Goal: Task Accomplishment & Management: Manage account settings

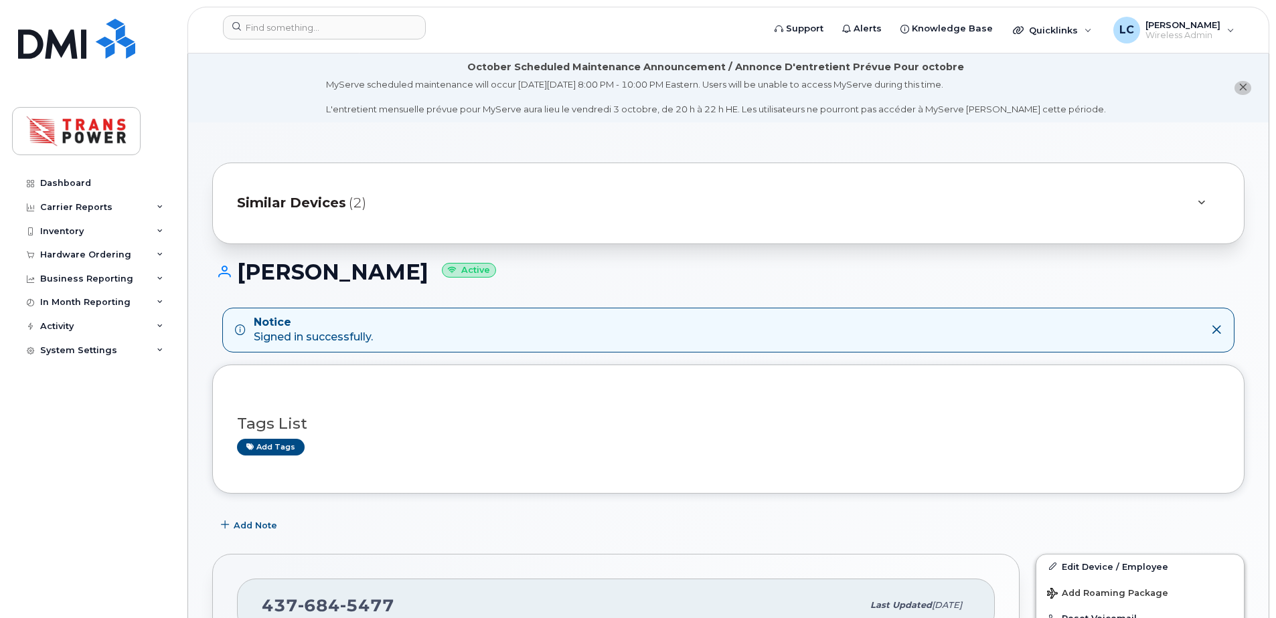
click at [560, 207] on div "Similar Devices (2)" at bounding box center [709, 203] width 945 height 32
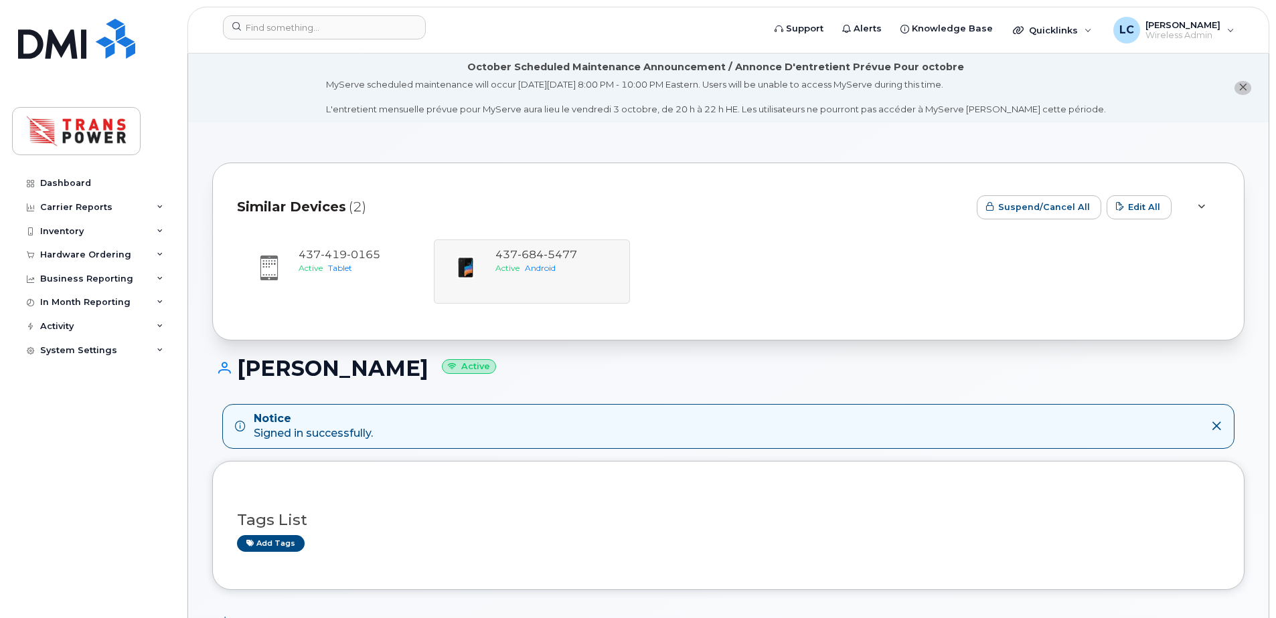
click at [551, 201] on div "Similar Devices (2)" at bounding box center [601, 207] width 729 height 40
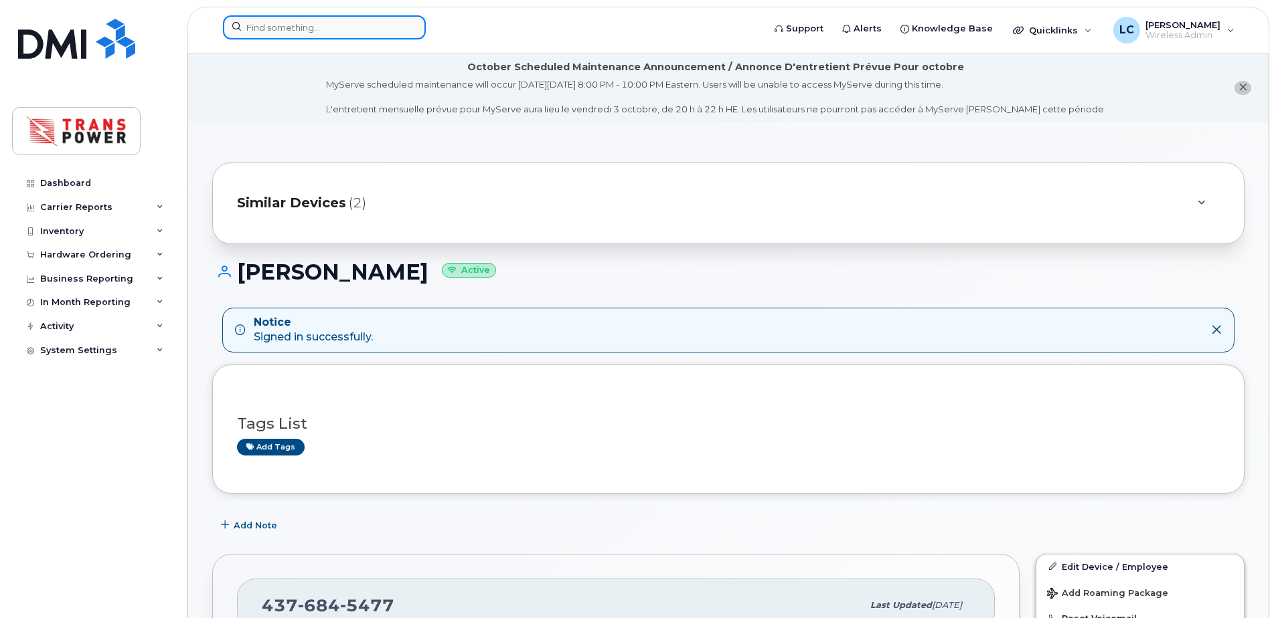
click at [359, 19] on input at bounding box center [324, 27] width 203 height 24
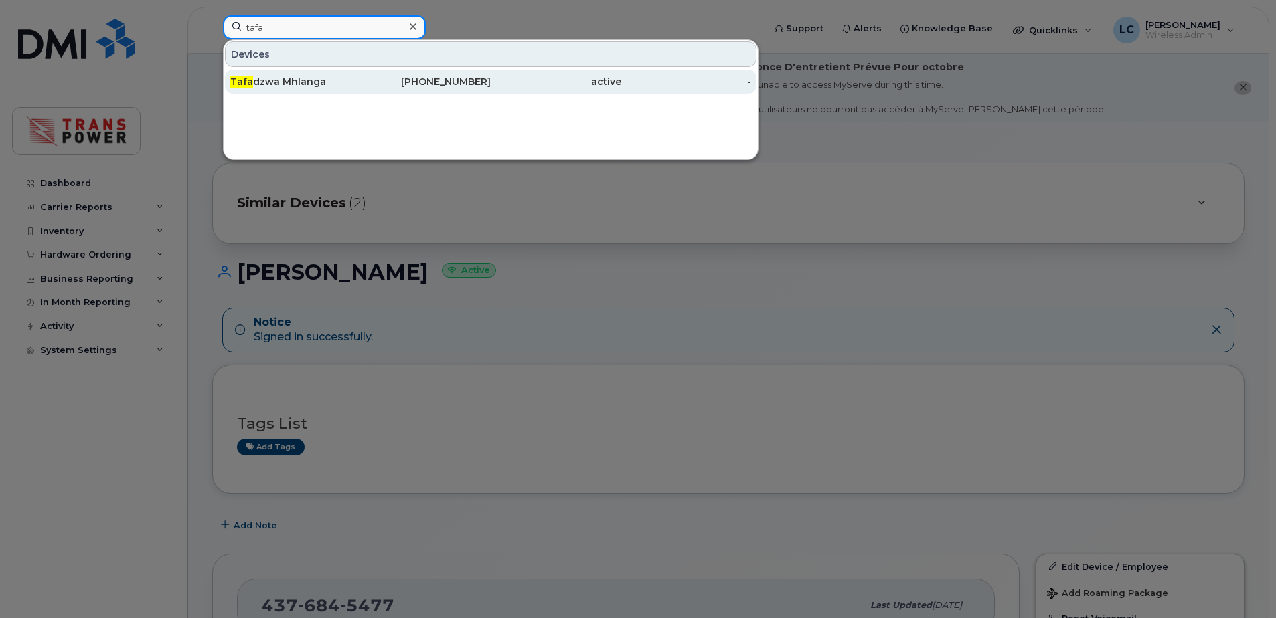
type input "tafa"
click at [372, 78] on div "437-446-6975" at bounding box center [426, 81] width 131 height 13
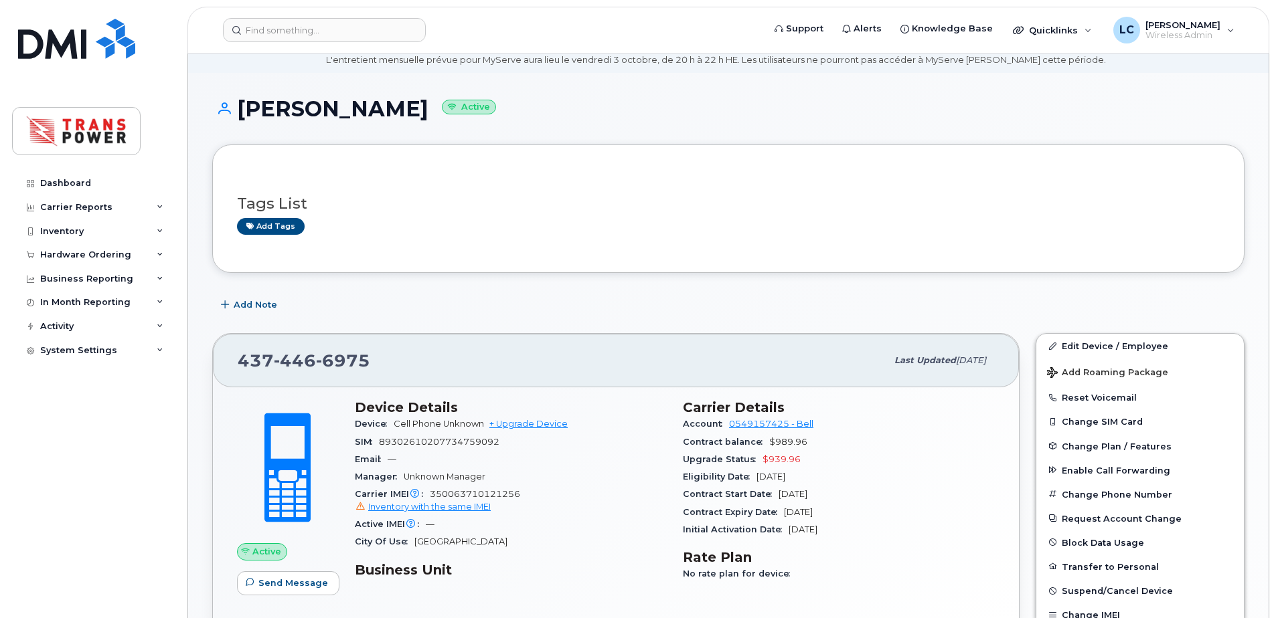
scroll to position [89, 0]
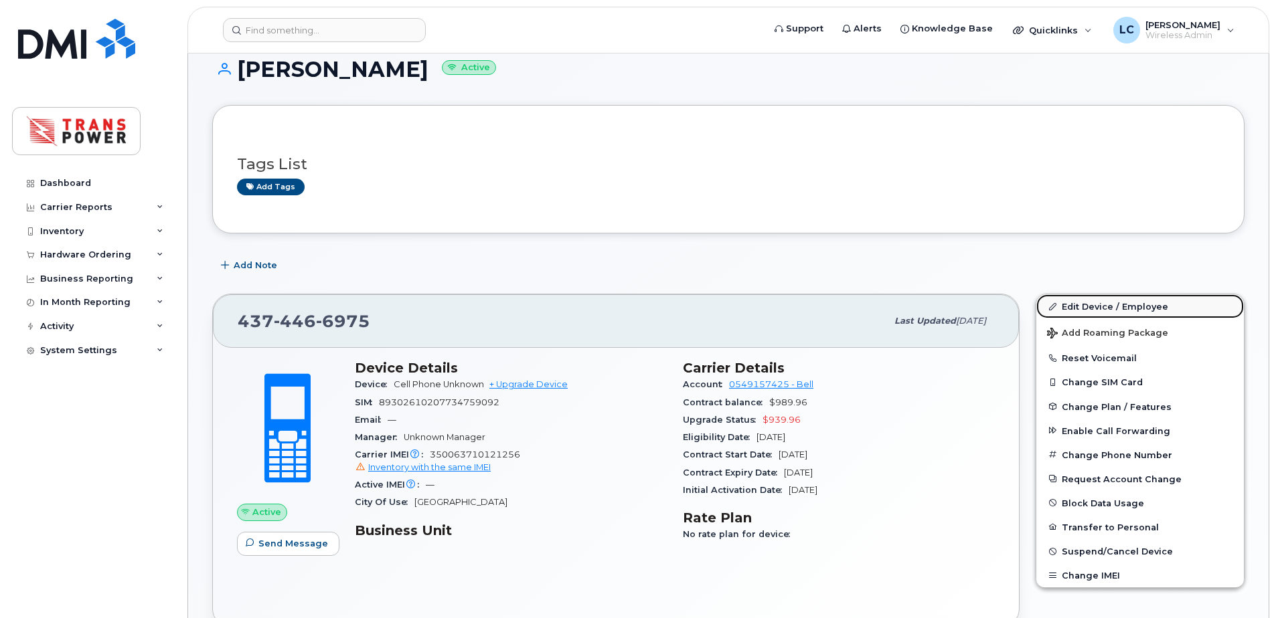
click at [1066, 304] on link "Edit Device / Employee" at bounding box center [1139, 306] width 207 height 24
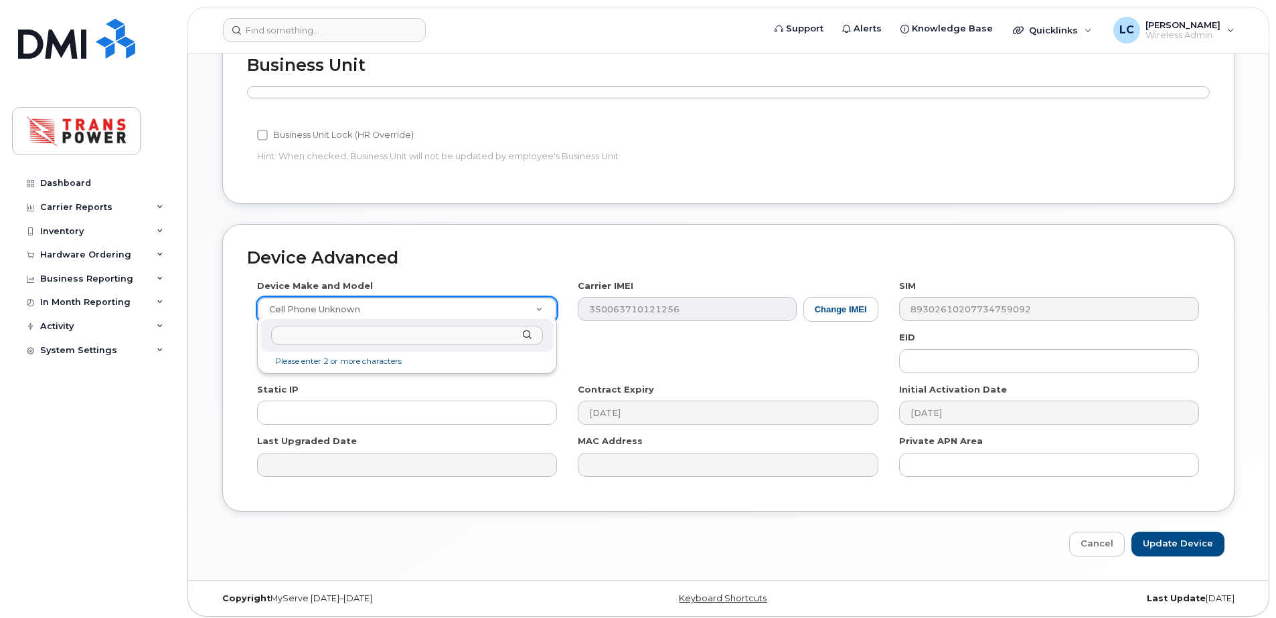
scroll to position [586, 0]
click at [317, 343] on input "text" at bounding box center [407, 335] width 272 height 19
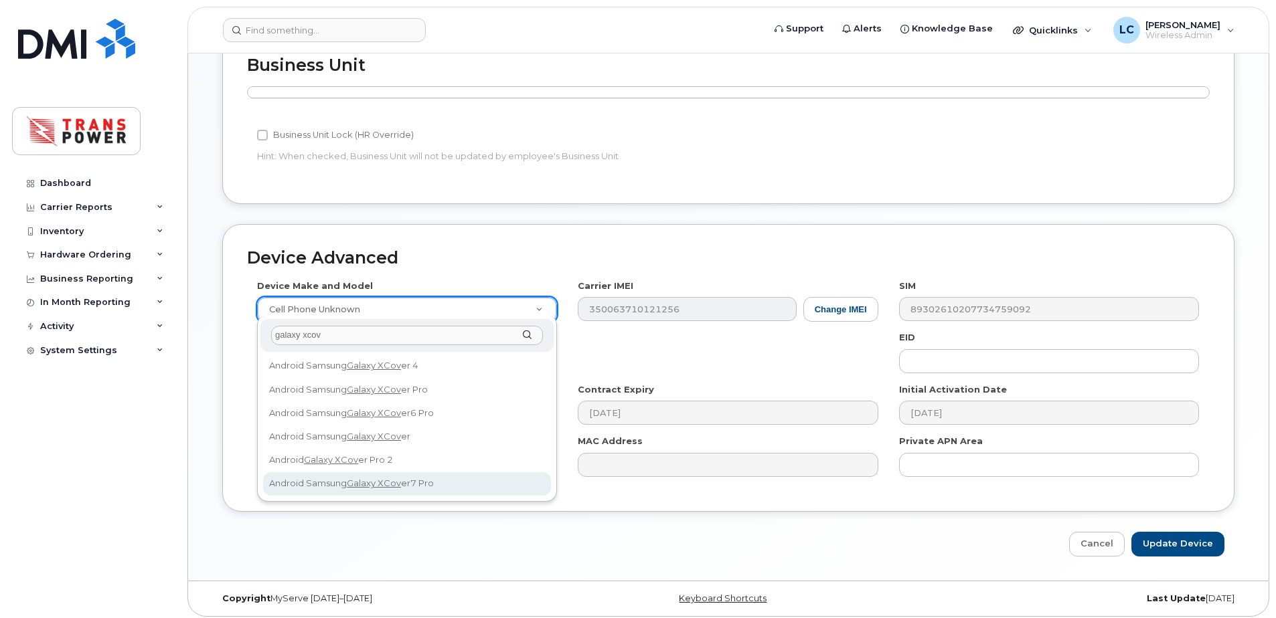
type input "galaxy xcov"
select select "3377"
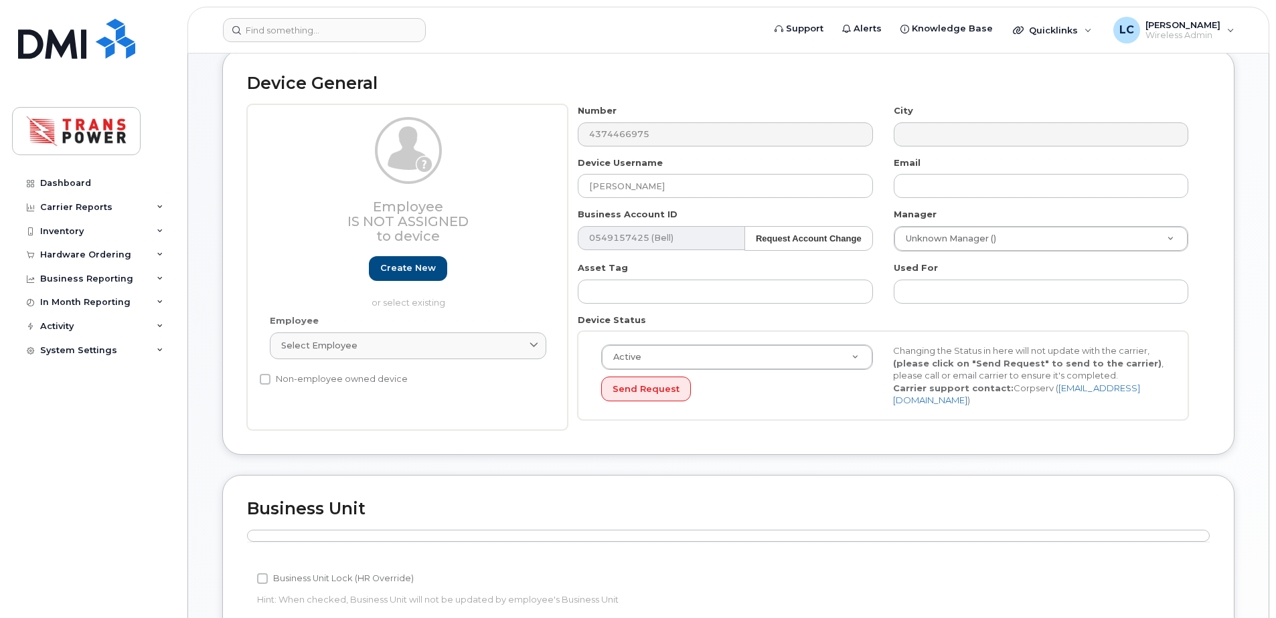
scroll to position [139, 0]
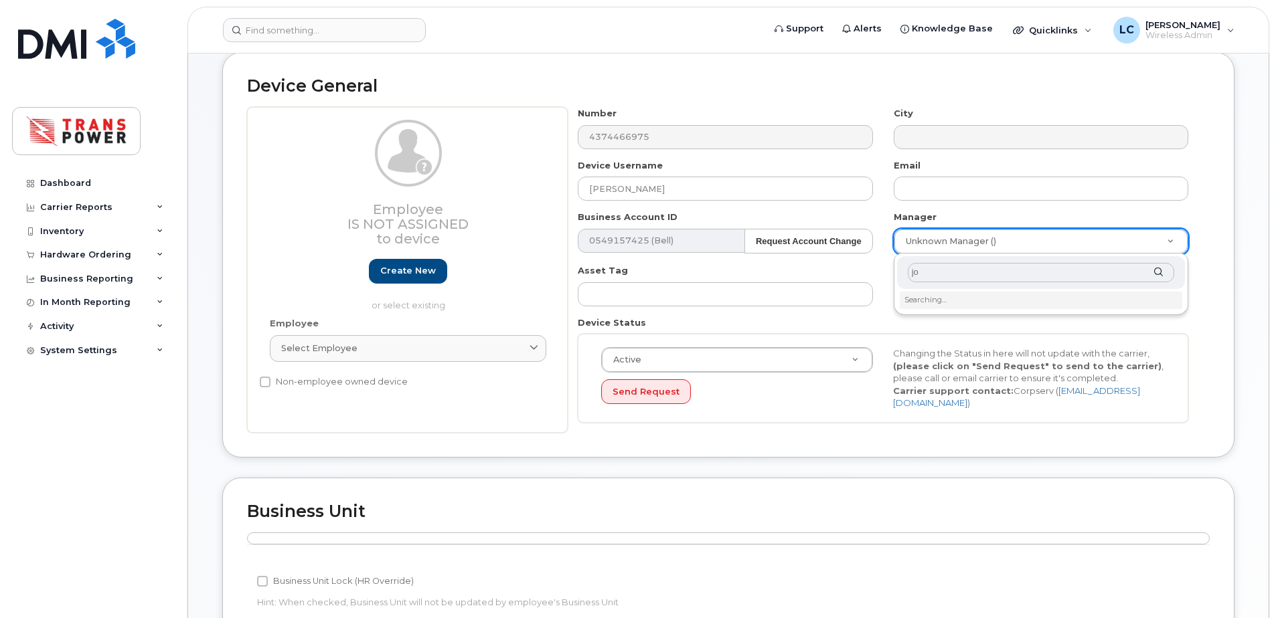
type input "j"
type input "claudi"
type input "2017597"
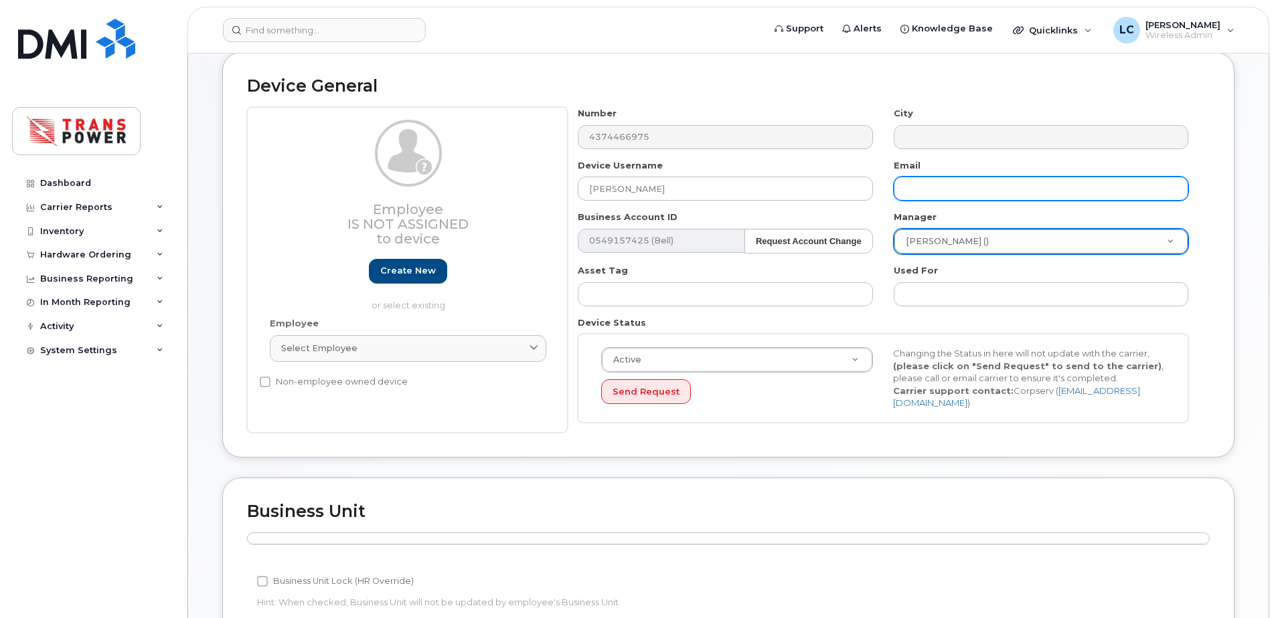
click at [976, 192] on input "text" at bounding box center [1040, 189] width 294 height 24
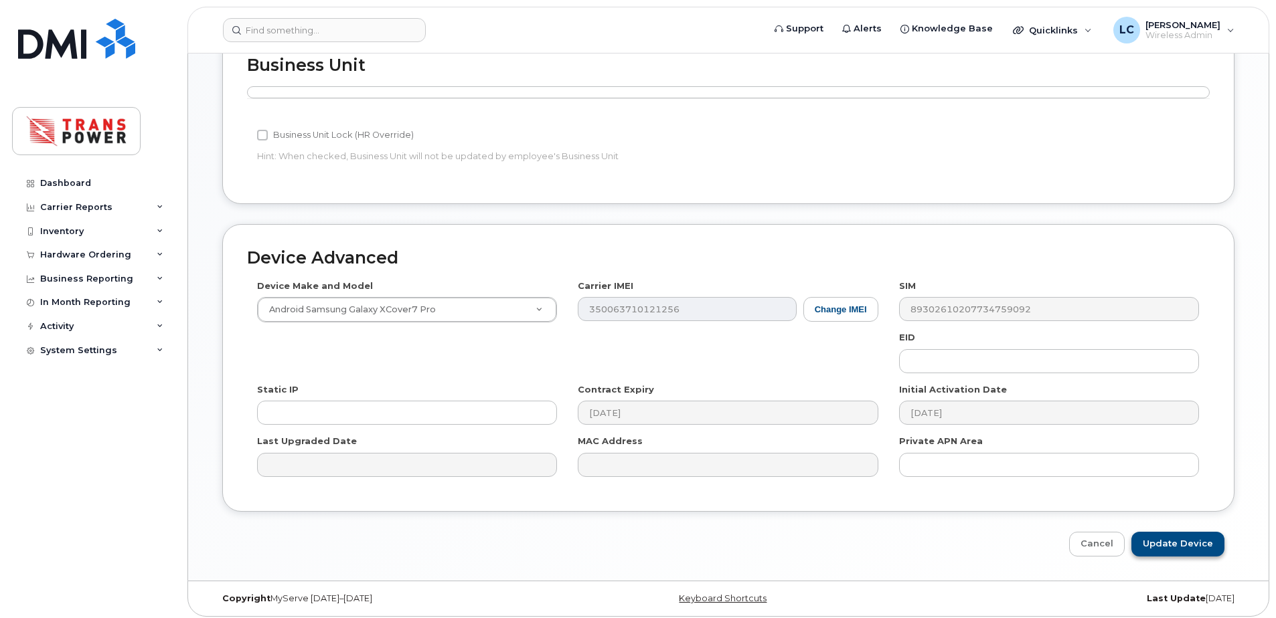
type input "tmhlanga@transpower.ca"
click at [1162, 547] on input "Update Device" at bounding box center [1177, 544] width 93 height 25
type input "Saving..."
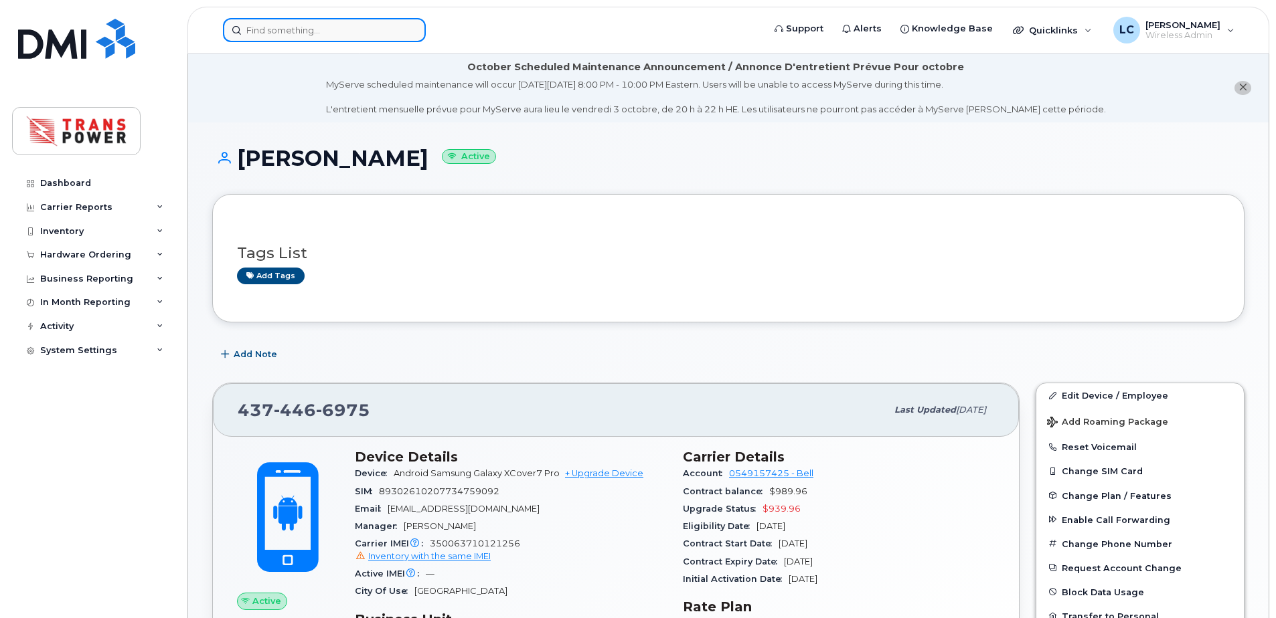
click at [345, 30] on input at bounding box center [324, 30] width 203 height 24
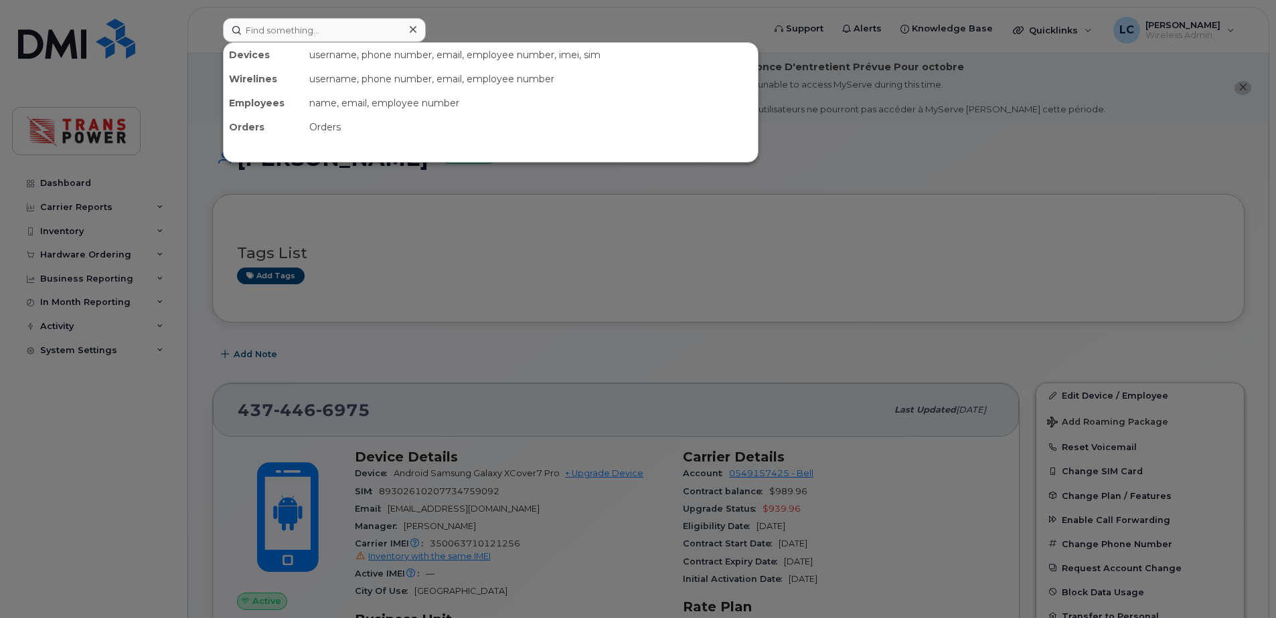
click at [695, 367] on div at bounding box center [638, 309] width 1276 height 618
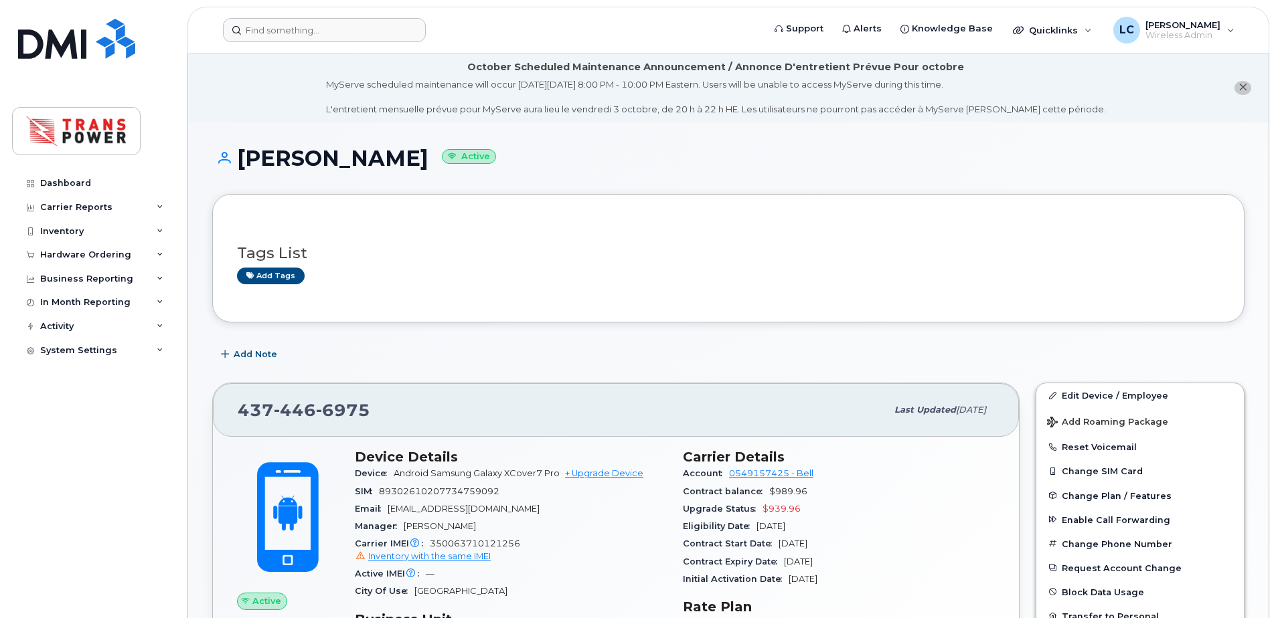
click at [498, 474] on span "Android Samsung Galaxy XCover7 Pro" at bounding box center [477, 473] width 166 height 10
drag, startPoint x: 498, startPoint y: 474, endPoint x: 524, endPoint y: 475, distance: 26.1
click at [515, 475] on span "Android Samsung Galaxy XCover7 Pro" at bounding box center [477, 473] width 166 height 10
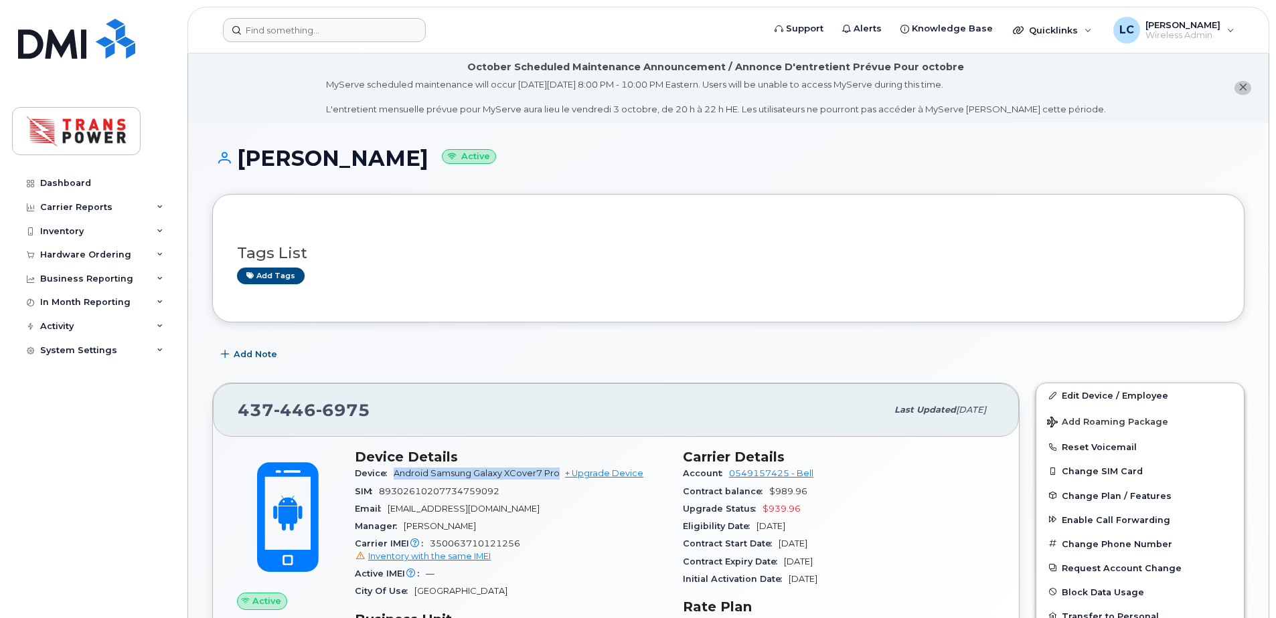
drag, startPoint x: 557, startPoint y: 477, endPoint x: 395, endPoint y: 475, distance: 162.0
click at [396, 475] on span "Android Samsung Galaxy XCover7 Pro" at bounding box center [477, 473] width 166 height 10
copy span "Android Samsung Galaxy XCover7 Pro"
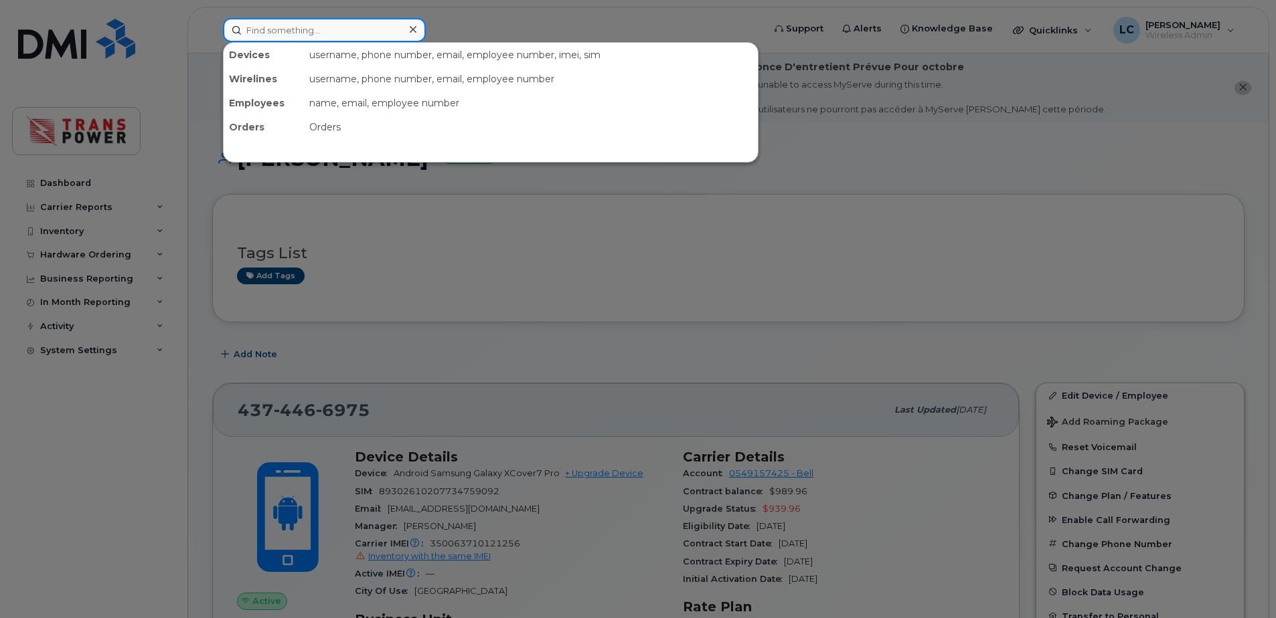
click at [300, 28] on input at bounding box center [324, 30] width 203 height 24
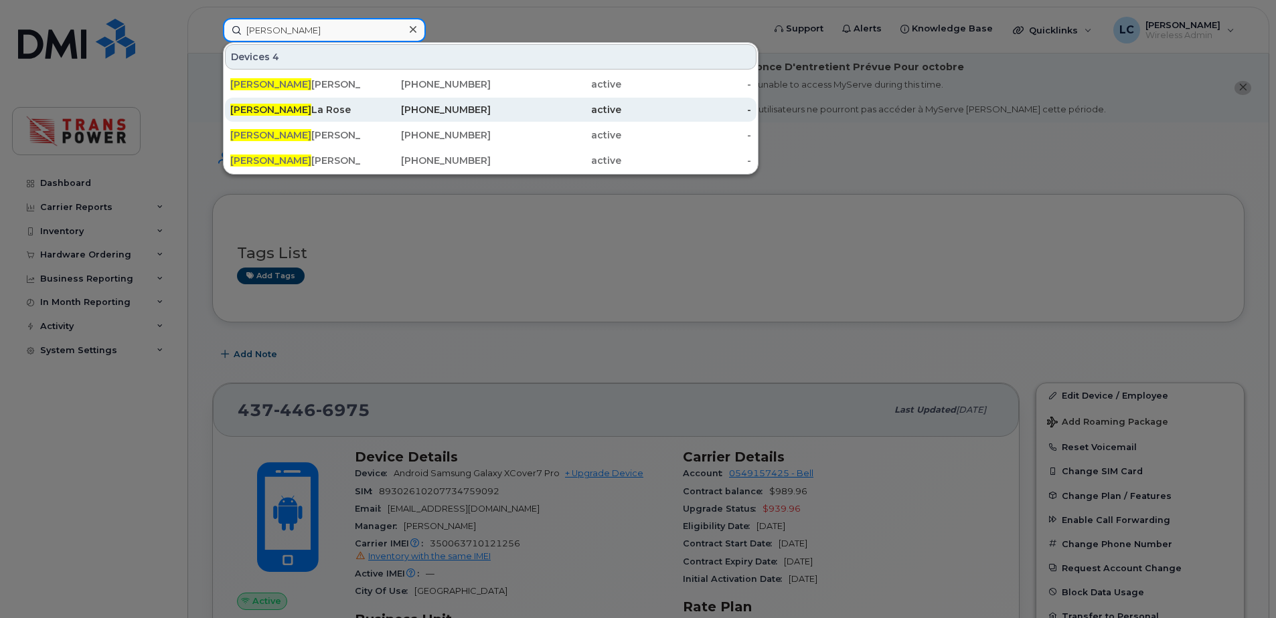
type input "jason"
click at [300, 112] on div "Jason La Rose" at bounding box center [295, 109] width 131 height 13
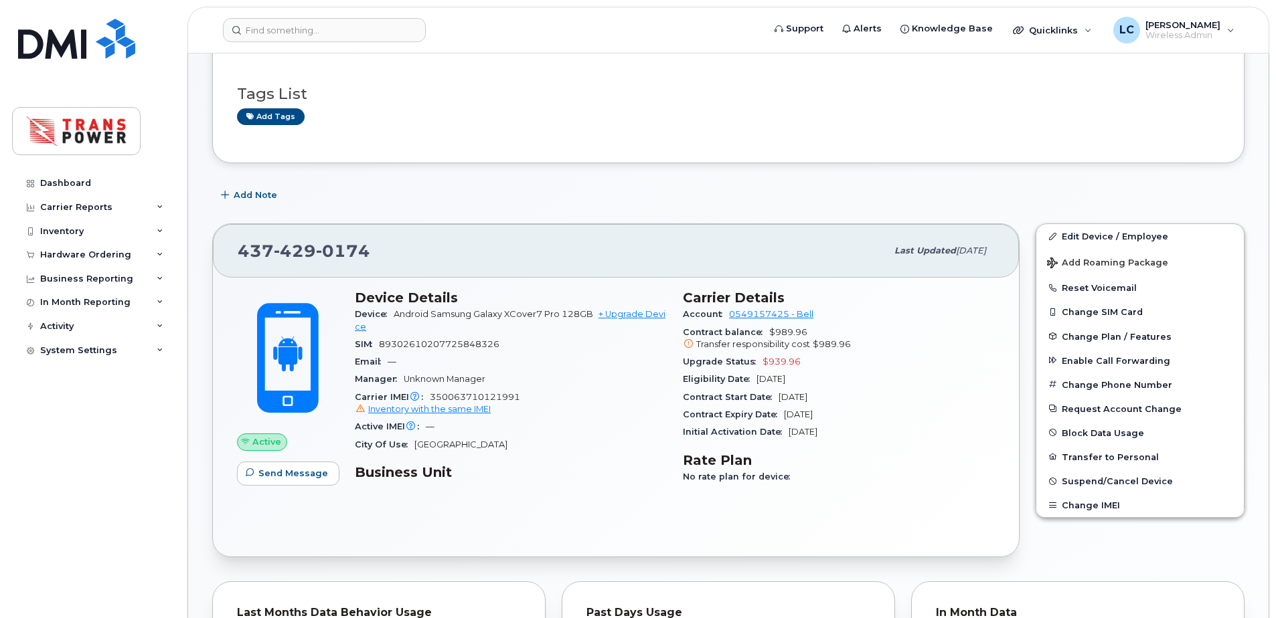
scroll to position [179, 0]
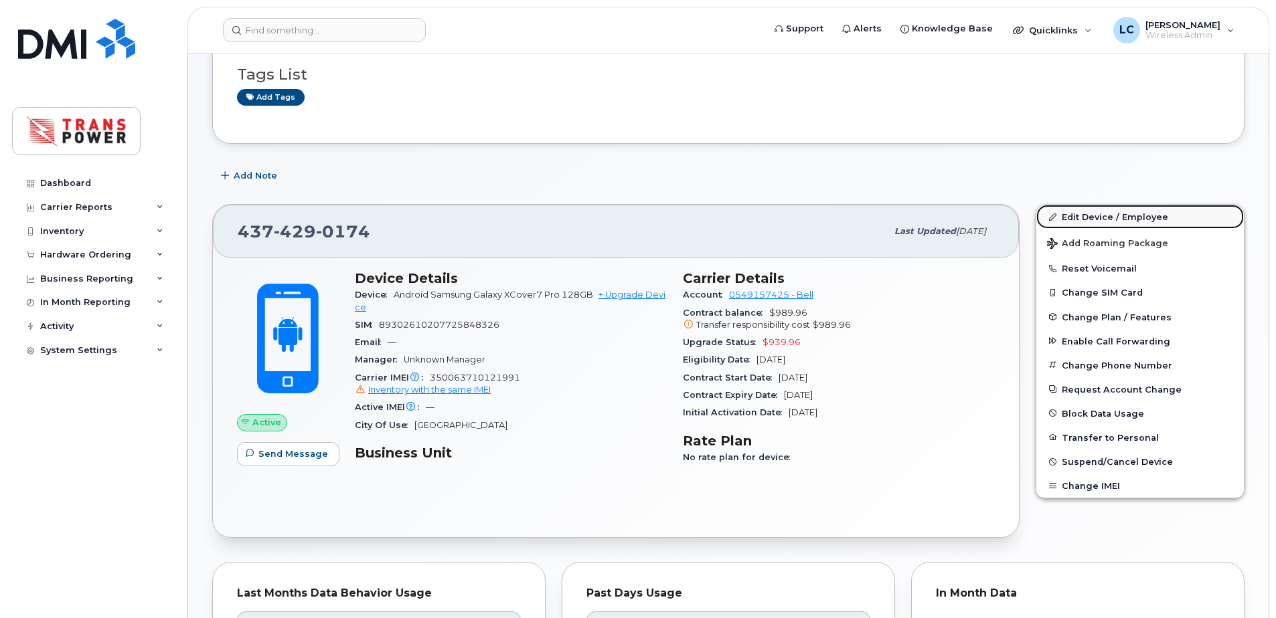
click at [1116, 218] on link "Edit Device / Employee" at bounding box center [1139, 217] width 207 height 24
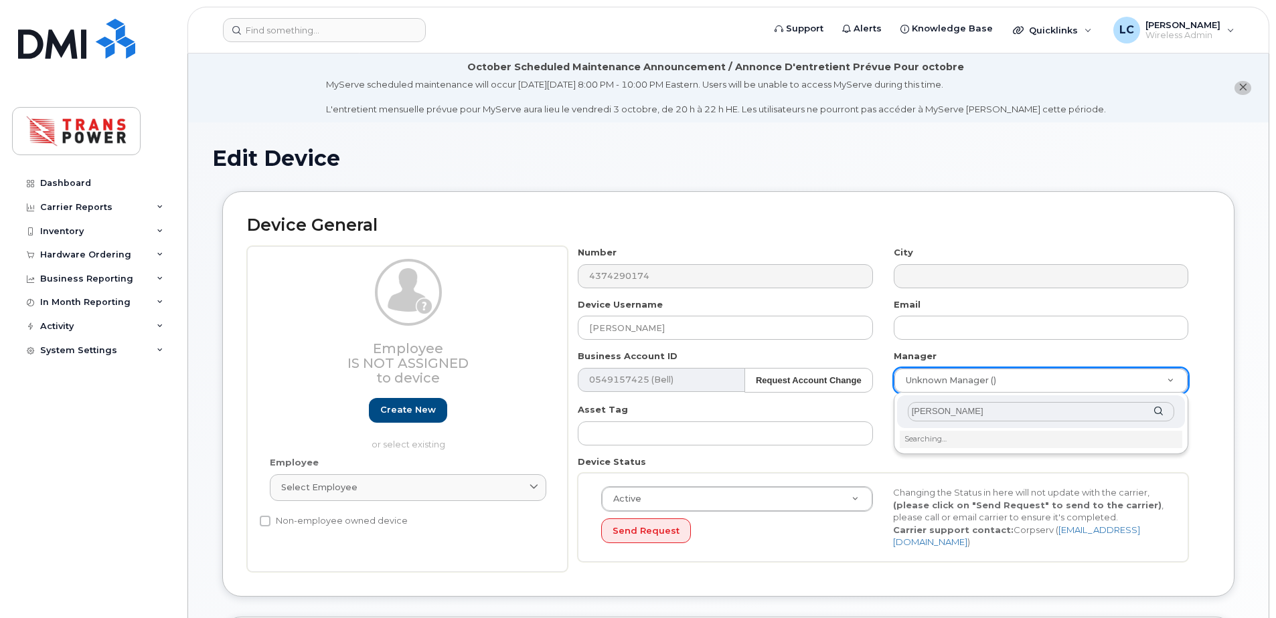
type input "jim how"
type input "2017283"
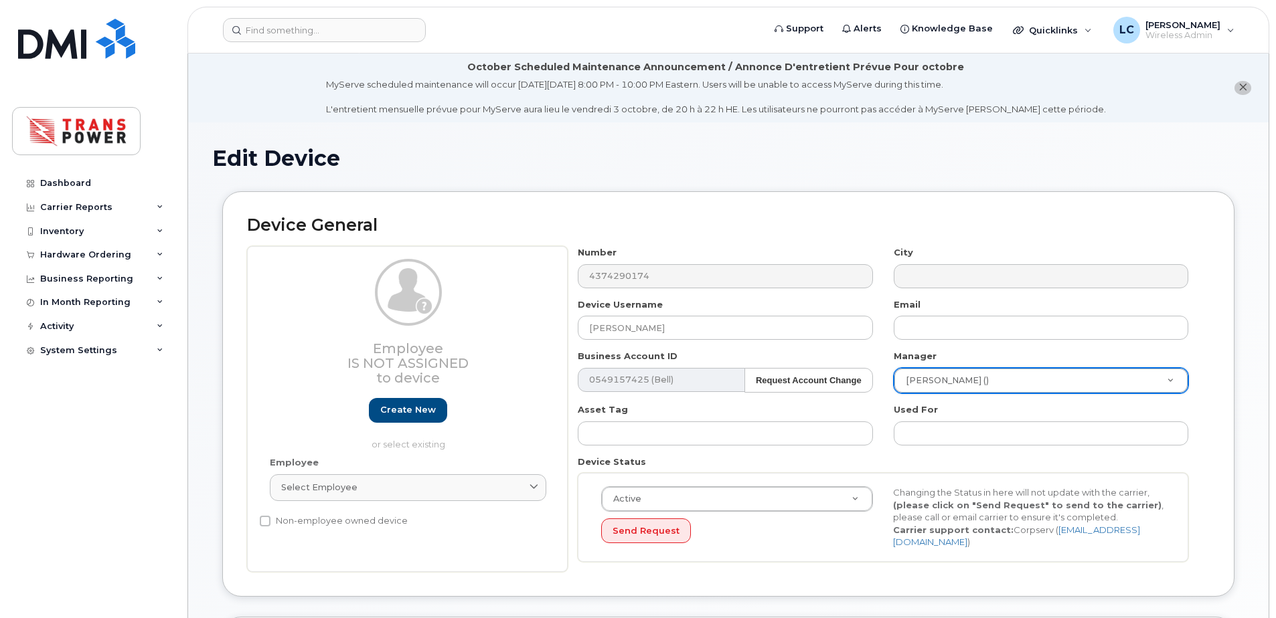
click at [1042, 314] on div "Email" at bounding box center [1040, 319] width 315 height 42
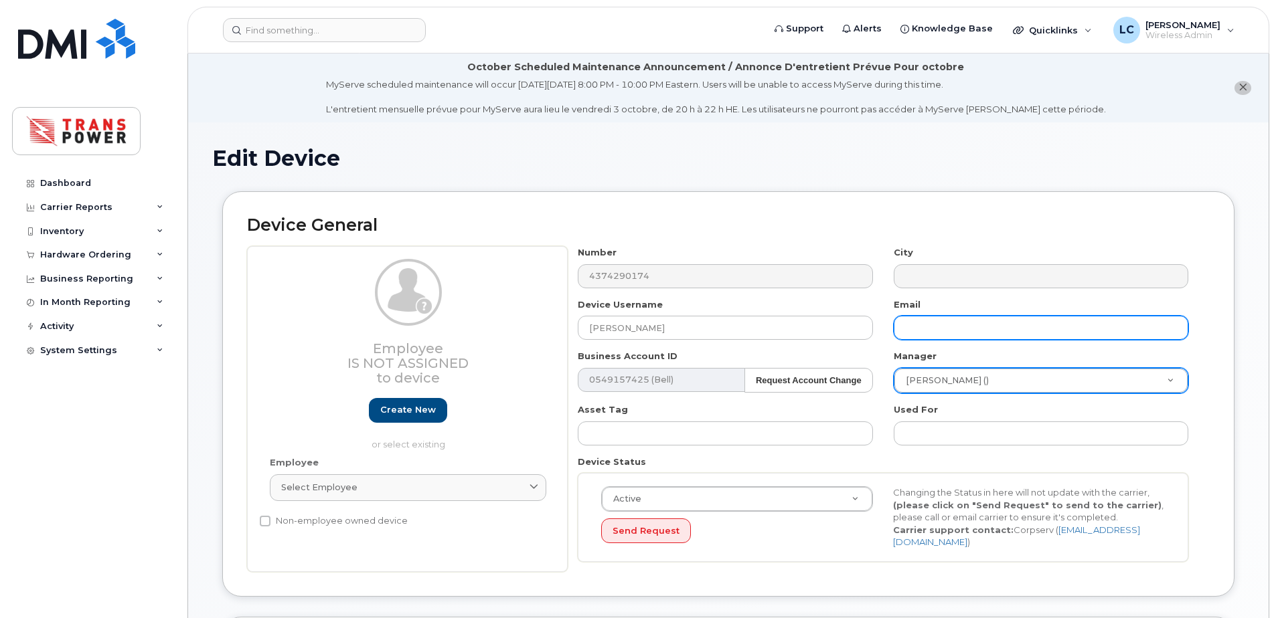
click at [1023, 316] on input "text" at bounding box center [1040, 328] width 294 height 24
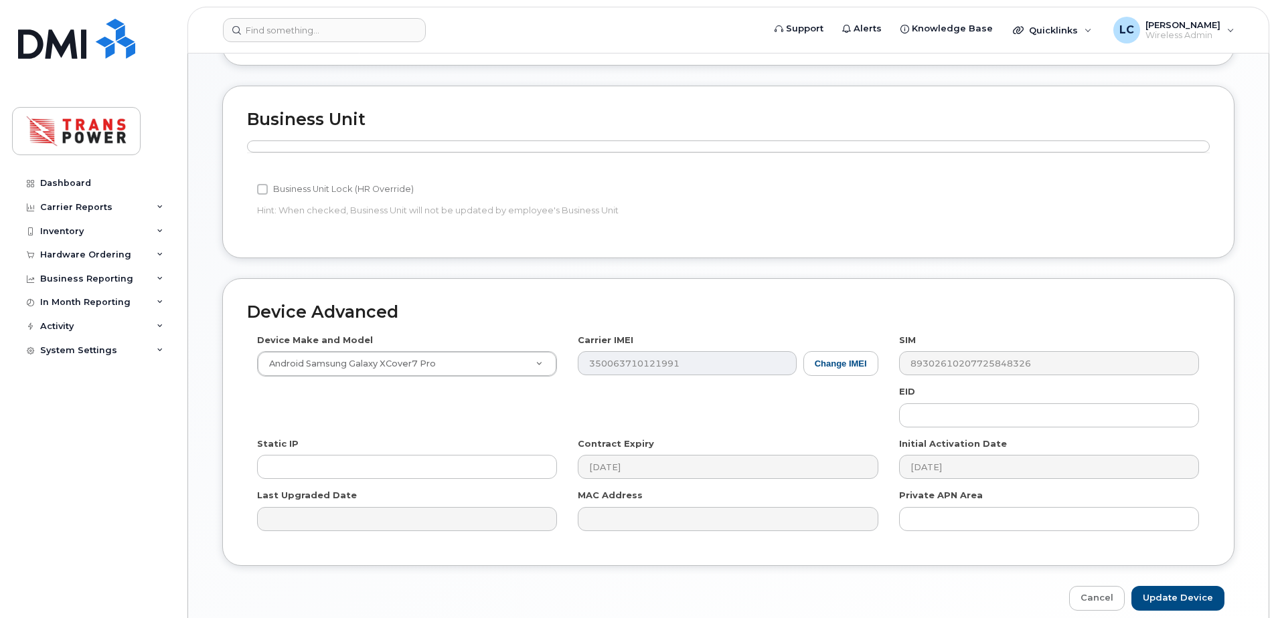
scroll to position [586, 0]
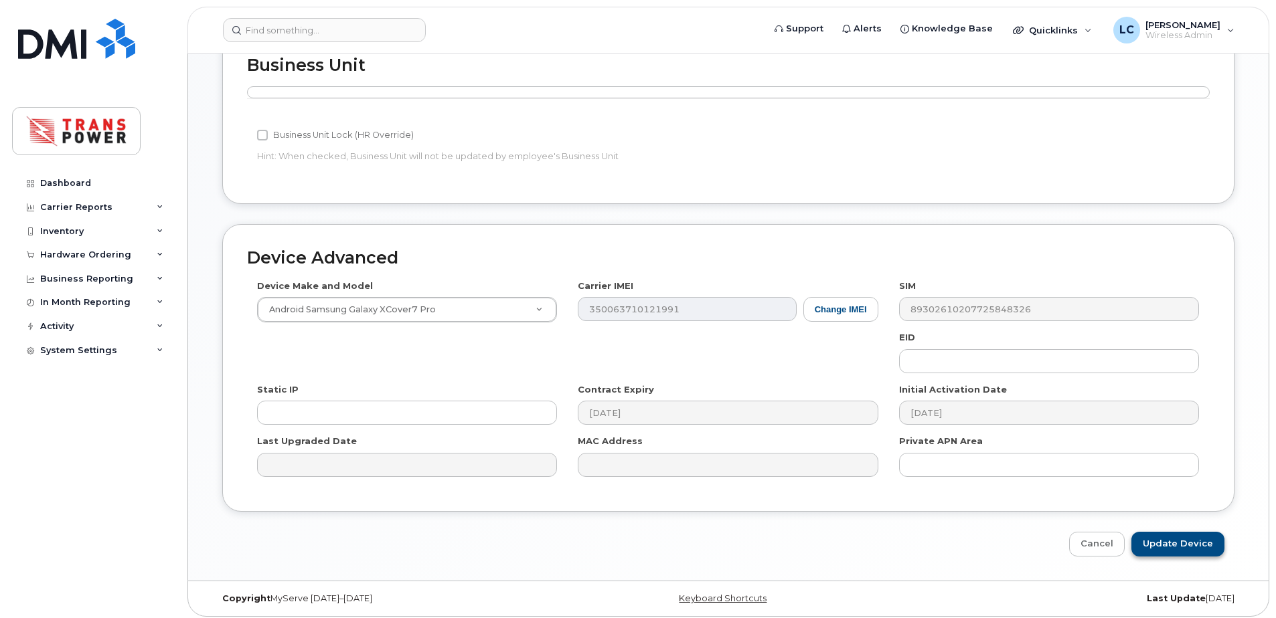
type input "jlarose@transpower.ca"
click at [1165, 532] on input "Update Device" at bounding box center [1177, 544] width 93 height 25
type input "Saving..."
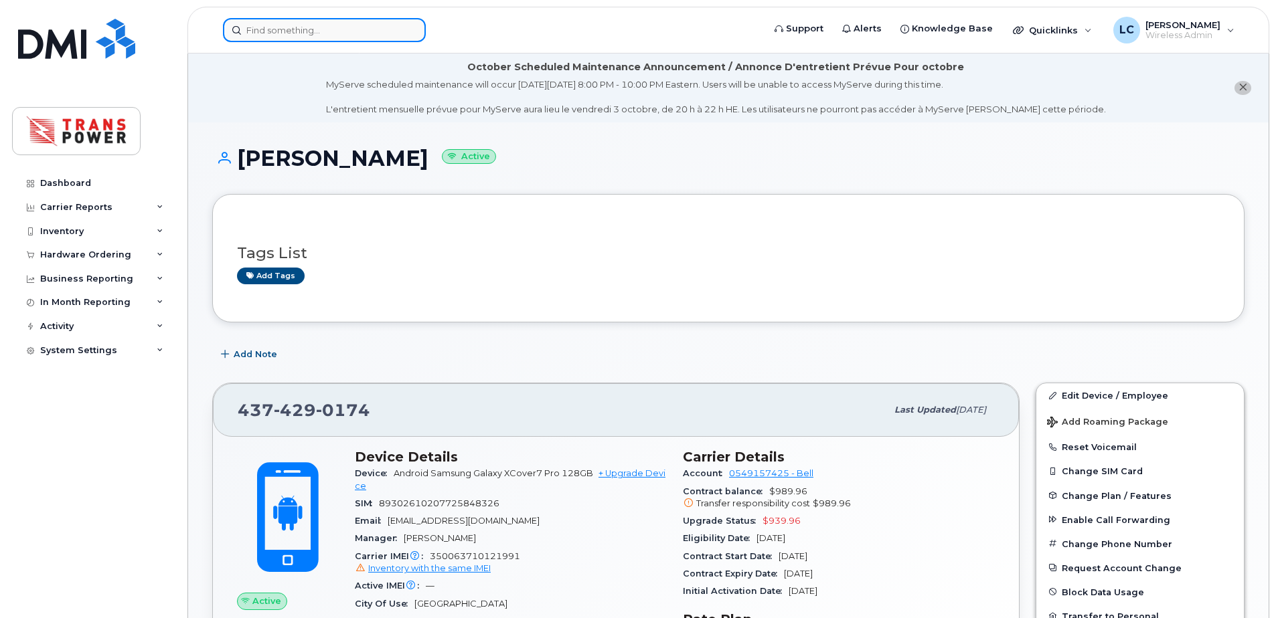
click at [373, 37] on input at bounding box center [324, 30] width 203 height 24
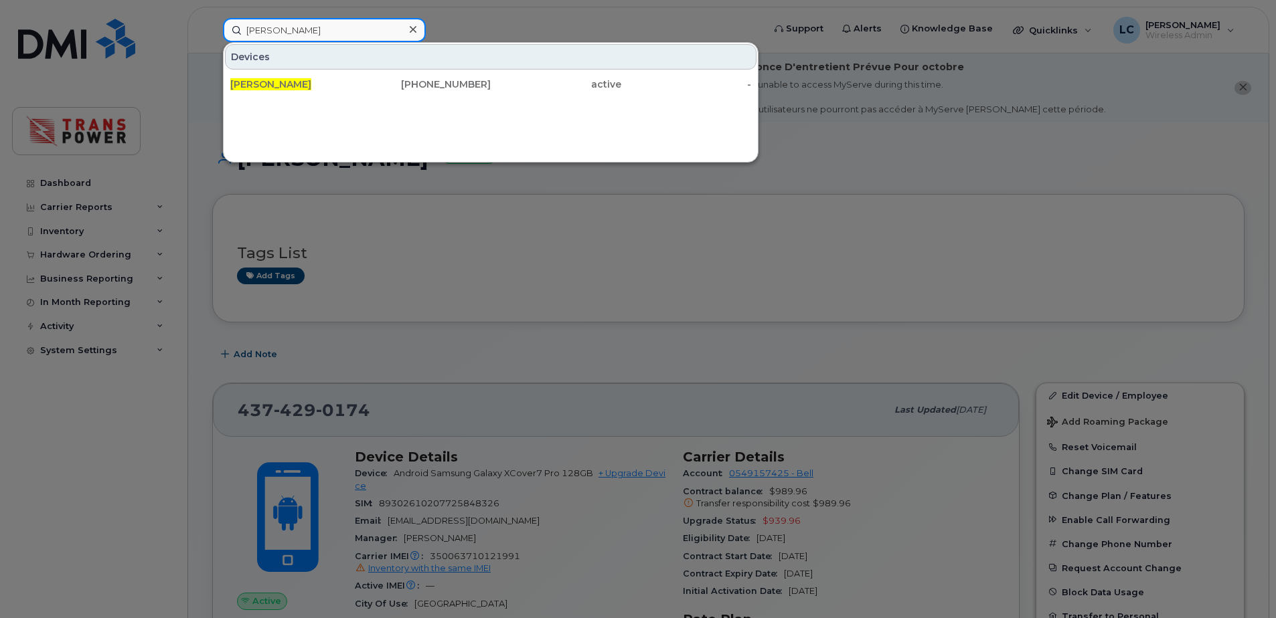
type input "[PERSON_NAME]"
click at [346, 98] on div "Devices [PERSON_NAME] Read [PHONE_NUMBER] active -" at bounding box center [490, 102] width 535 height 120
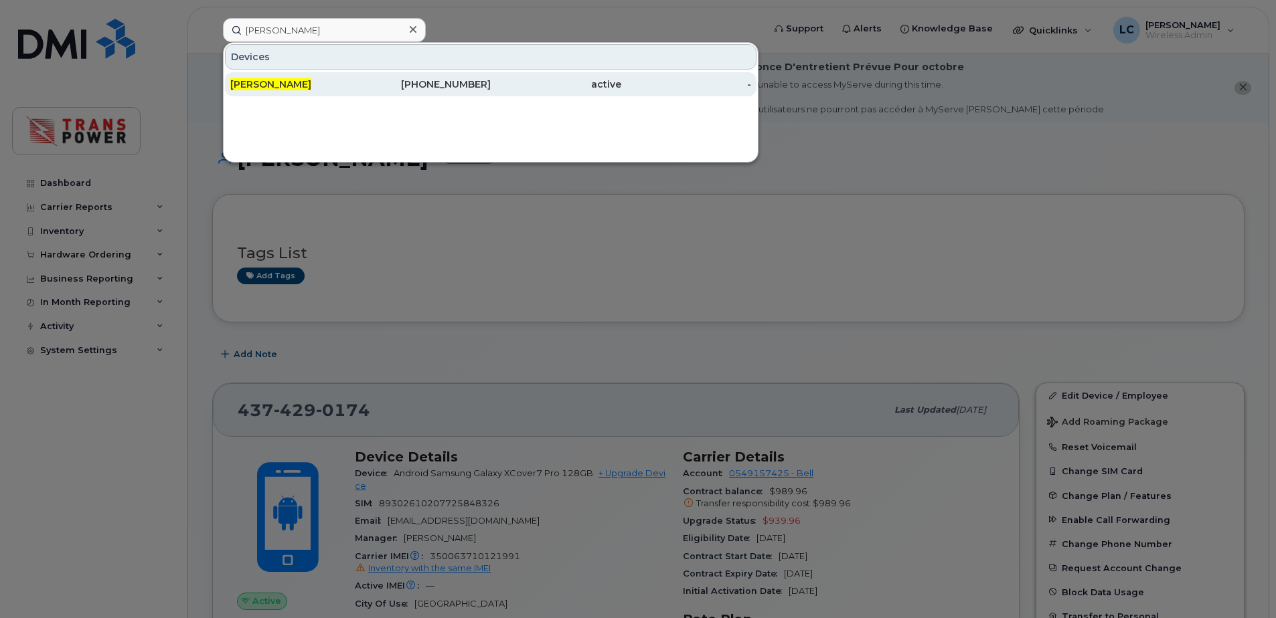
click at [352, 78] on div "[PERSON_NAME]" at bounding box center [295, 84] width 131 height 13
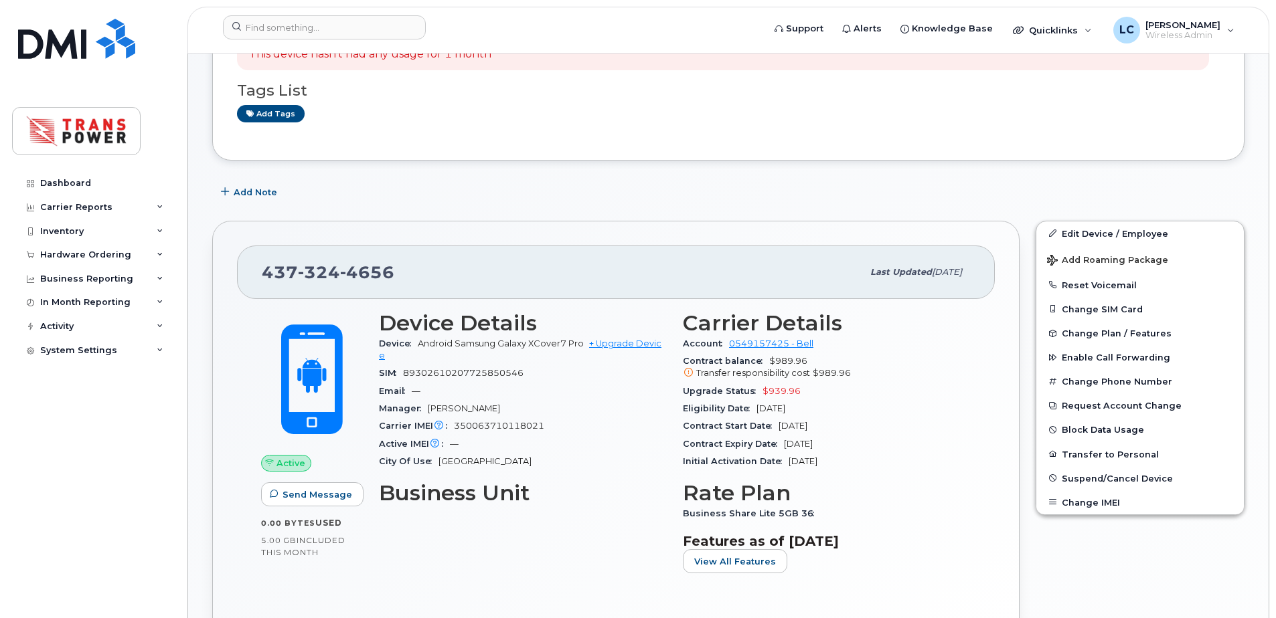
scroll to position [357, 0]
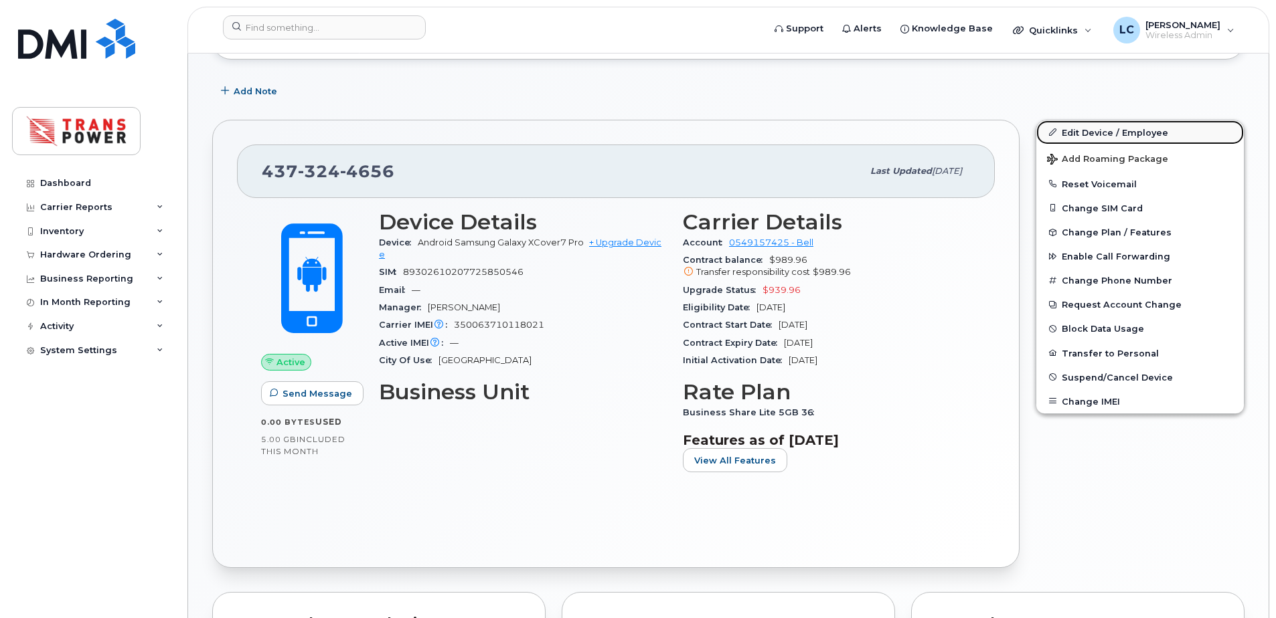
click at [1117, 138] on link "Edit Device / Employee" at bounding box center [1139, 132] width 207 height 24
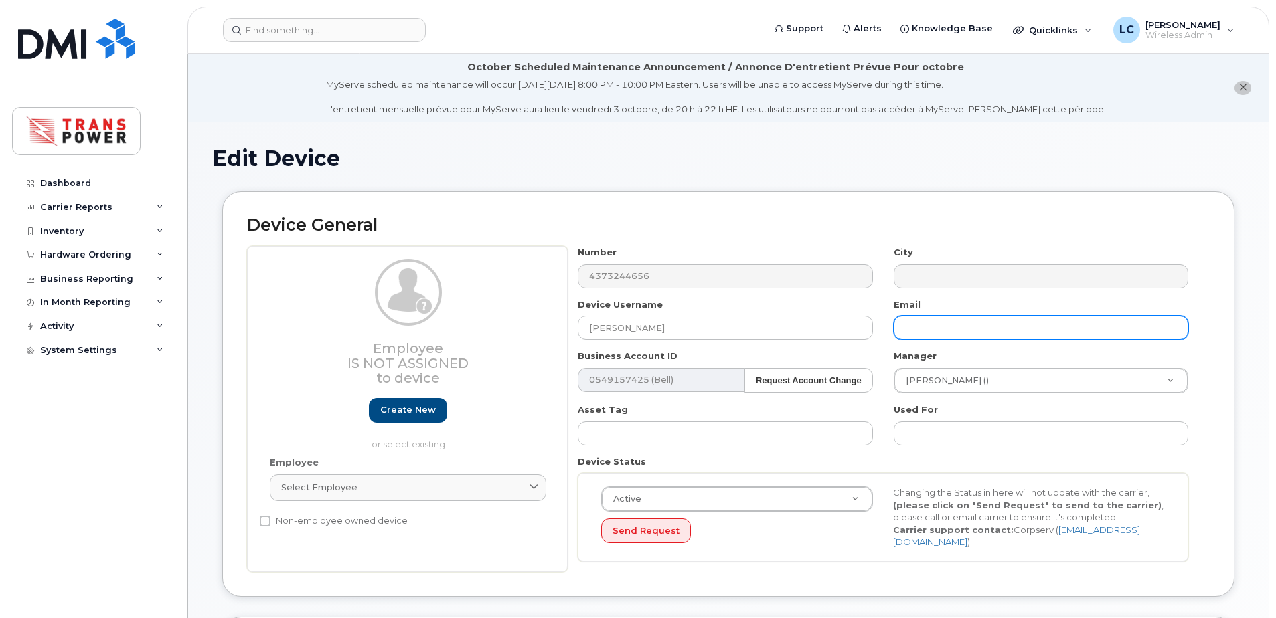
click at [952, 332] on input "text" at bounding box center [1040, 328] width 294 height 24
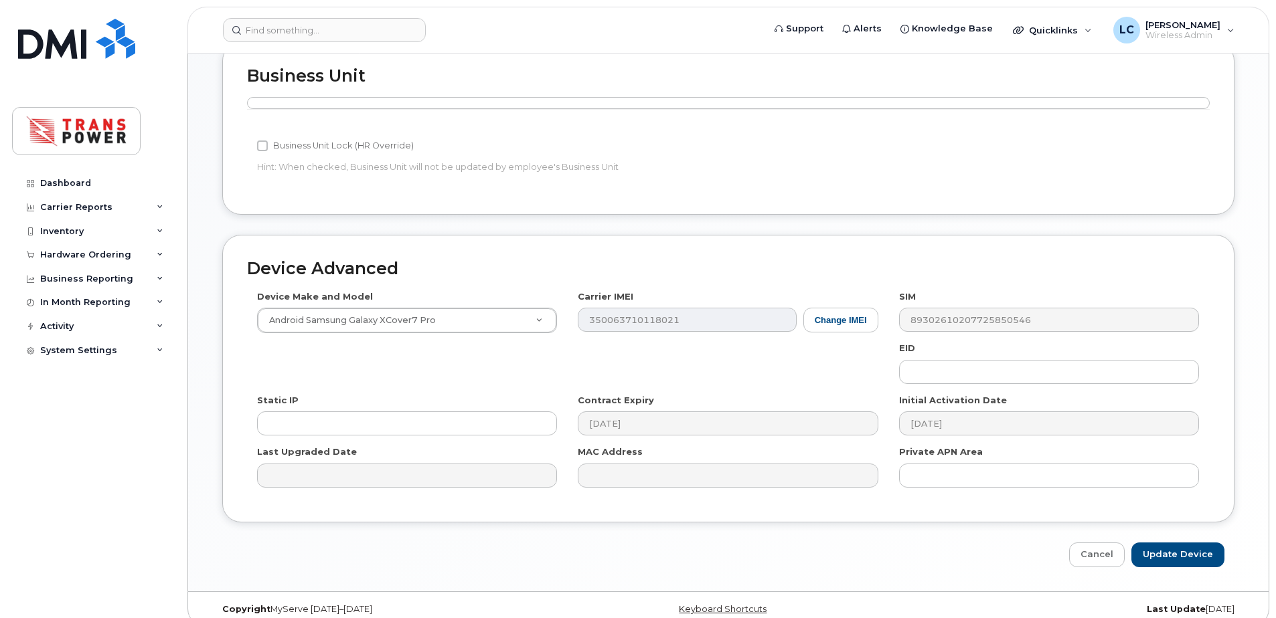
scroll to position [586, 0]
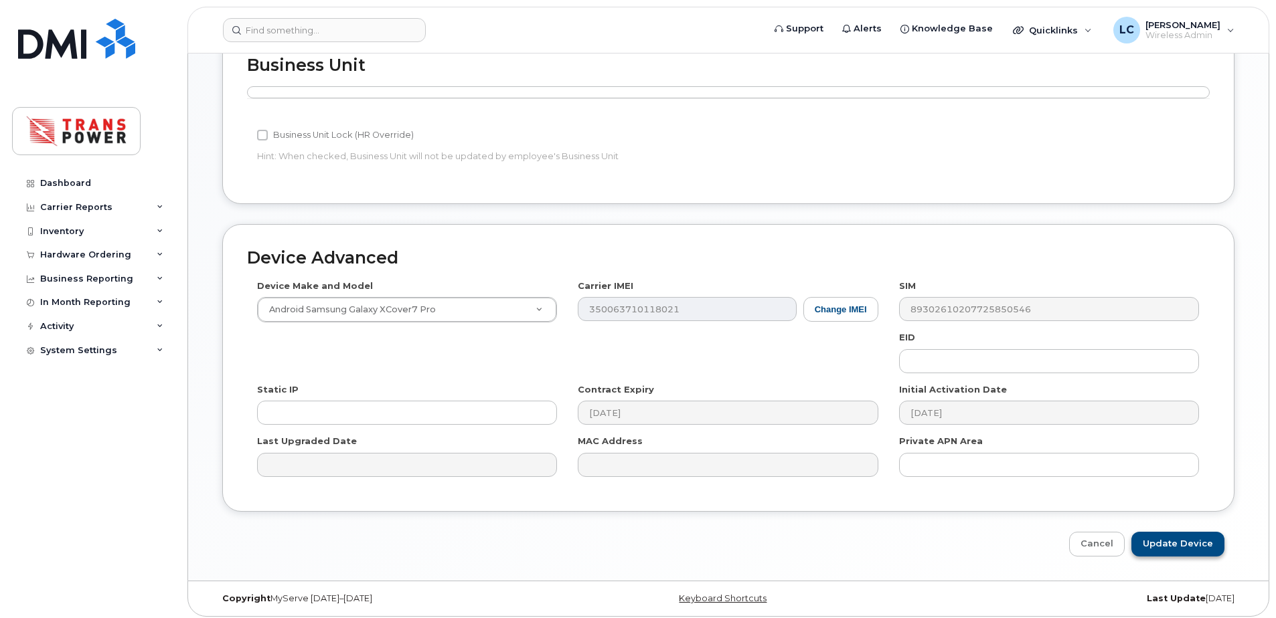
type input "437-324-4656"
click at [1163, 537] on input "Update Device" at bounding box center [1177, 544] width 93 height 25
type input "Saving..."
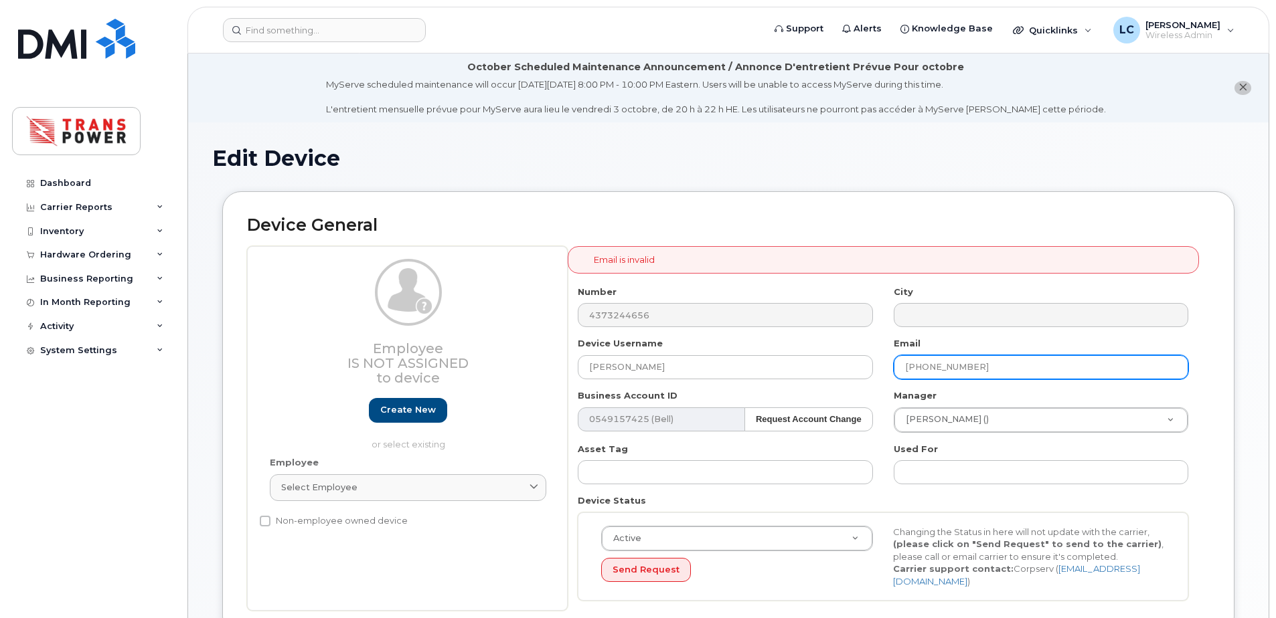
click at [1053, 365] on input "437-324-4656" at bounding box center [1040, 367] width 294 height 24
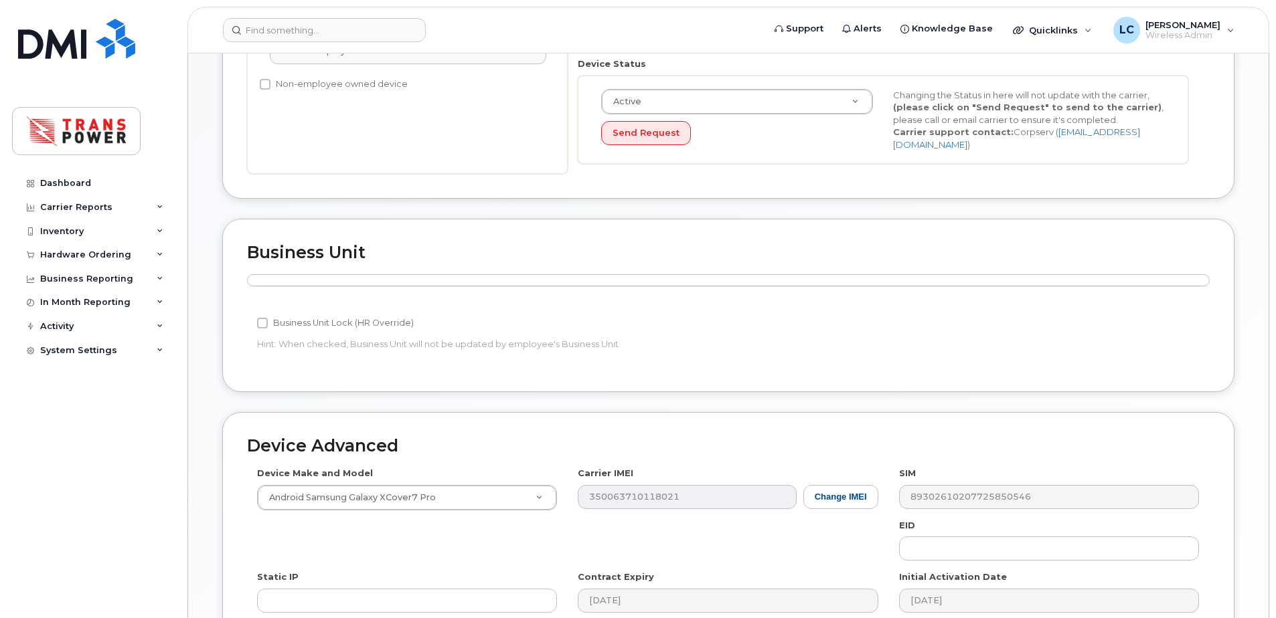
scroll to position [624, 0]
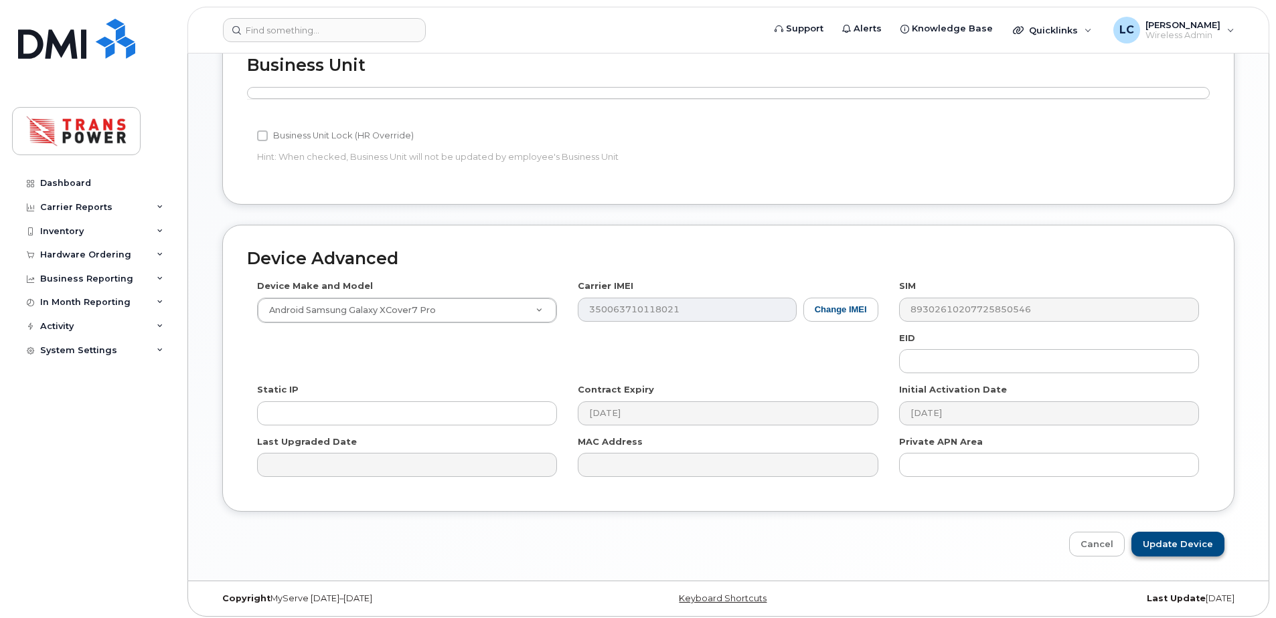
type input "[EMAIL_ADDRESS][DOMAIN_NAME]"
click at [1168, 534] on input "Update Device" at bounding box center [1177, 544] width 93 height 25
type input "Saving..."
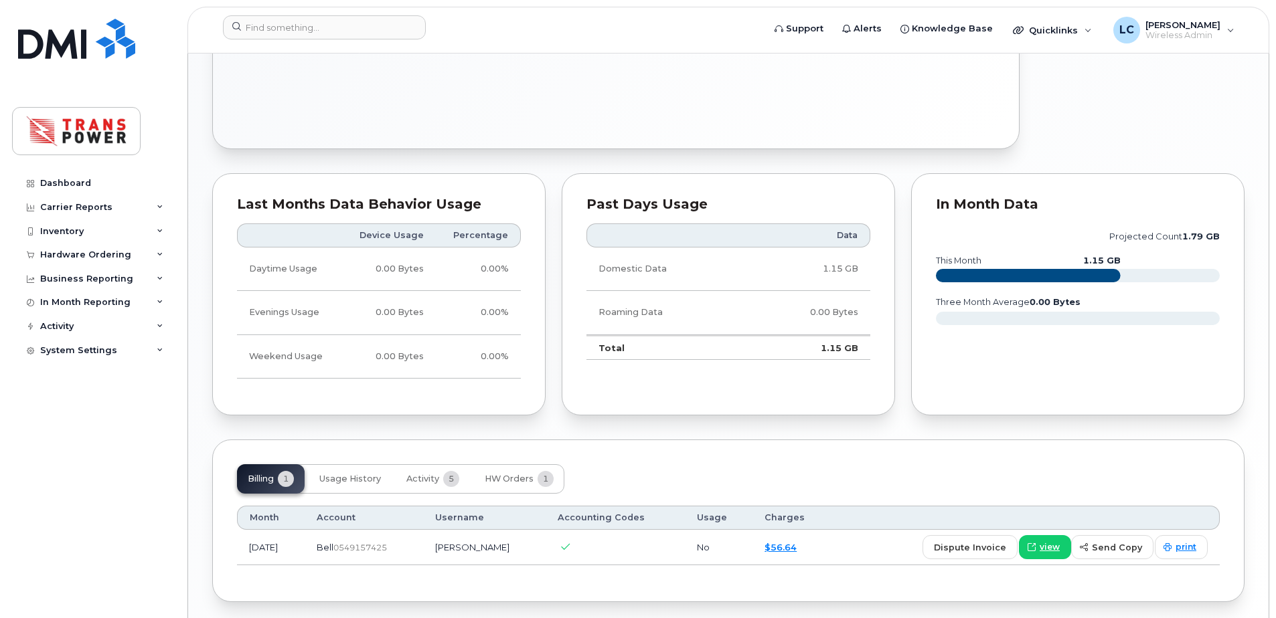
scroll to position [827, 0]
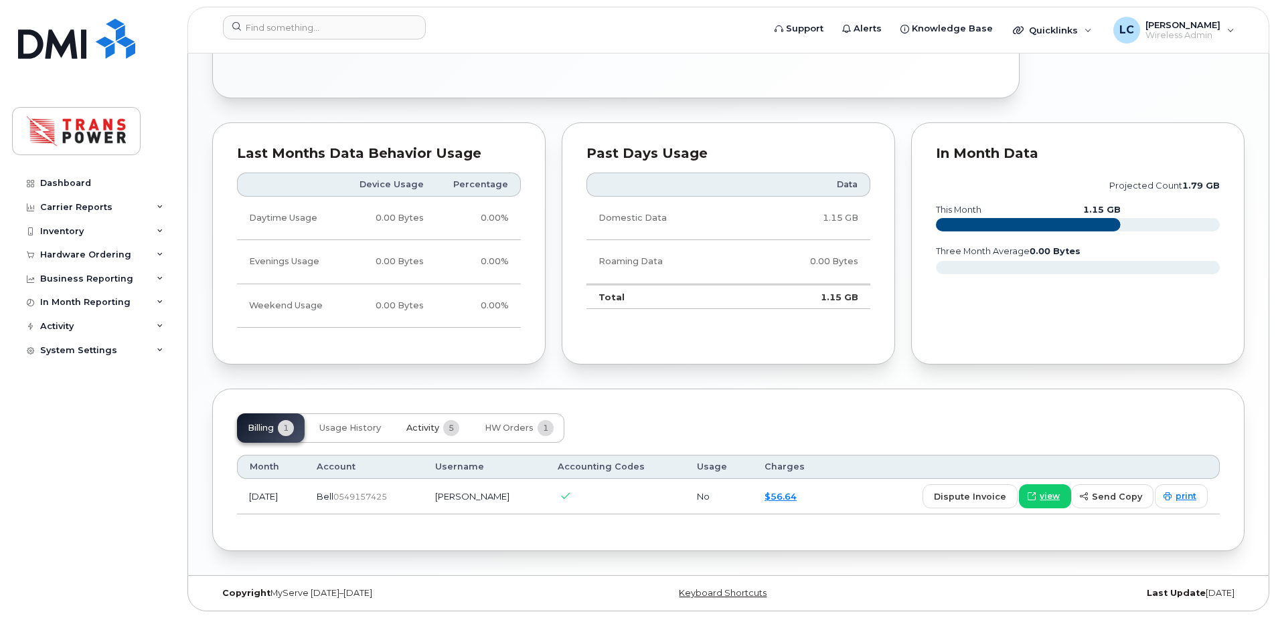
click at [450, 427] on span "5" at bounding box center [451, 428] width 16 height 16
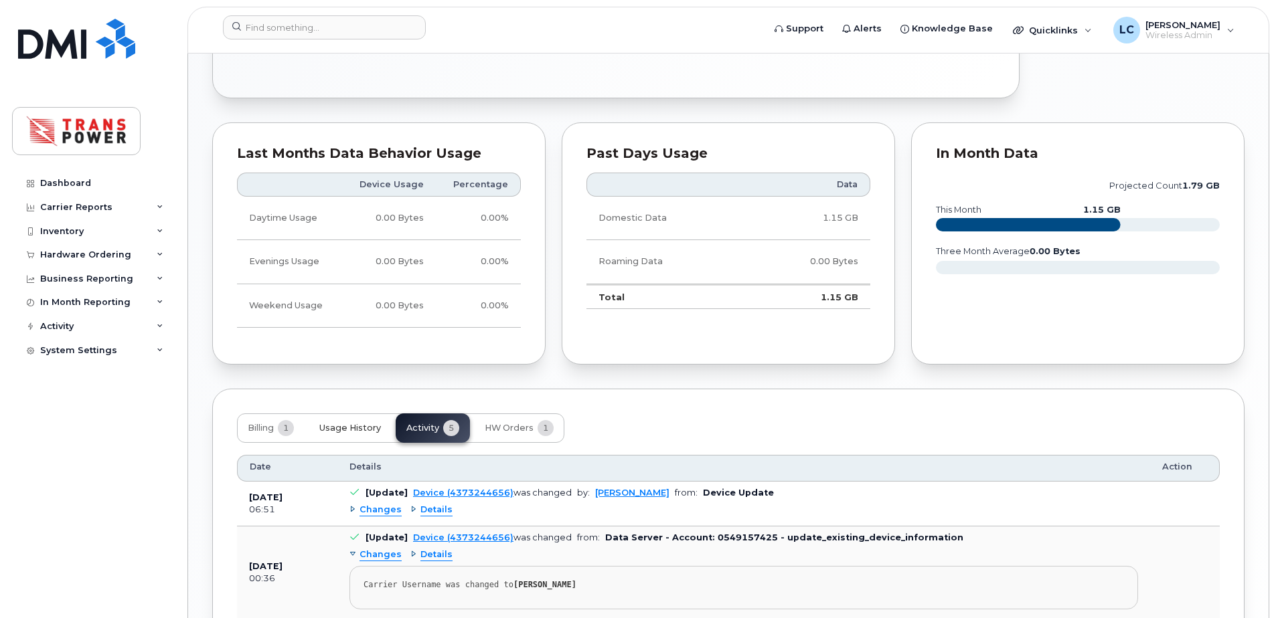
click at [383, 442] on button "Usage History" at bounding box center [350, 428] width 83 height 29
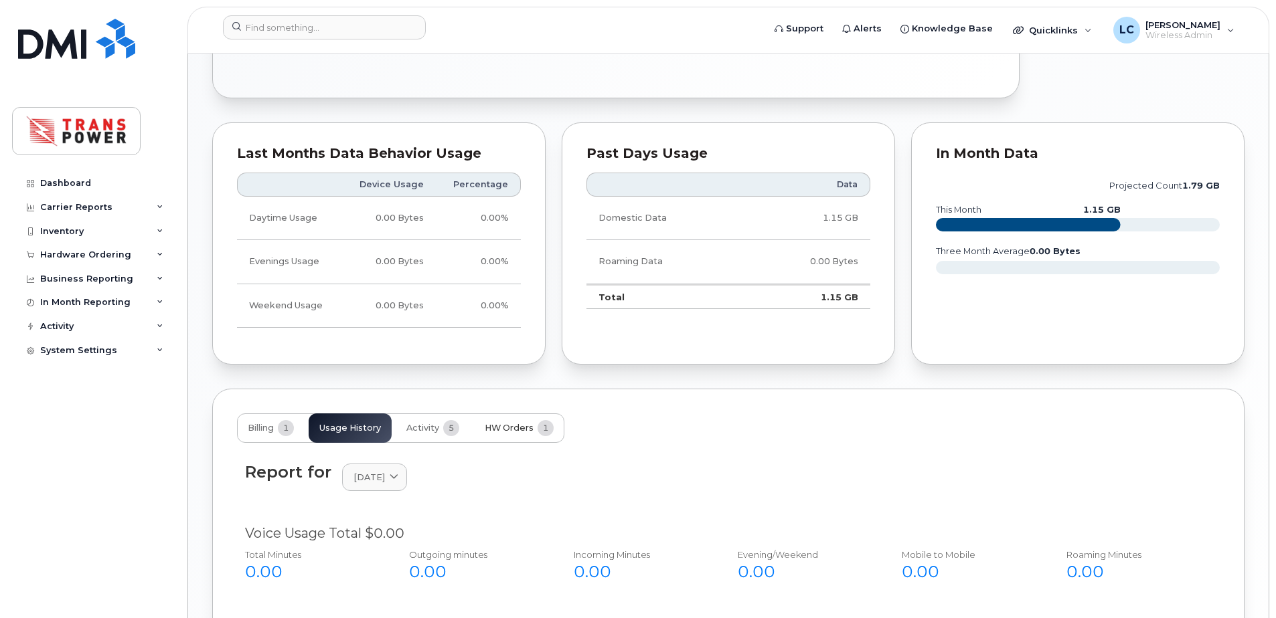
scroll to position [1128, 0]
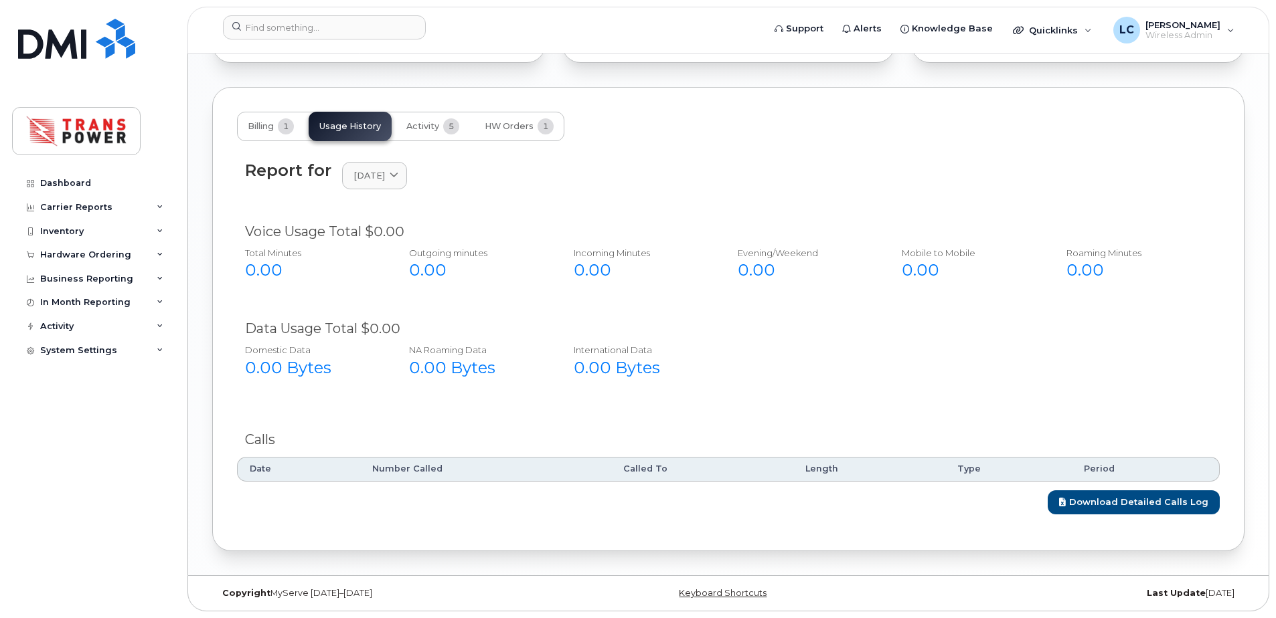
click at [372, 191] on div "Report for [DATE] [DATE]" at bounding box center [728, 183] width 982 height 61
click at [379, 179] on span "[DATE]" at bounding box center [368, 175] width 31 height 13
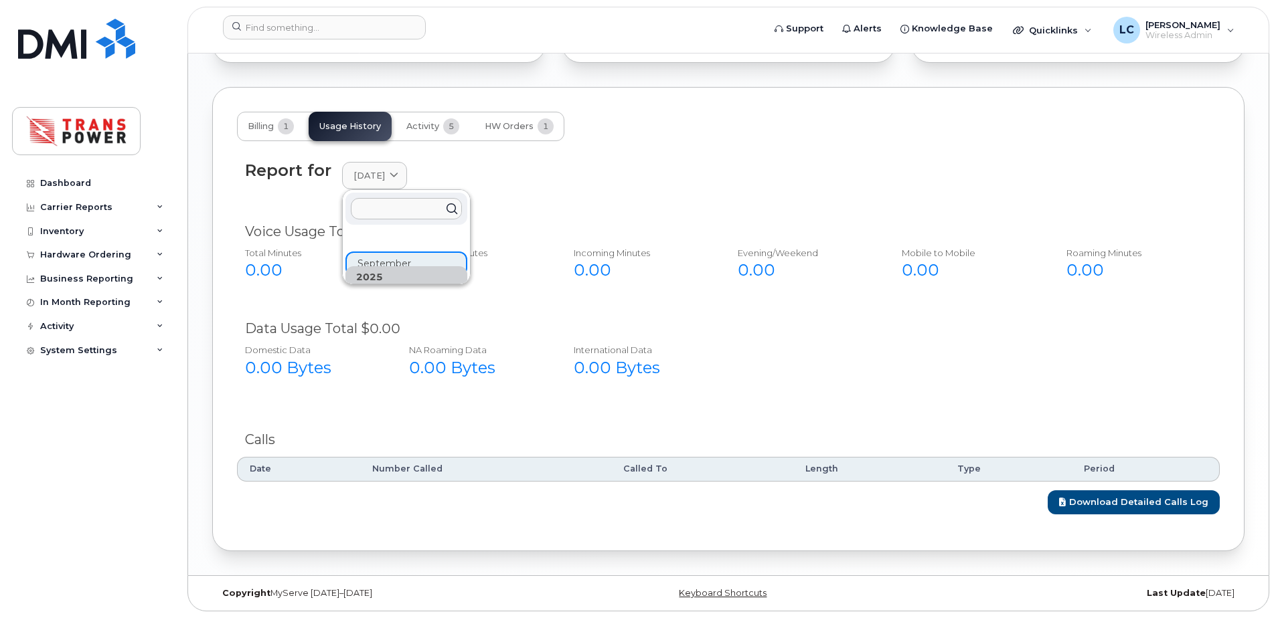
scroll to position [0, 0]
click at [387, 278] on div "2025" at bounding box center [406, 279] width 122 height 22
click at [781, 259] on div "0.00" at bounding box center [805, 270] width 135 height 23
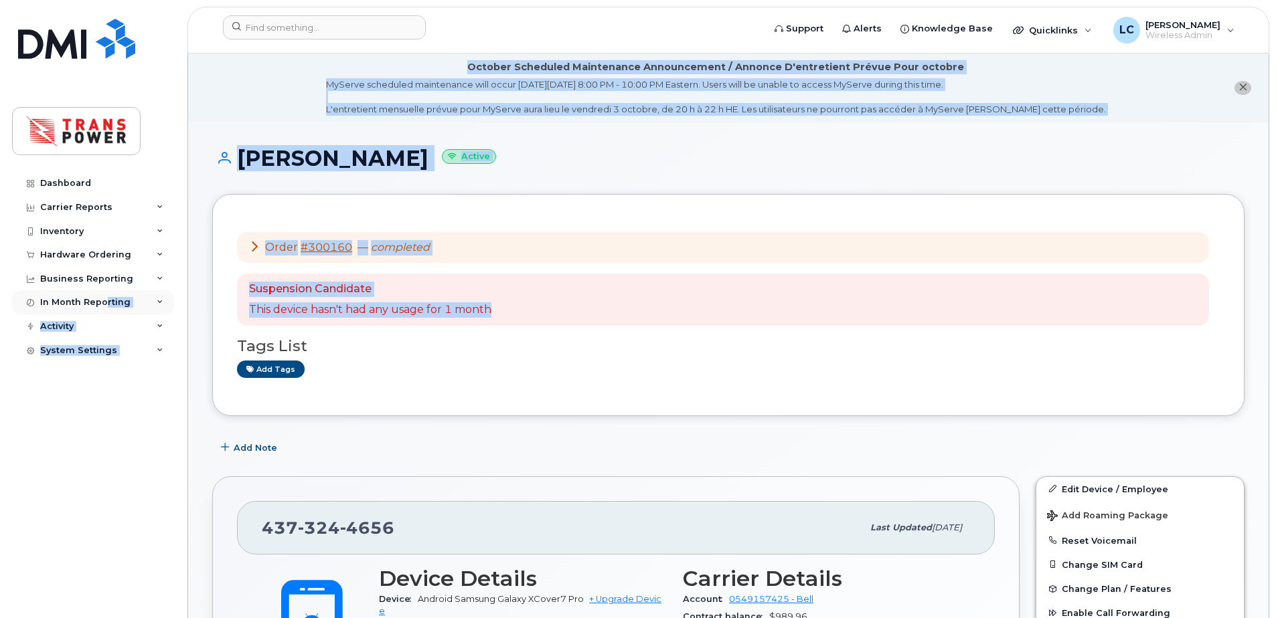
drag, startPoint x: 504, startPoint y: 307, endPoint x: 103, endPoint y: 290, distance: 401.2
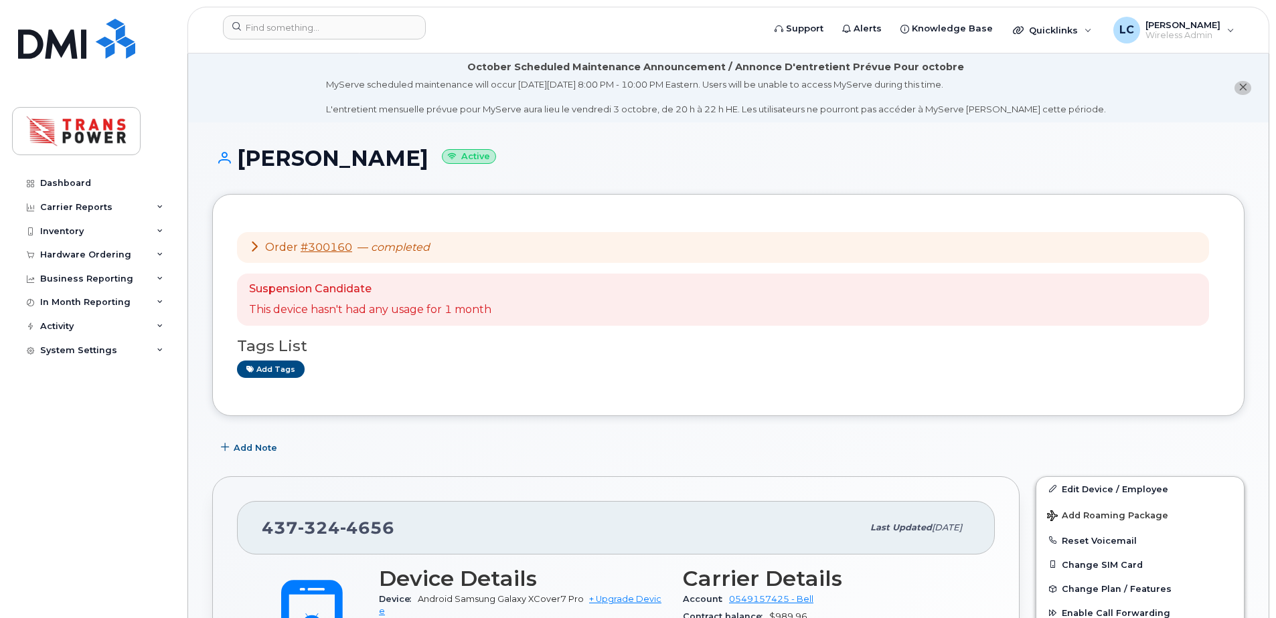
drag, startPoint x: 103, startPoint y: 290, endPoint x: 610, endPoint y: 336, distance: 509.3
click at [610, 336] on div "Tags List Add tags" at bounding box center [728, 352] width 982 height 52
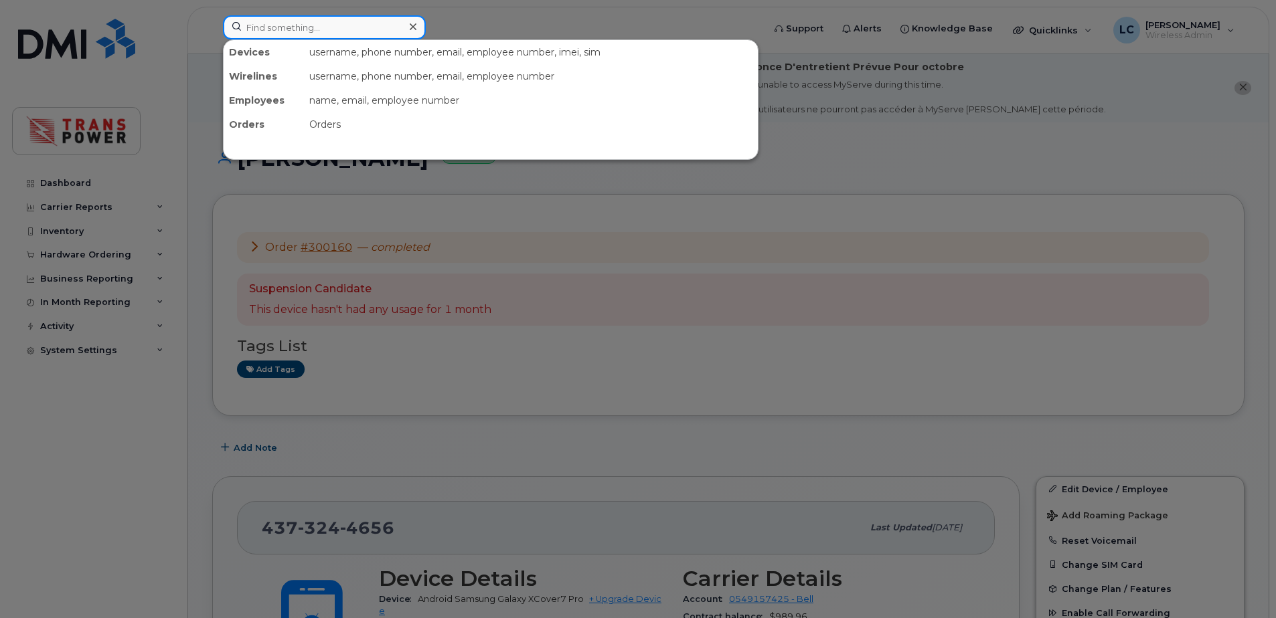
click at [323, 26] on input at bounding box center [324, 27] width 203 height 24
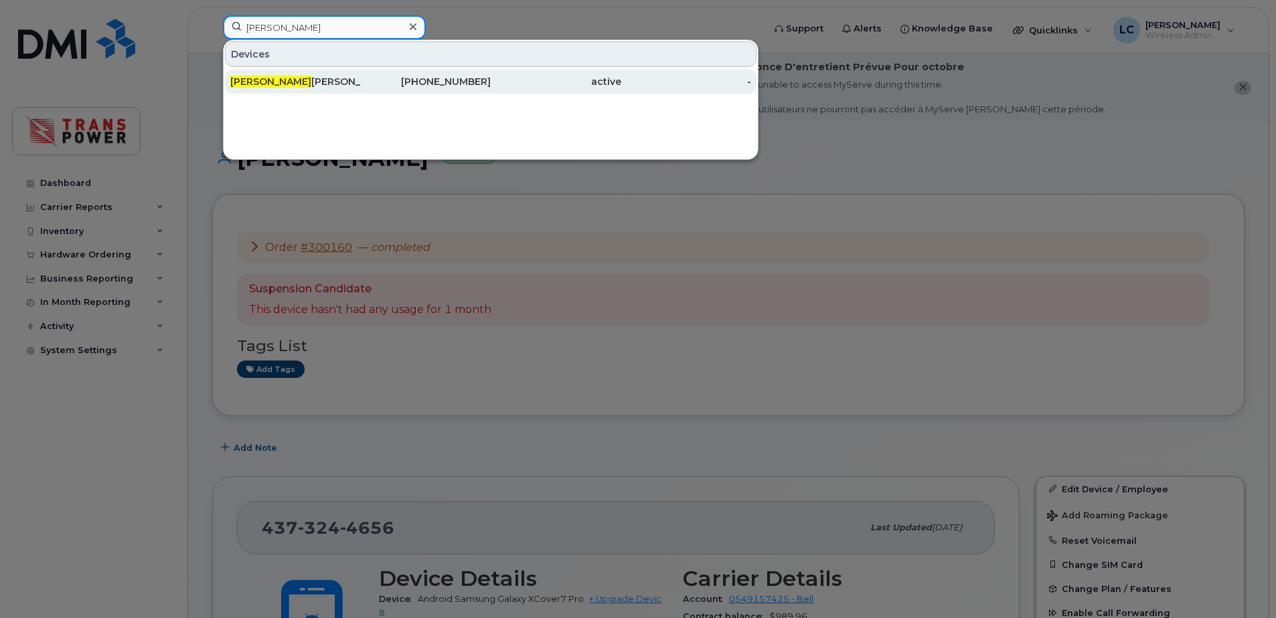
type input "luis"
click at [317, 83] on div "Luis De Oliveria" at bounding box center [295, 81] width 131 height 13
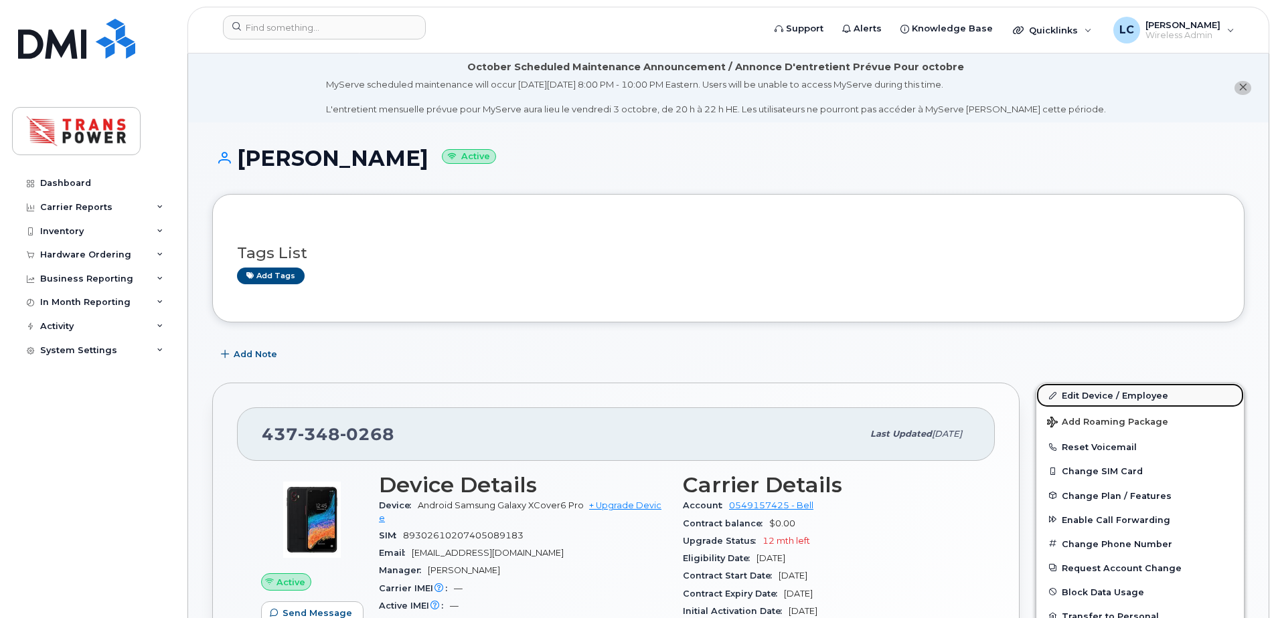
drag, startPoint x: 1083, startPoint y: 392, endPoint x: 1067, endPoint y: 392, distance: 15.4
click at [1083, 392] on link "Edit Device / Employee" at bounding box center [1139, 395] width 207 height 24
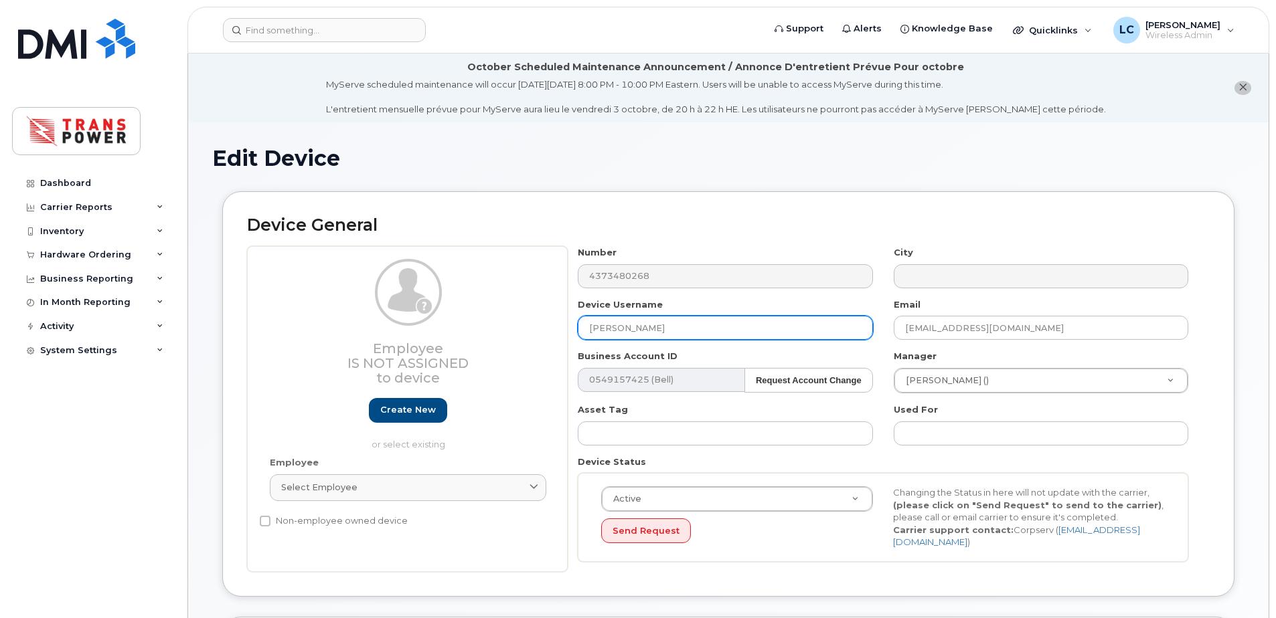
click at [652, 326] on input "[PERSON_NAME]" at bounding box center [725, 328] width 294 height 24
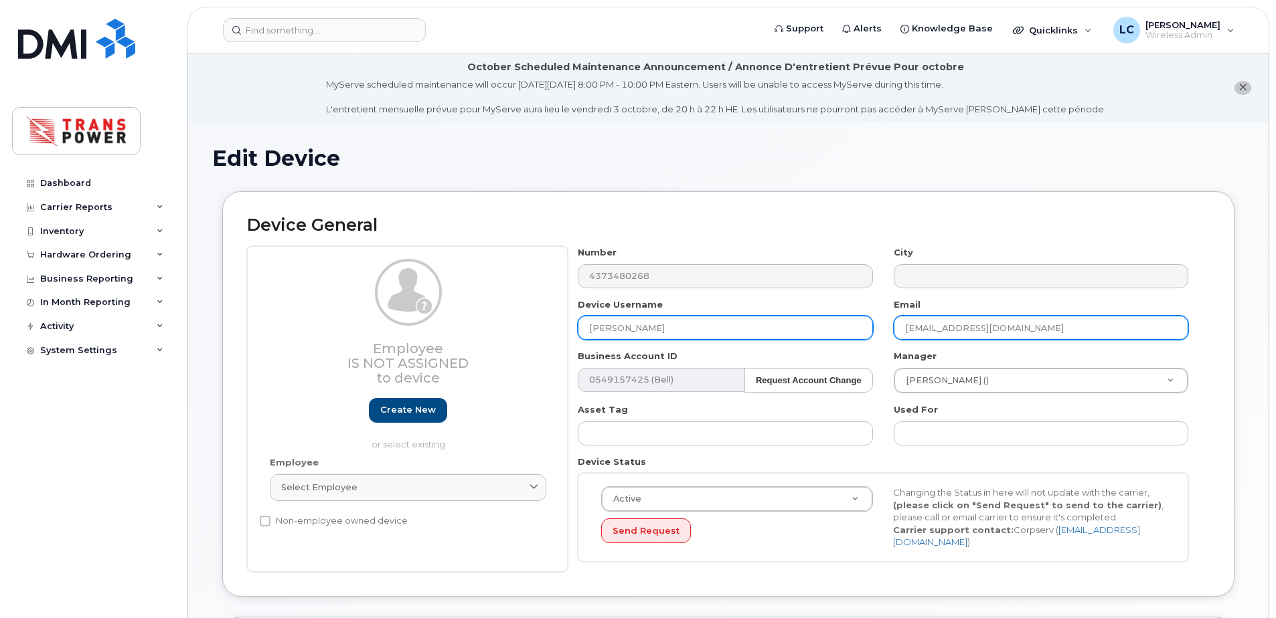
type input "[PERSON_NAME]"
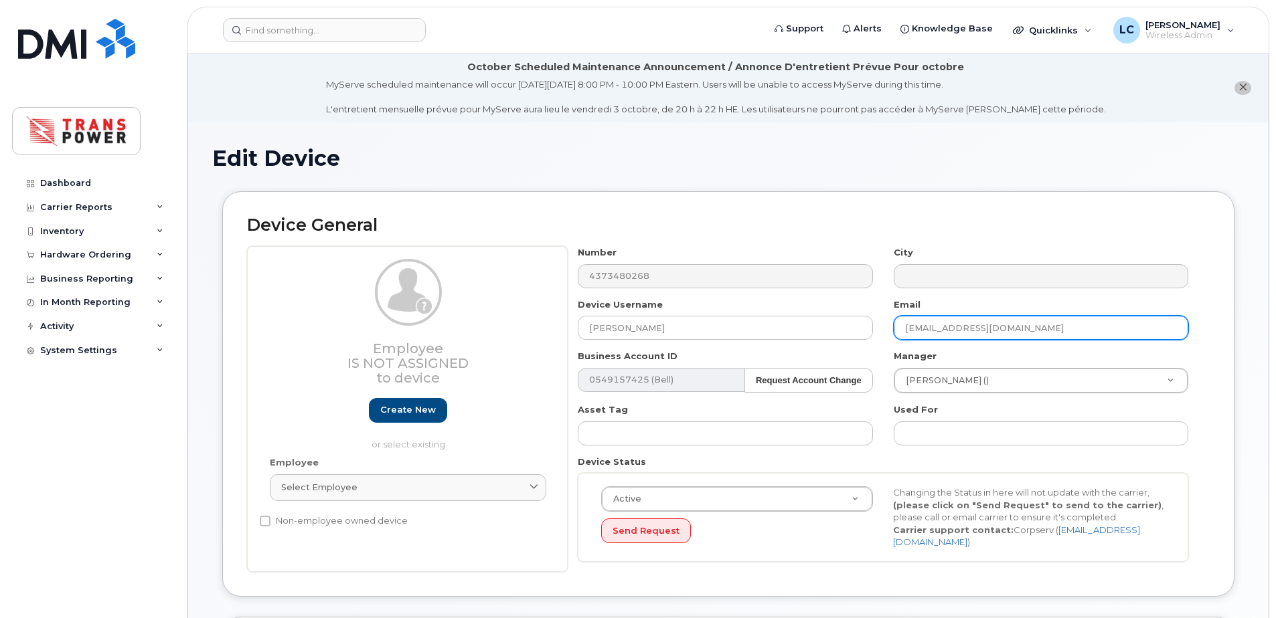
click at [945, 330] on input "ldeoliveria@transpower.ca" at bounding box center [1040, 328] width 294 height 24
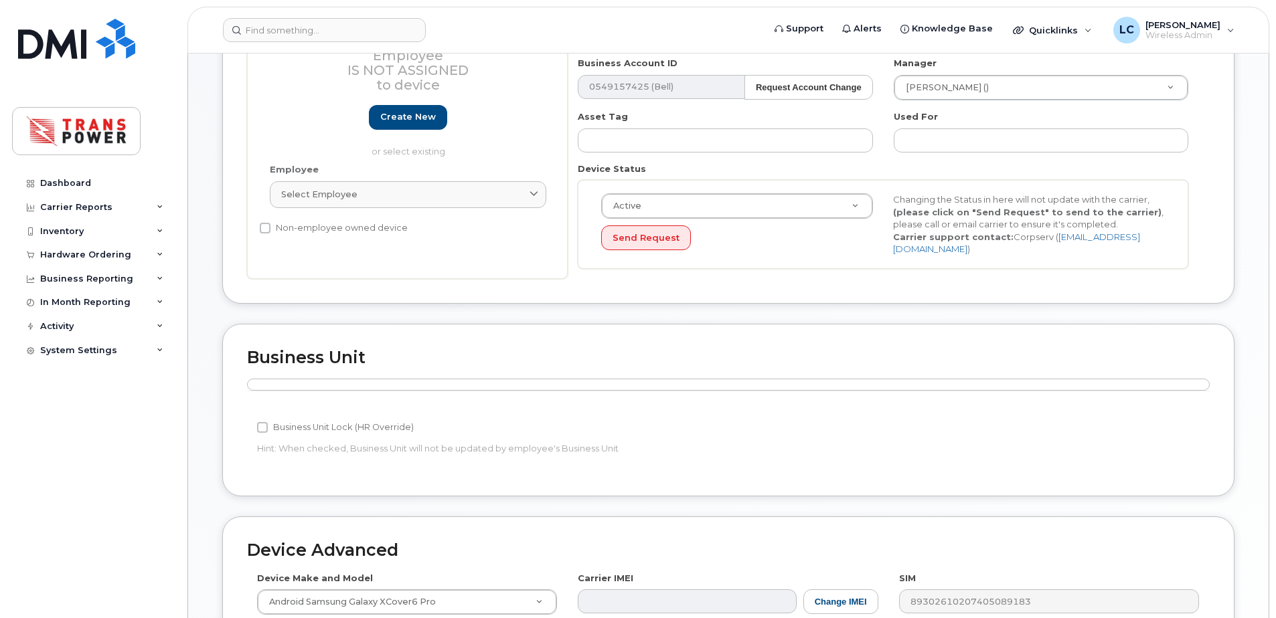
scroll to position [586, 0]
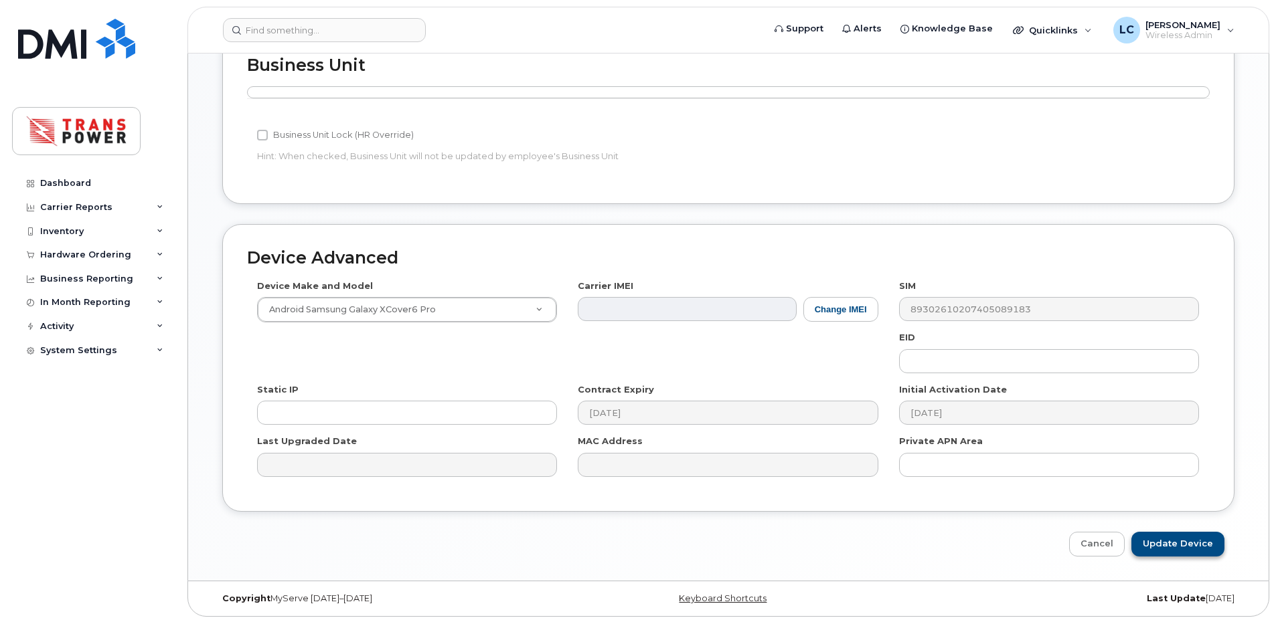
type input "[EMAIL_ADDRESS][DOMAIN_NAME]"
click at [1154, 539] on input "Update Device" at bounding box center [1177, 544] width 93 height 25
type input "Saving..."
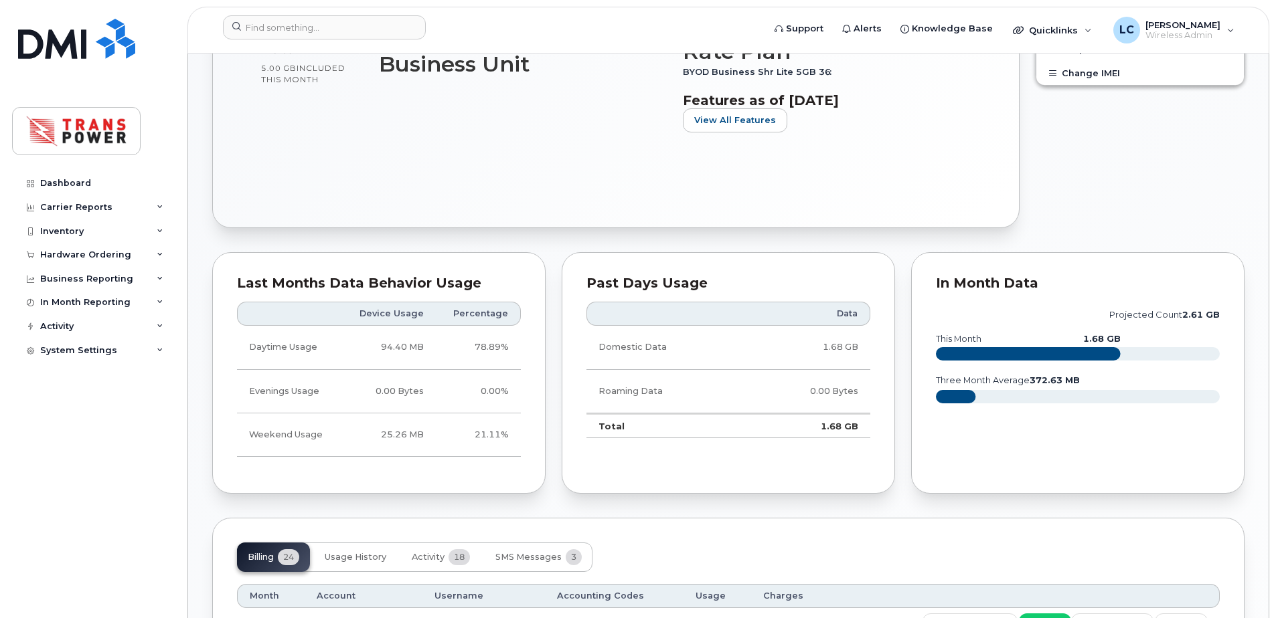
scroll to position [803, 0]
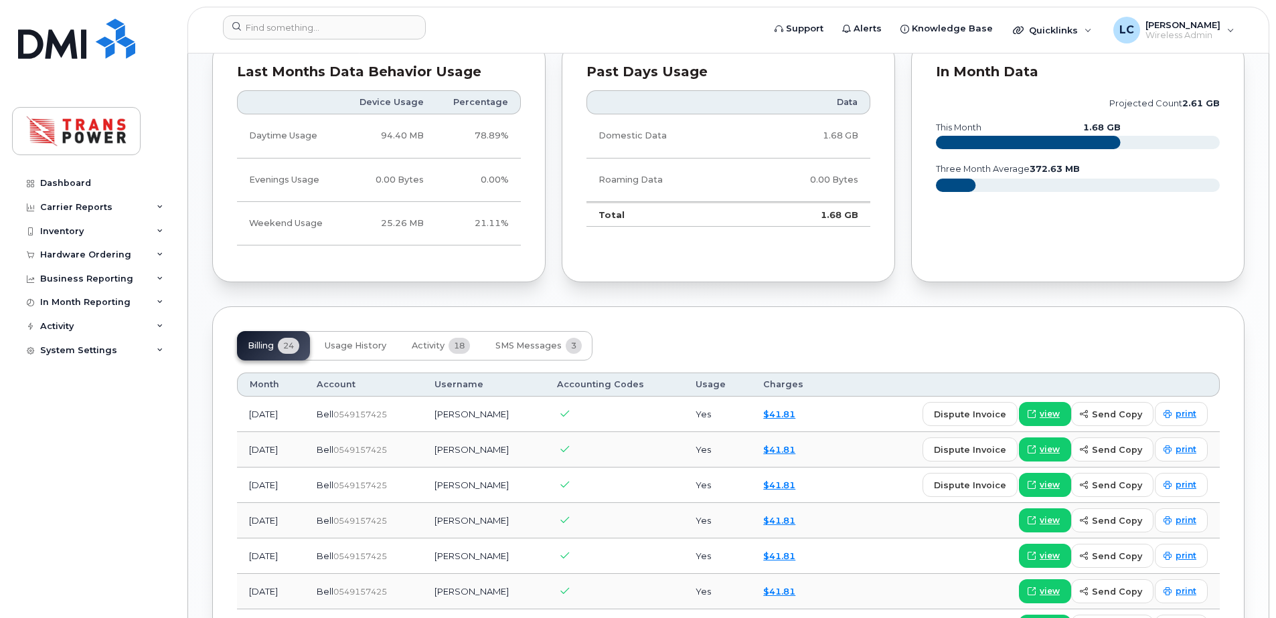
click at [400, 336] on div "Billing 24 Usage History Activity 18 SMS Messages 3" at bounding box center [414, 345] width 355 height 29
click at [440, 345] on span "Activity" at bounding box center [428, 346] width 33 height 11
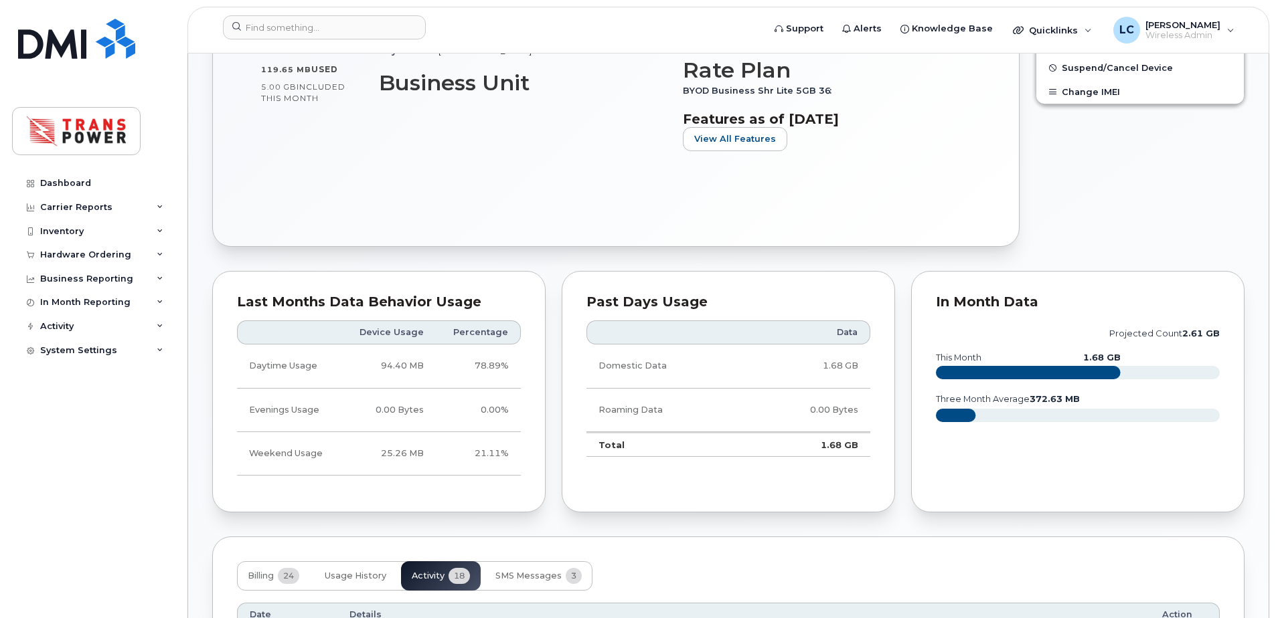
scroll to position [179, 0]
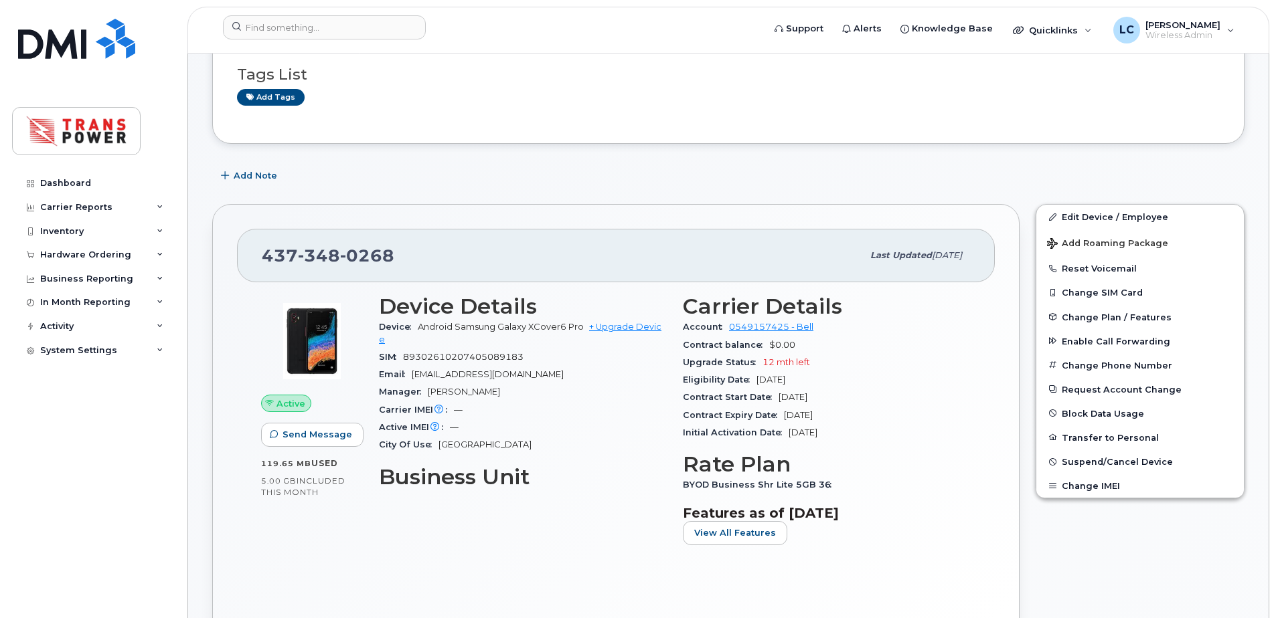
click at [475, 352] on span "89302610207405089183" at bounding box center [463, 357] width 120 height 10
copy span "89302610207405089183"
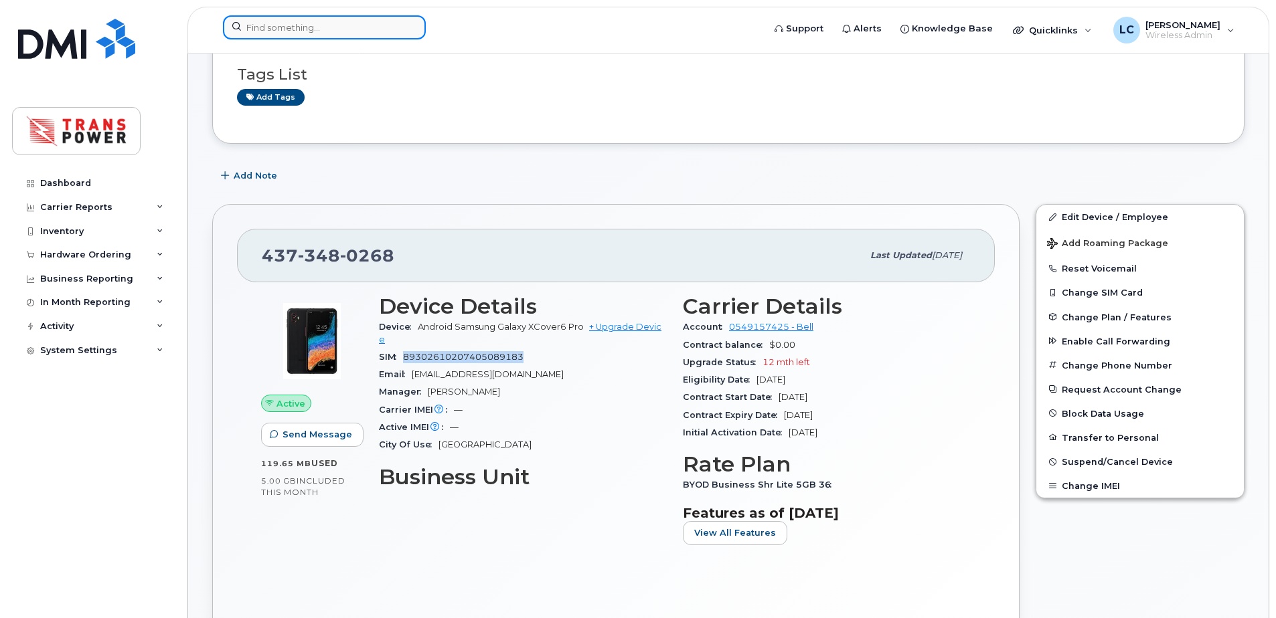
click at [360, 17] on input at bounding box center [324, 27] width 203 height 24
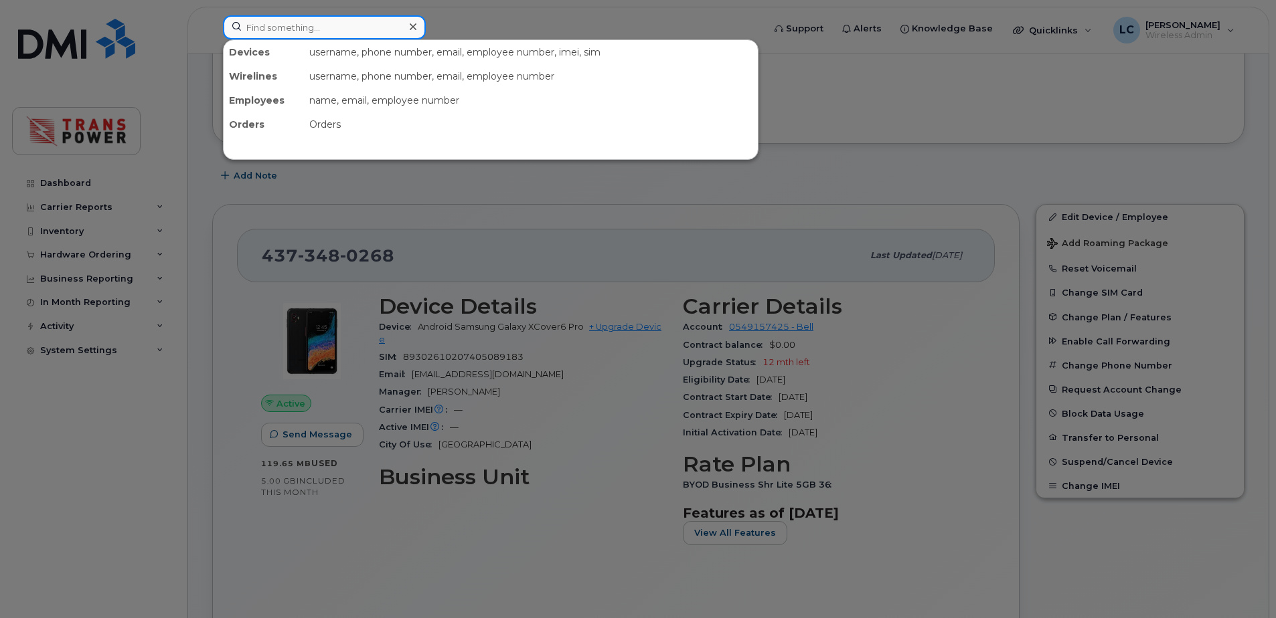
paste input "89302610207405086809"
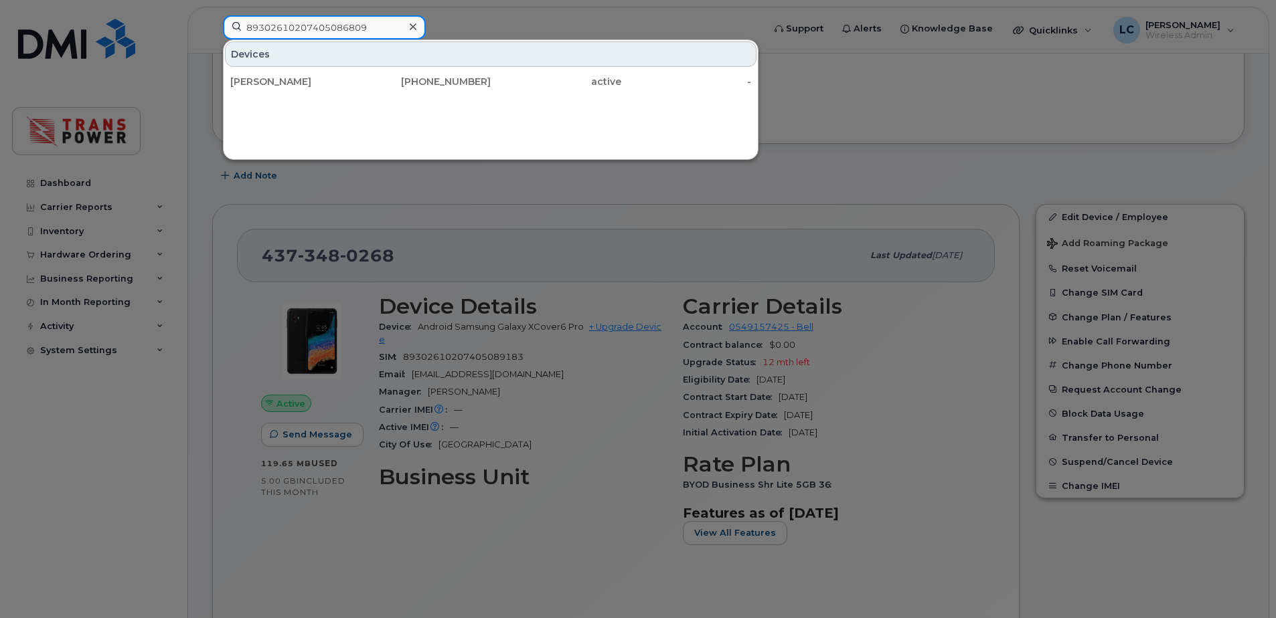
click at [346, 22] on input "89302610207405086809" at bounding box center [324, 27] width 203 height 24
paste input "8748"
type input "89302610207405088748"
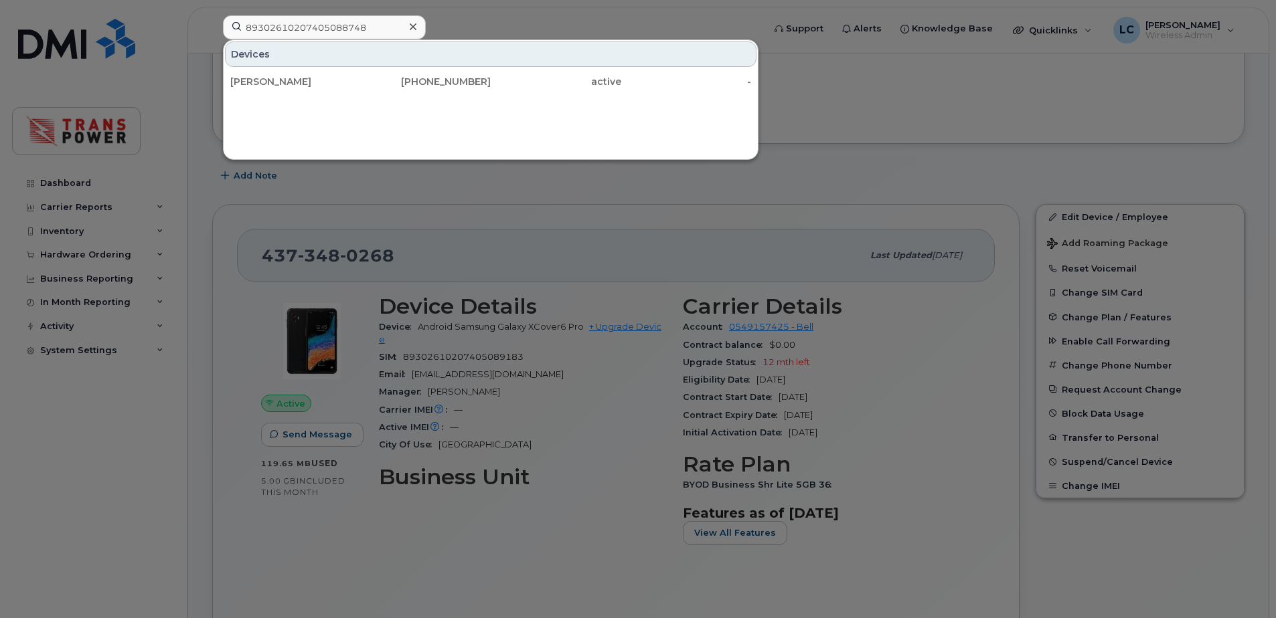
click at [416, 21] on icon at bounding box center [413, 26] width 7 height 11
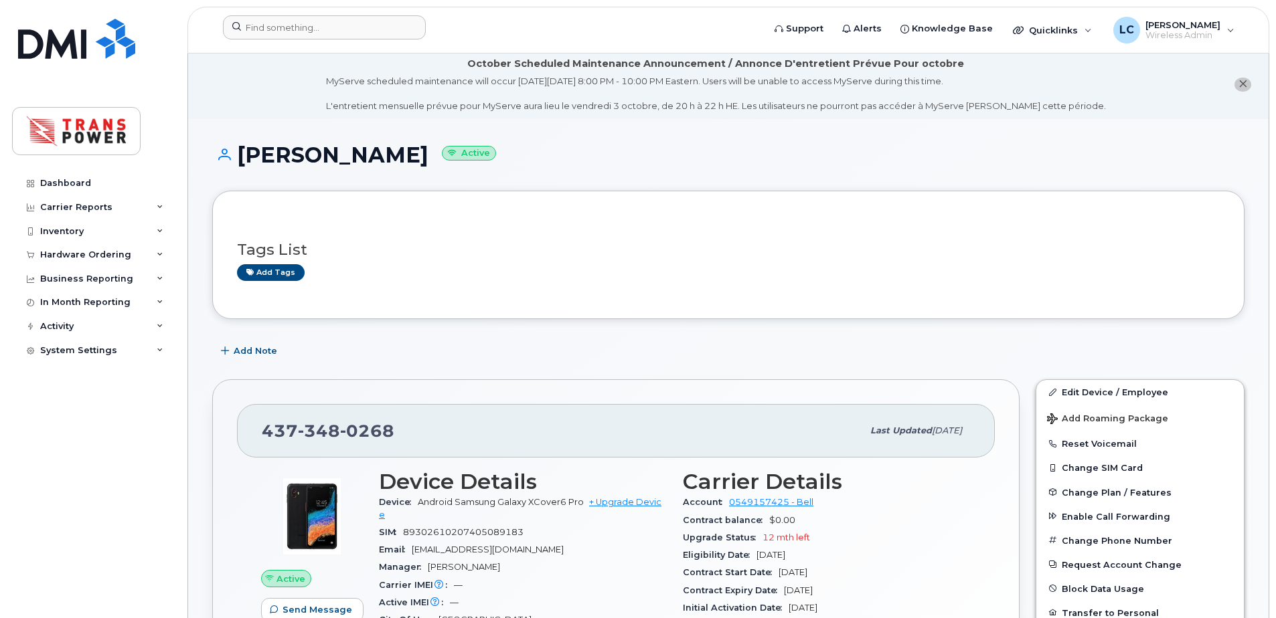
scroll to position [0, 0]
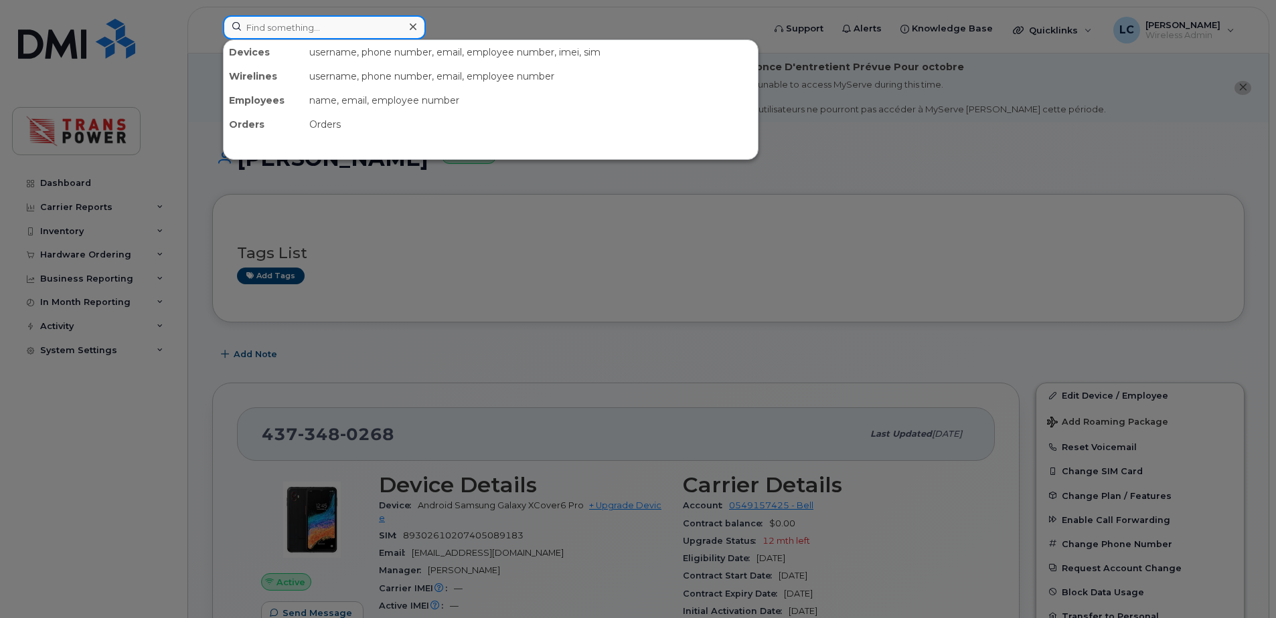
click at [371, 31] on input at bounding box center [324, 27] width 203 height 24
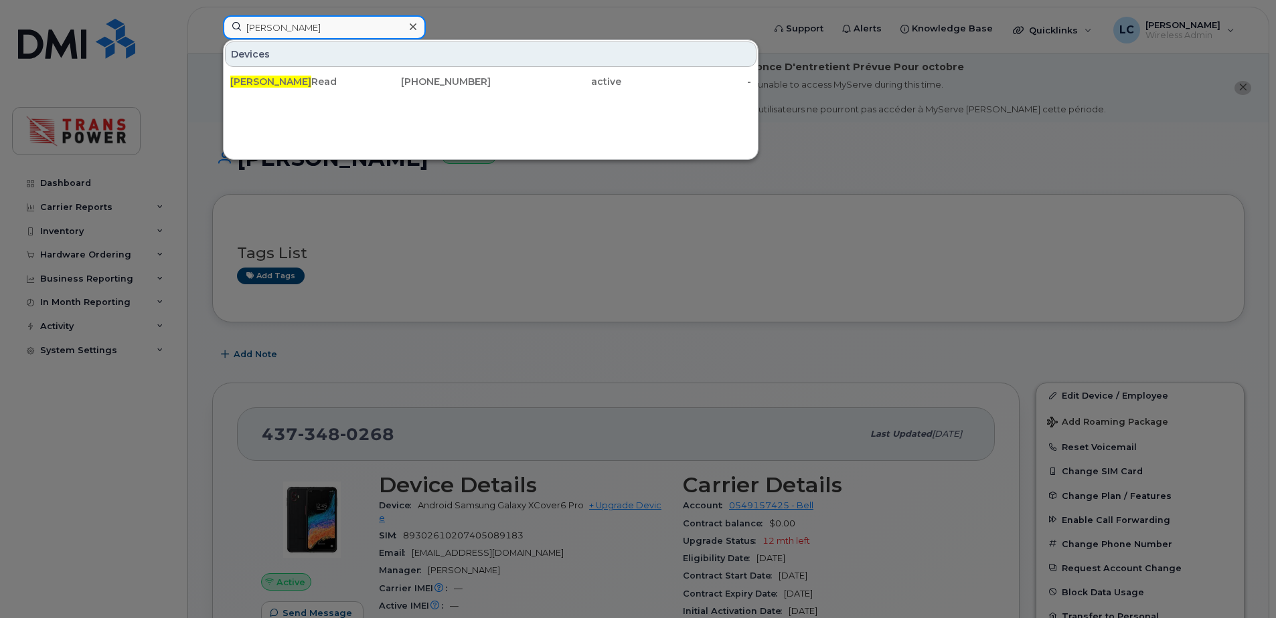
type input "clint"
click at [411, 23] on icon at bounding box center [413, 26] width 7 height 11
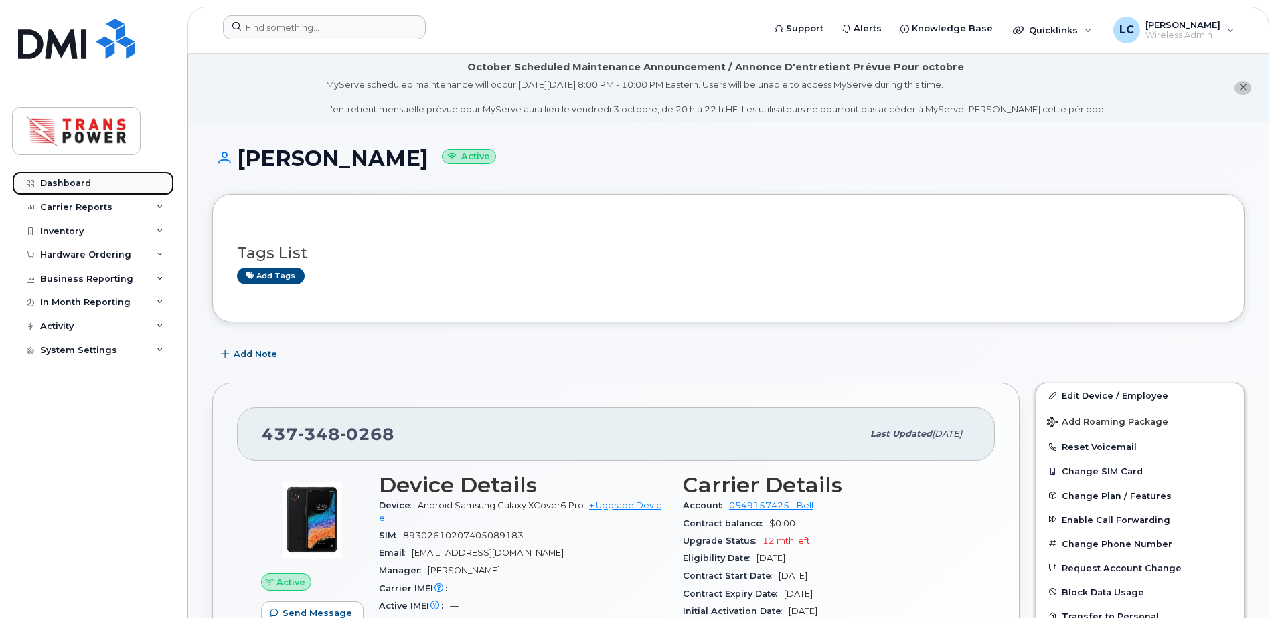
click at [102, 187] on link "Dashboard" at bounding box center [93, 183] width 162 height 24
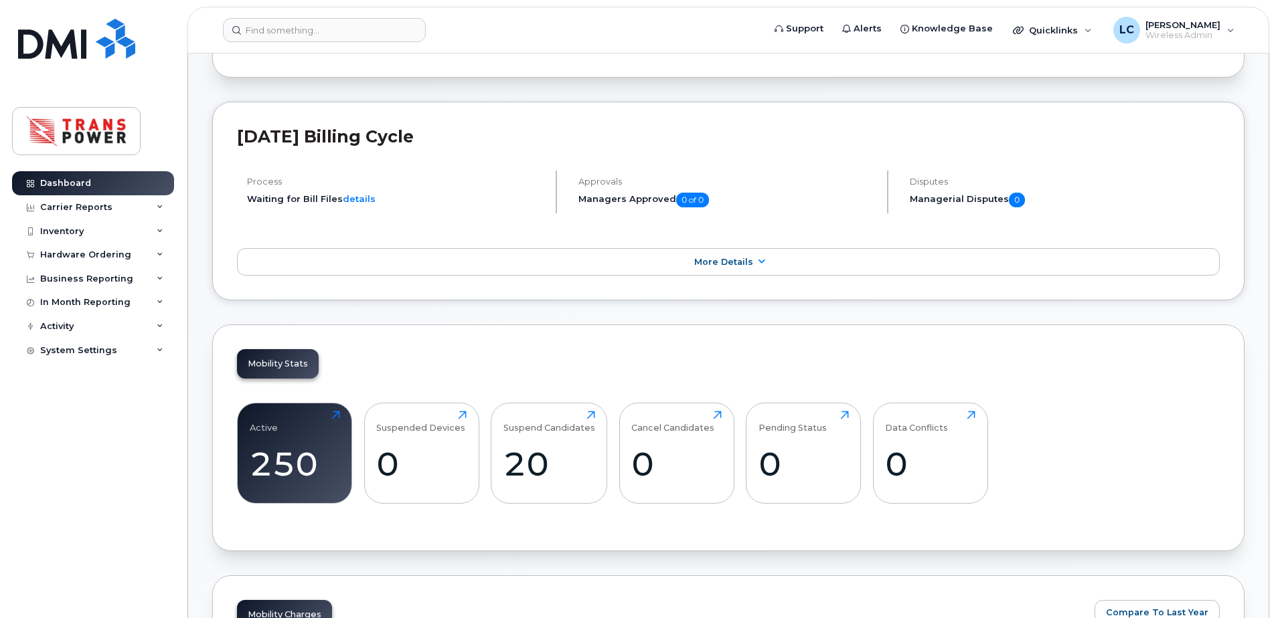
scroll to position [286, 0]
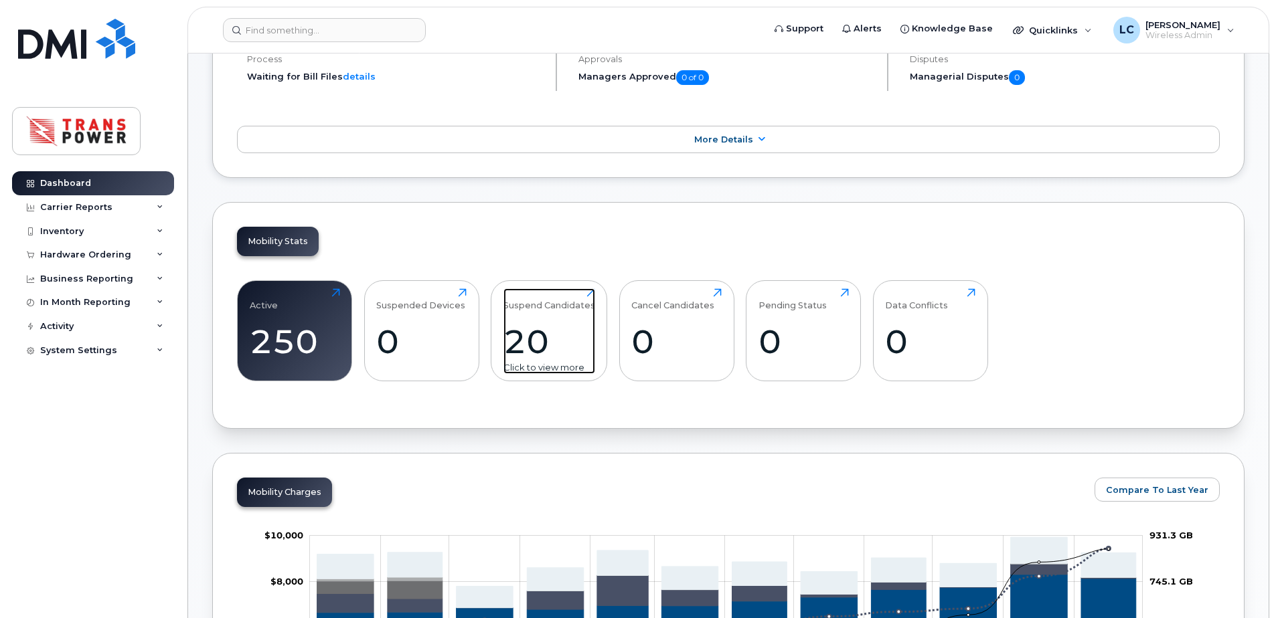
click at [570, 351] on div "20" at bounding box center [549, 341] width 92 height 39
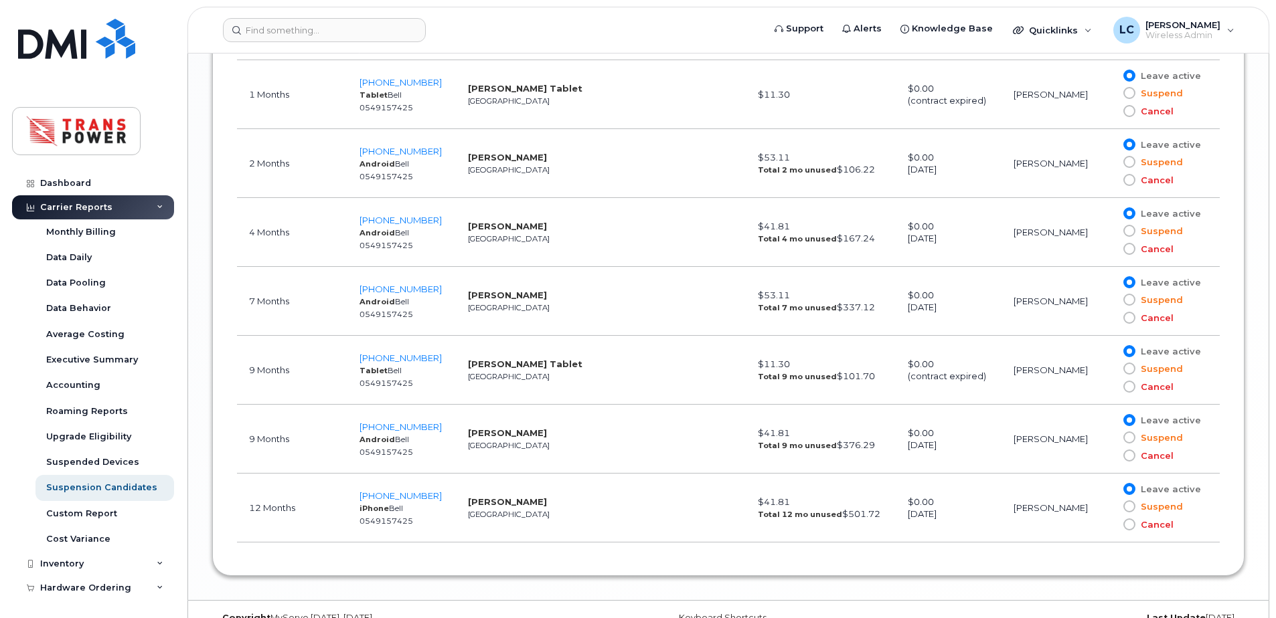
scroll to position [1774, 0]
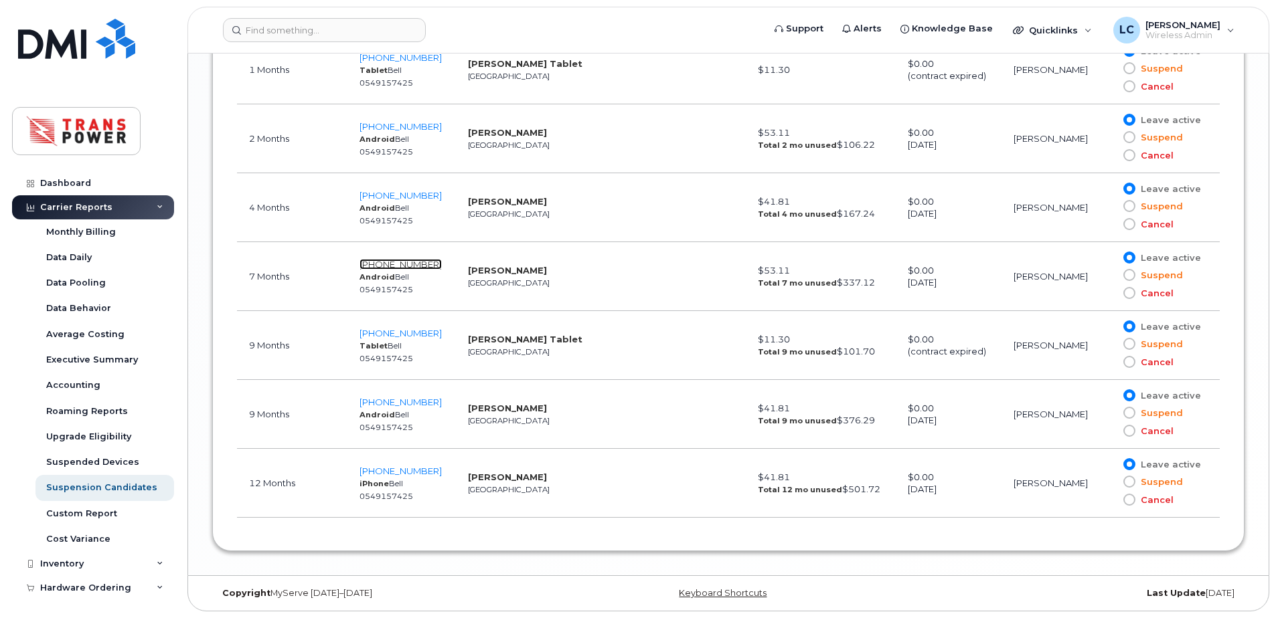
click at [396, 265] on span "437-848-7183" at bounding box center [400, 264] width 82 height 11
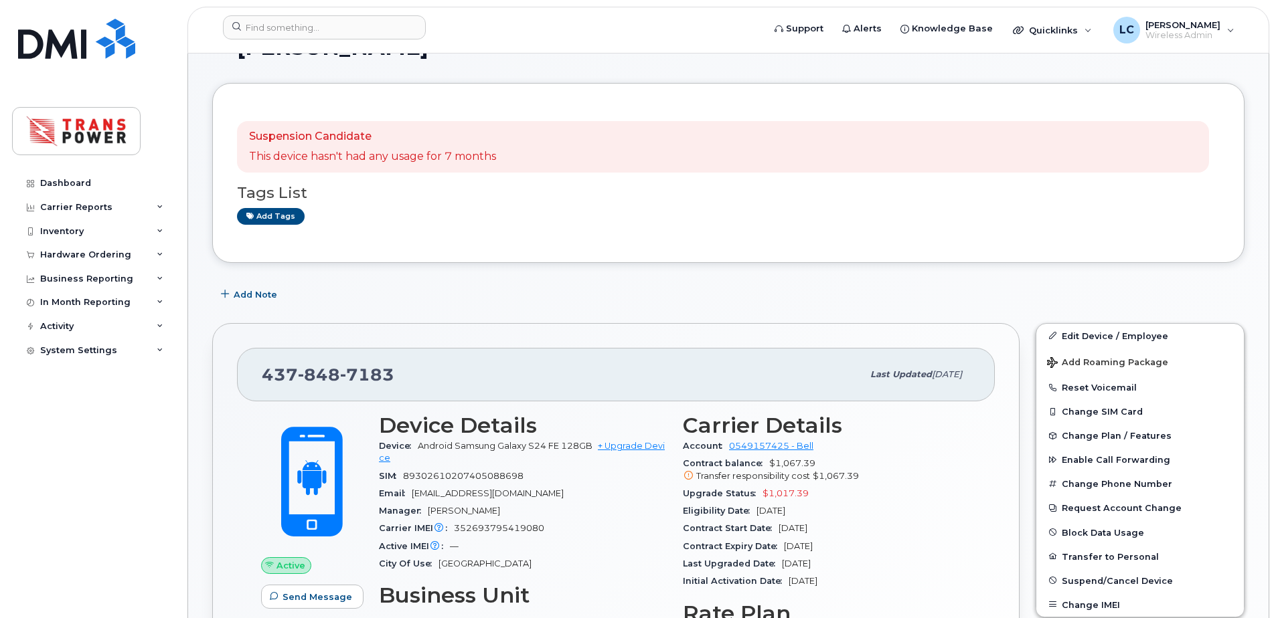
scroll to position [179, 0]
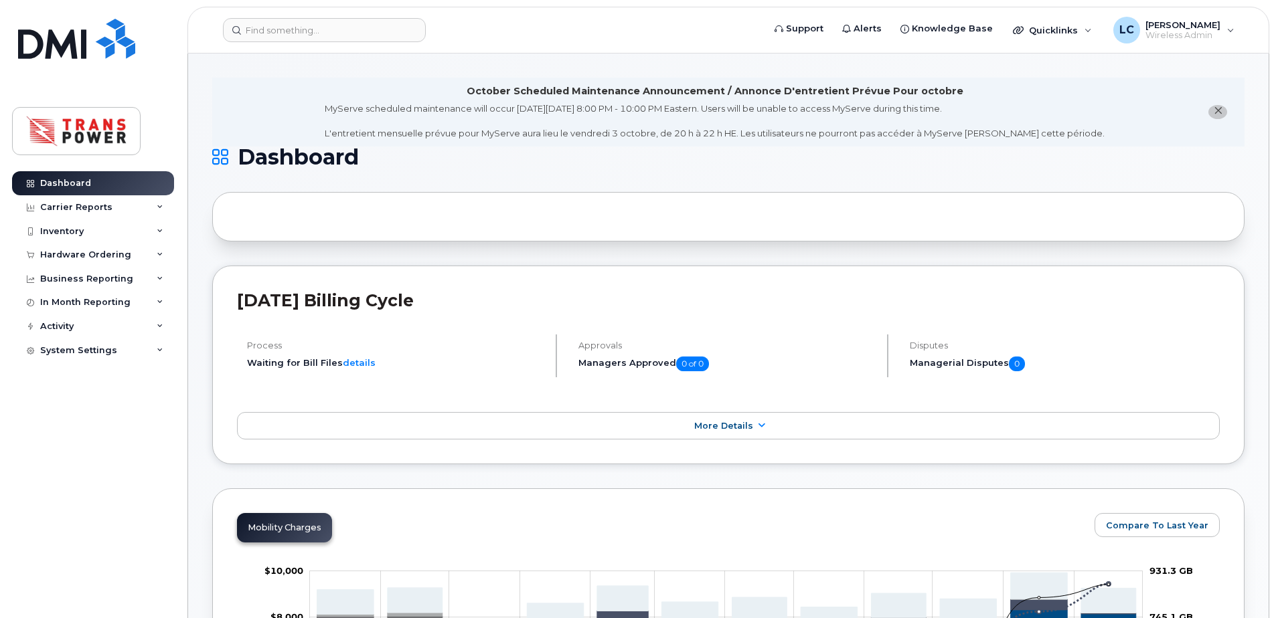
scroll to position [89, 0]
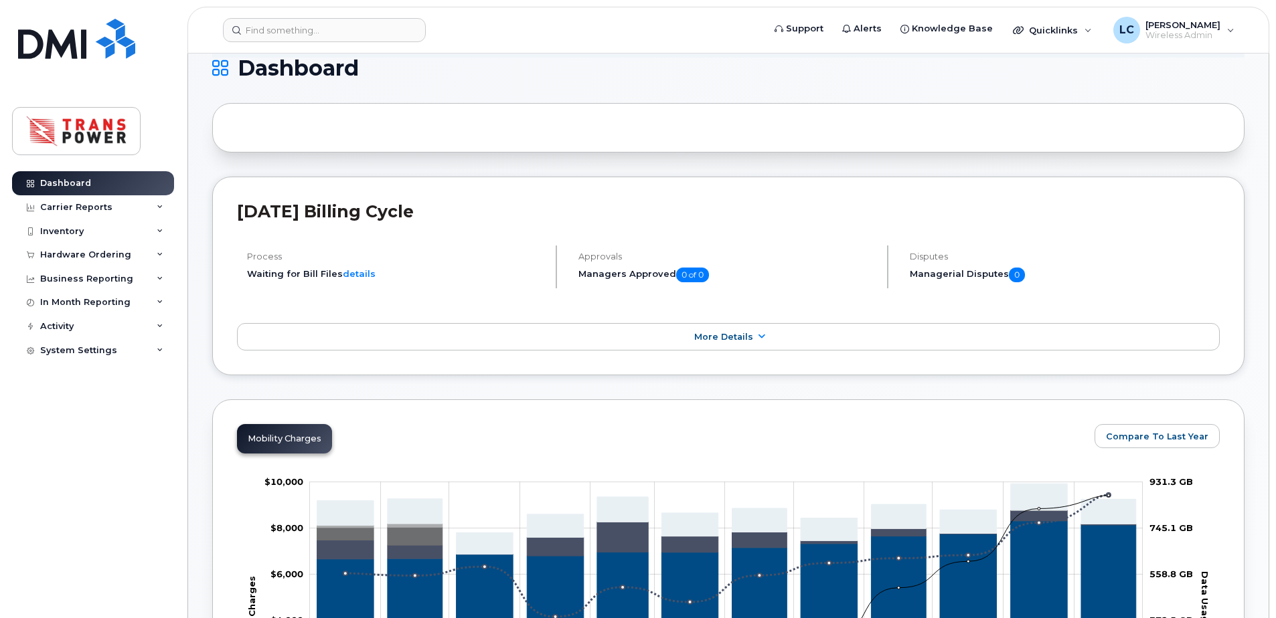
click at [971, 140] on div at bounding box center [728, 128] width 1032 height 50
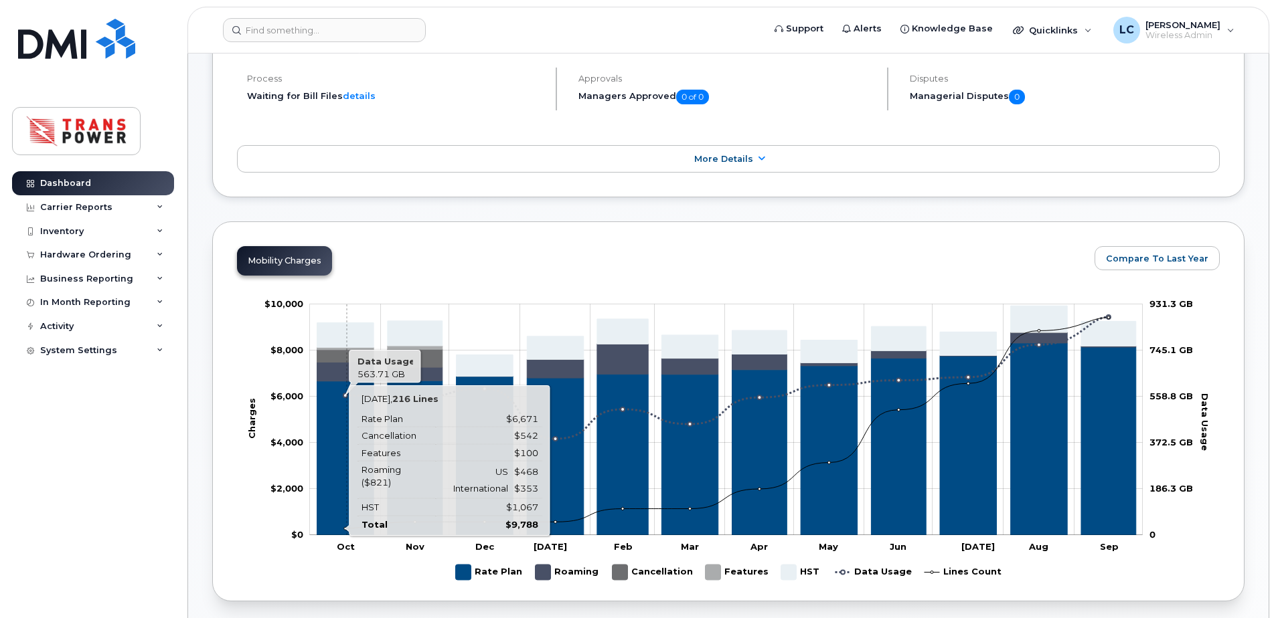
scroll to position [268, 0]
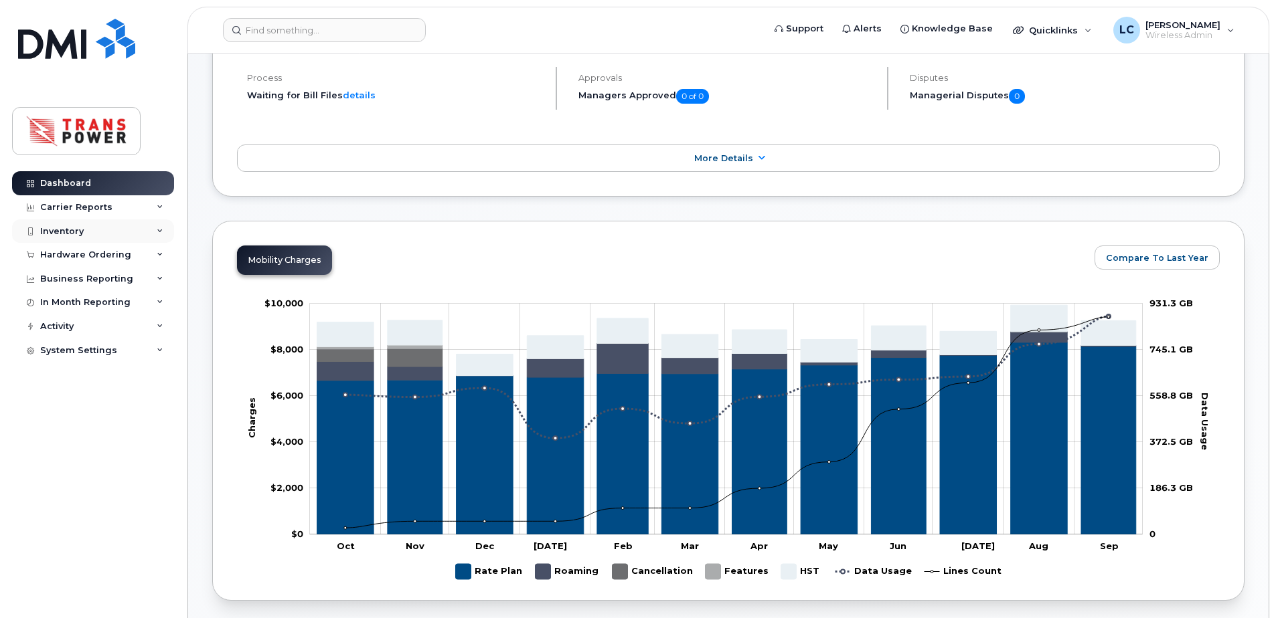
click at [93, 228] on div "Inventory" at bounding box center [93, 232] width 162 height 24
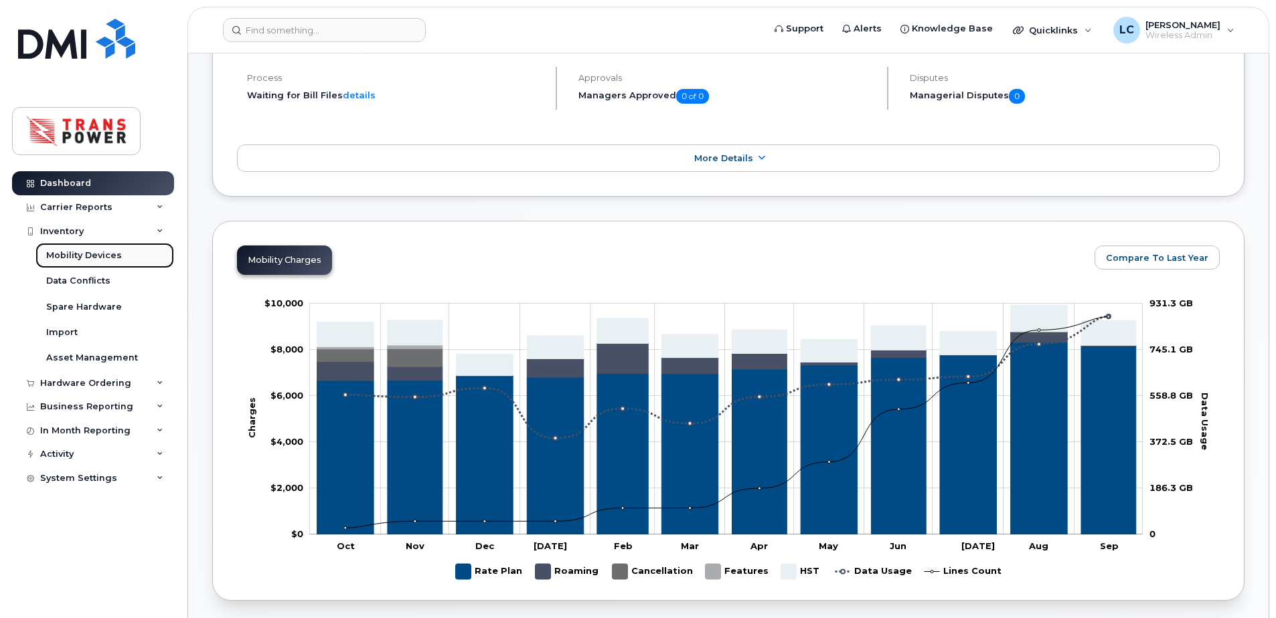
click at [91, 261] on div "Mobility Devices" at bounding box center [84, 256] width 76 height 12
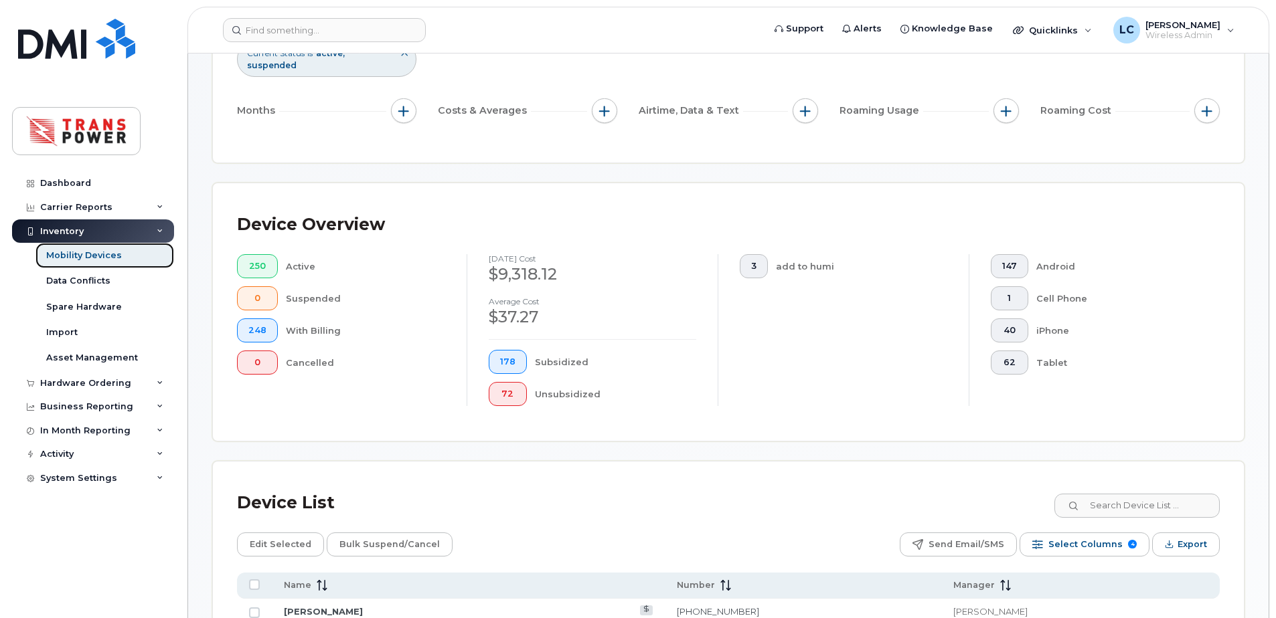
scroll to position [268, 0]
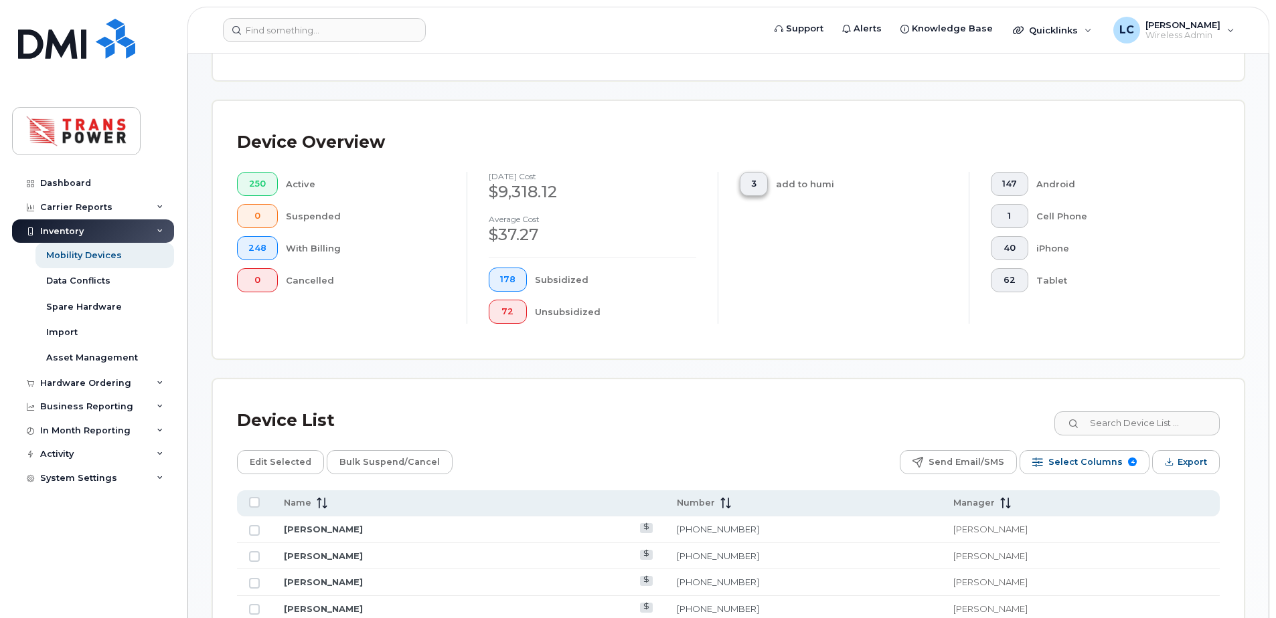
click at [752, 192] on button "3" at bounding box center [754, 184] width 28 height 24
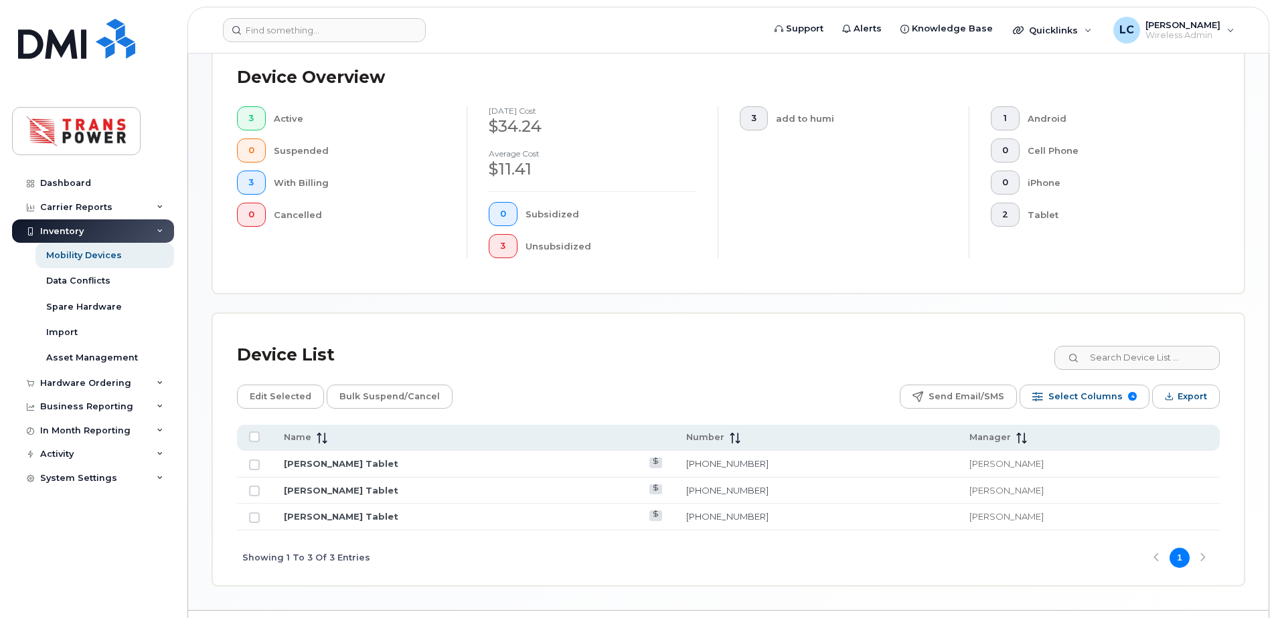
scroll to position [396, 0]
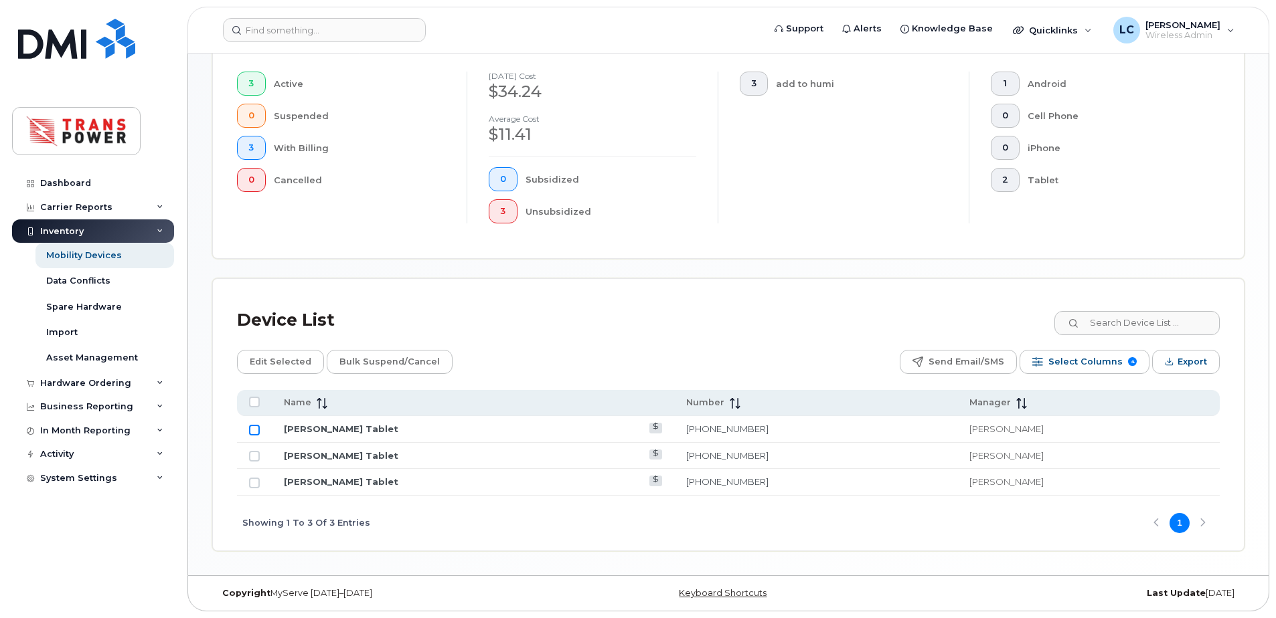
click at [252, 434] on input "Row Unselected" at bounding box center [254, 430] width 11 height 11
checkbox input "true"
click at [255, 450] on td at bounding box center [254, 456] width 35 height 27
click at [252, 459] on input "Row Unselected" at bounding box center [254, 456] width 11 height 11
checkbox input "true"
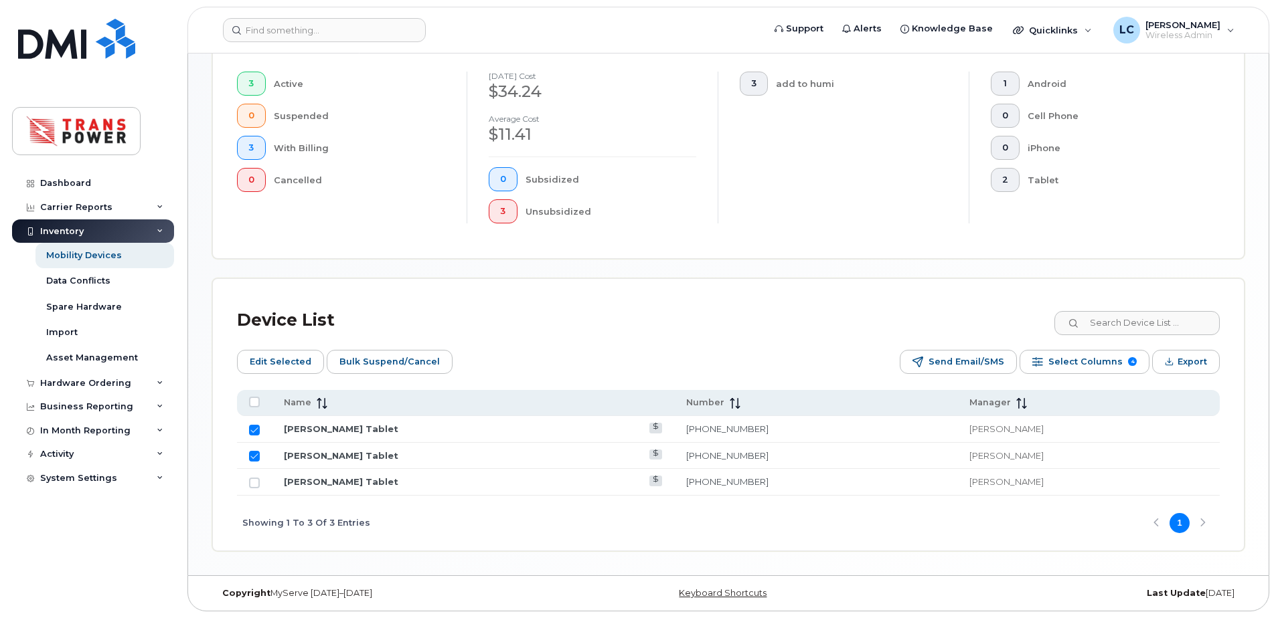
click at [256, 489] on td at bounding box center [254, 482] width 35 height 27
click at [254, 485] on input "Row Unselected" at bounding box center [254, 483] width 11 height 11
checkbox input "true"
click at [270, 358] on span "Edit Selected" at bounding box center [281, 362] width 62 height 20
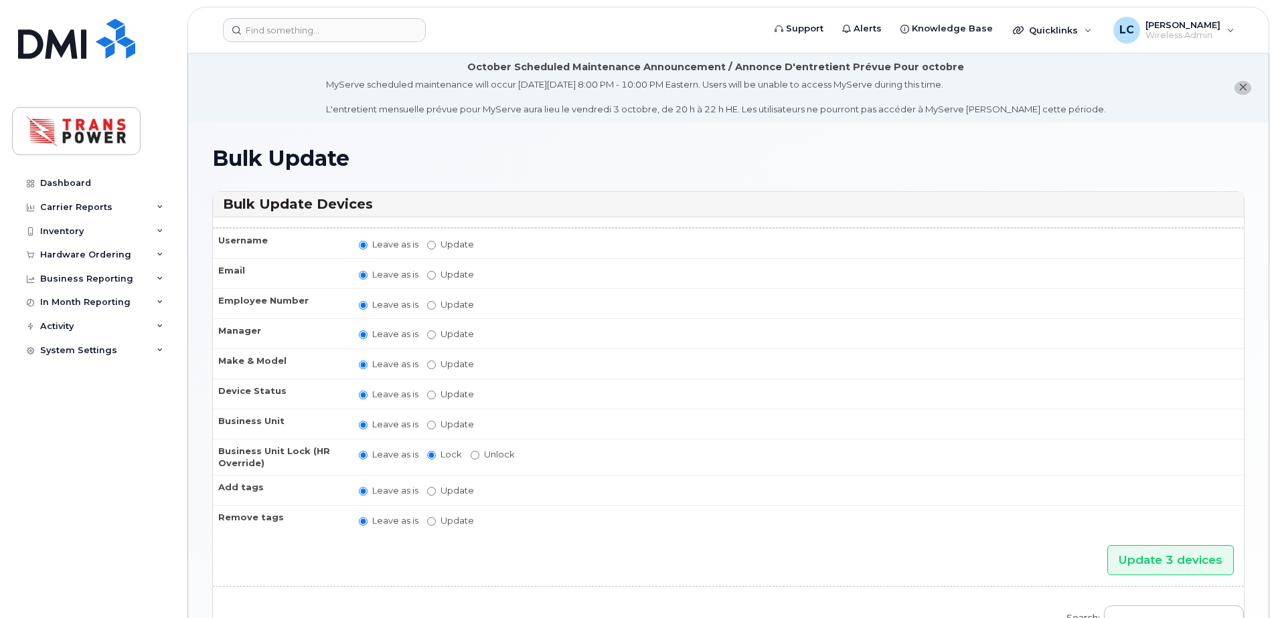
click at [425, 492] on td "Leave as is Update No matches found do not block data do not cancel do not rede…" at bounding box center [795, 490] width 897 height 30
click at [429, 492] on input "Update" at bounding box center [431, 491] width 9 height 9
radio input "true"
radio input "false"
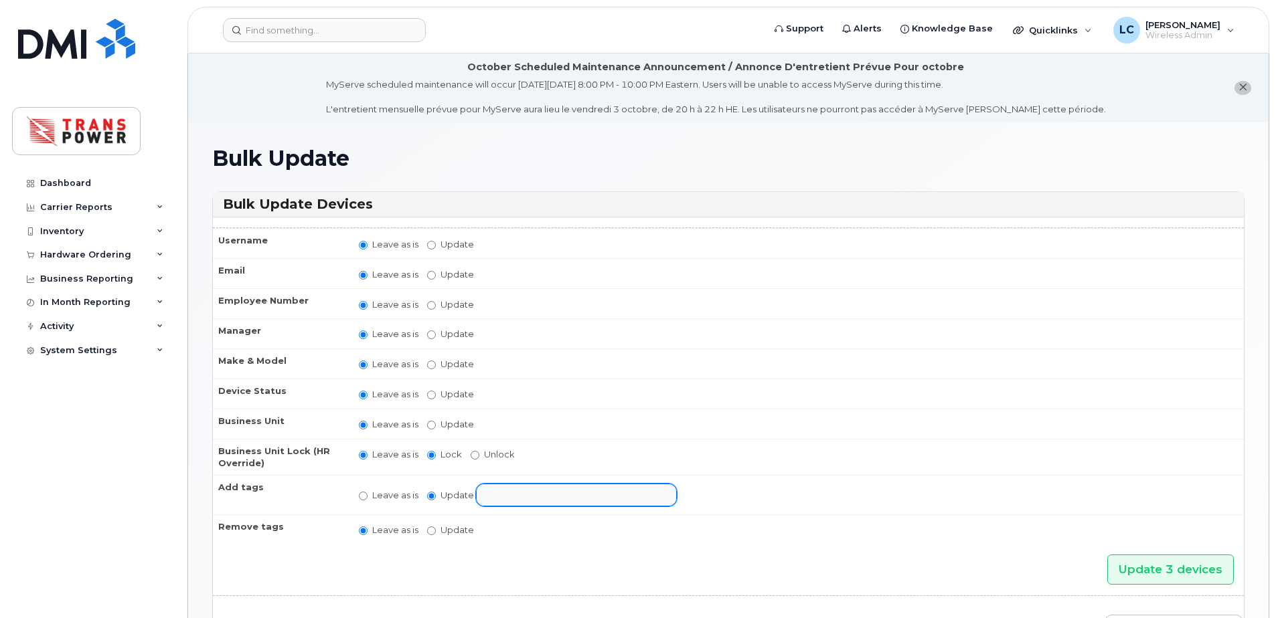
click at [503, 500] on input "text" at bounding box center [587, 494] width 207 height 19
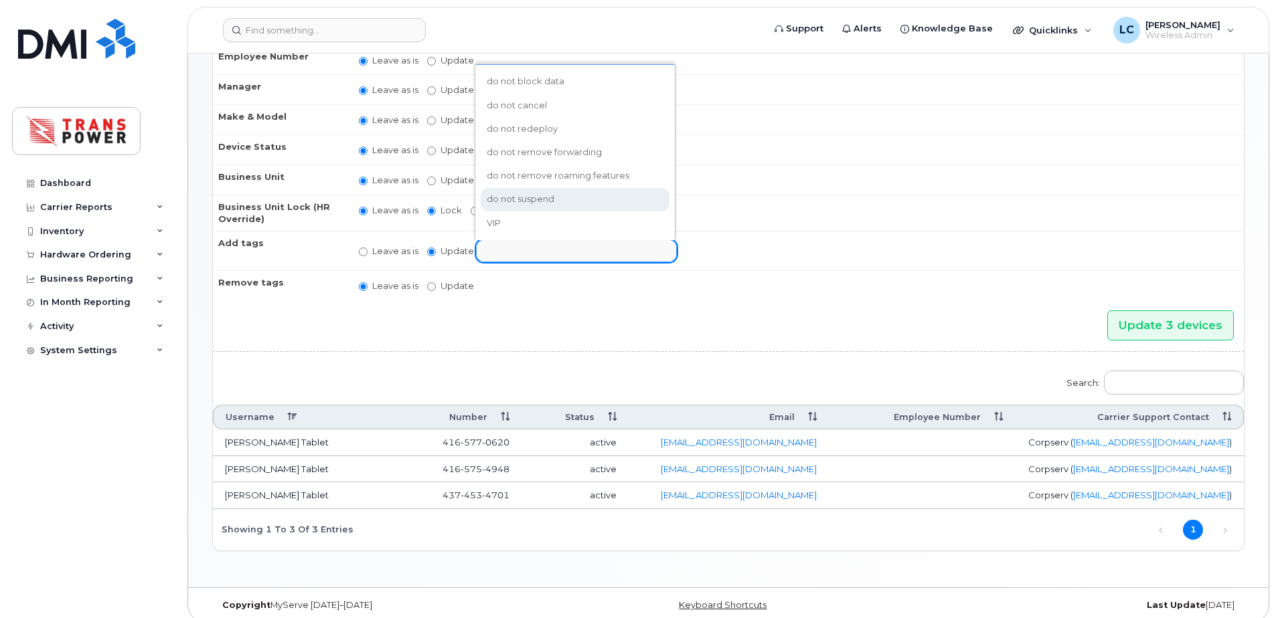
scroll to position [256, 0]
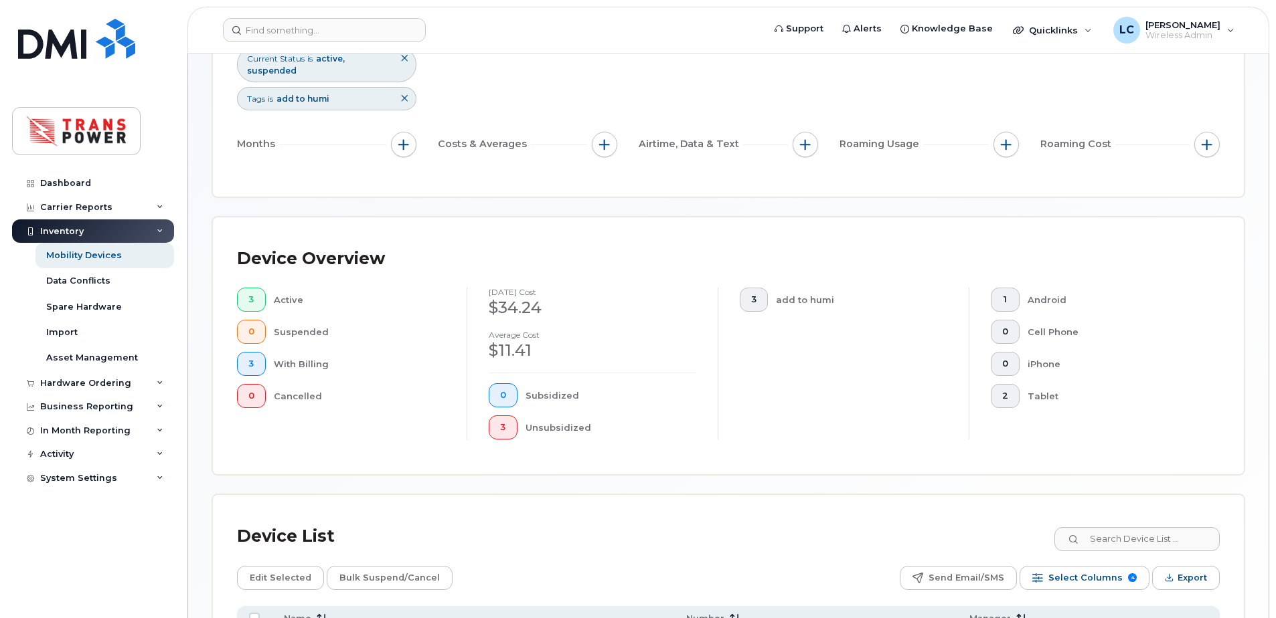
scroll to position [396, 0]
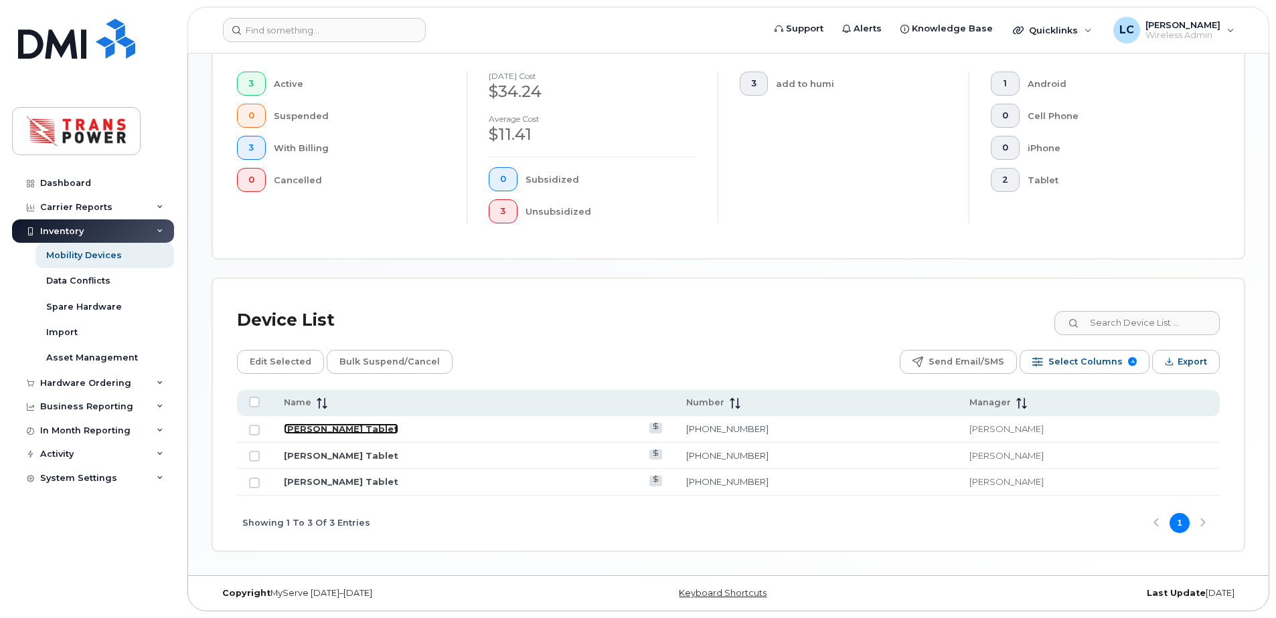
click at [341, 432] on link "[PERSON_NAME] Tablet" at bounding box center [341, 429] width 114 height 11
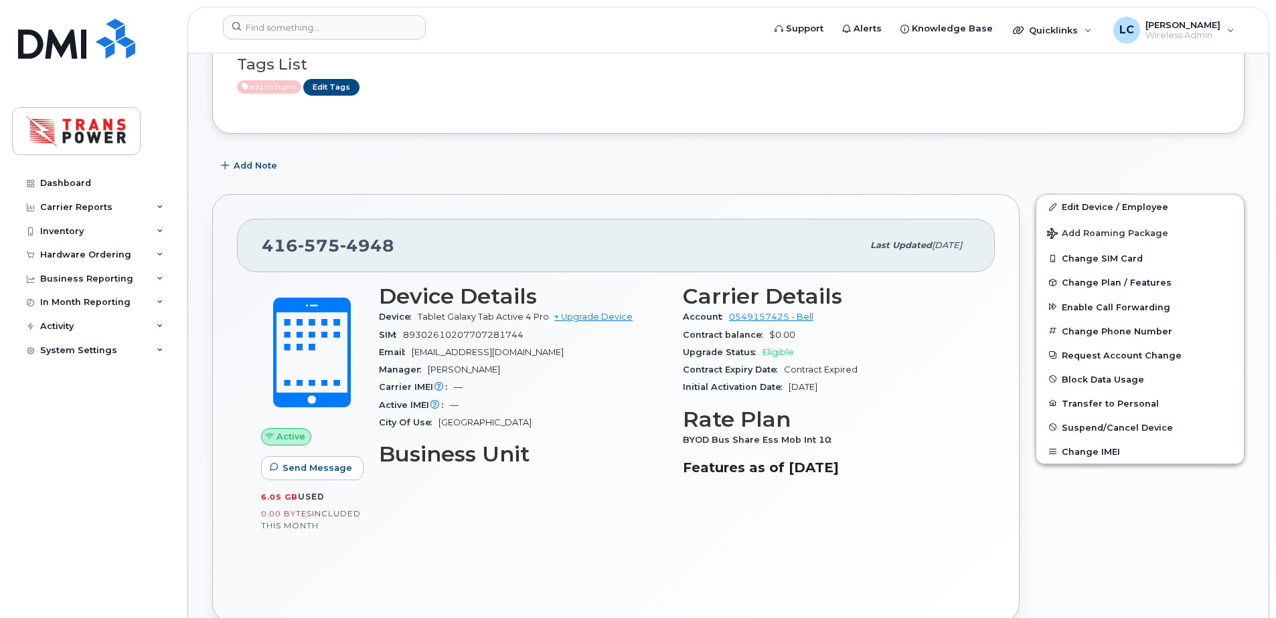
scroll to position [179, 0]
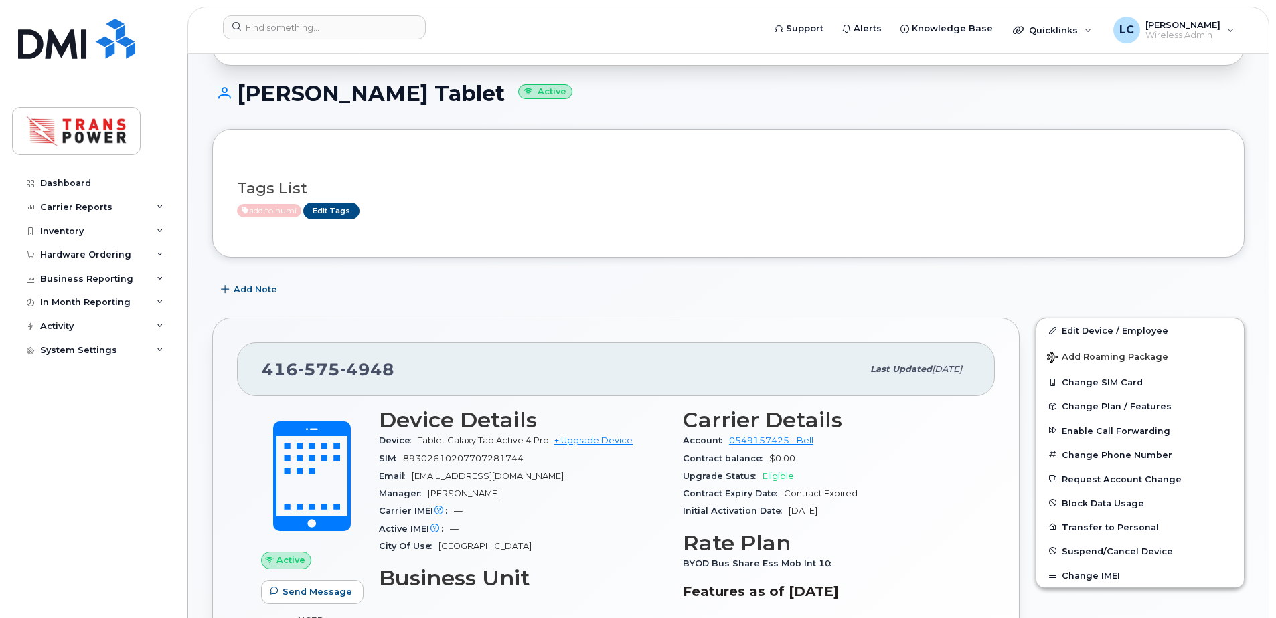
click at [270, 207] on span "add to humi" at bounding box center [269, 210] width 64 height 13
click at [331, 219] on link "Edit Tags" at bounding box center [331, 211] width 56 height 17
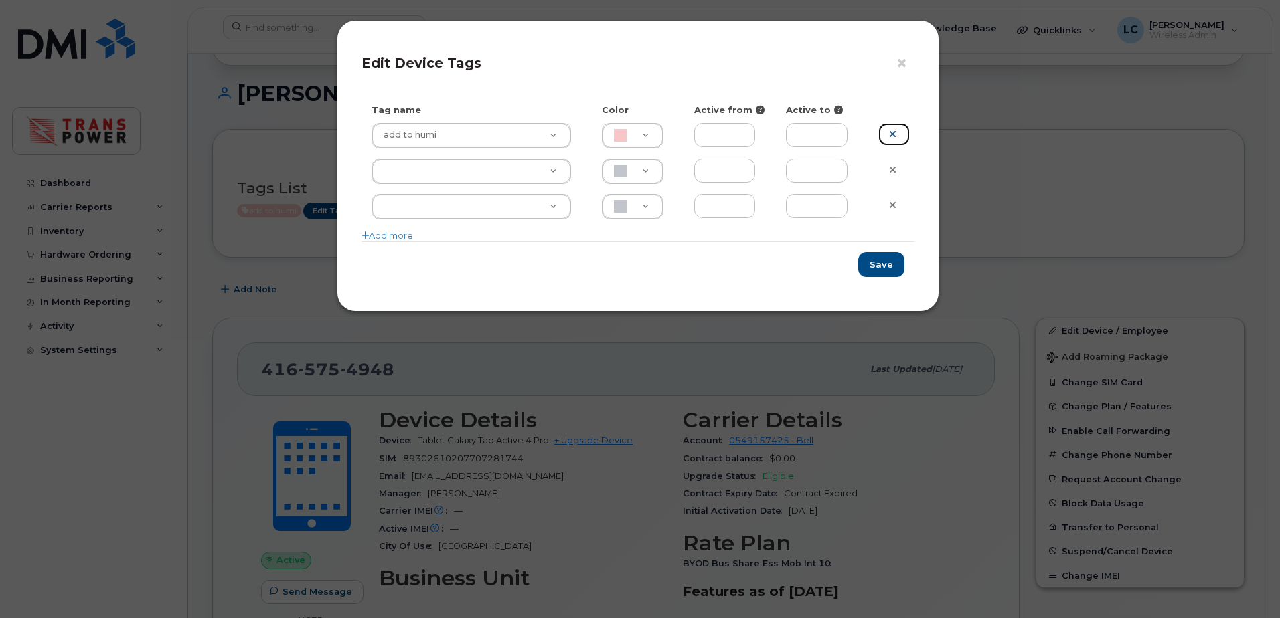
click at [893, 135] on icon at bounding box center [892, 134] width 7 height 10
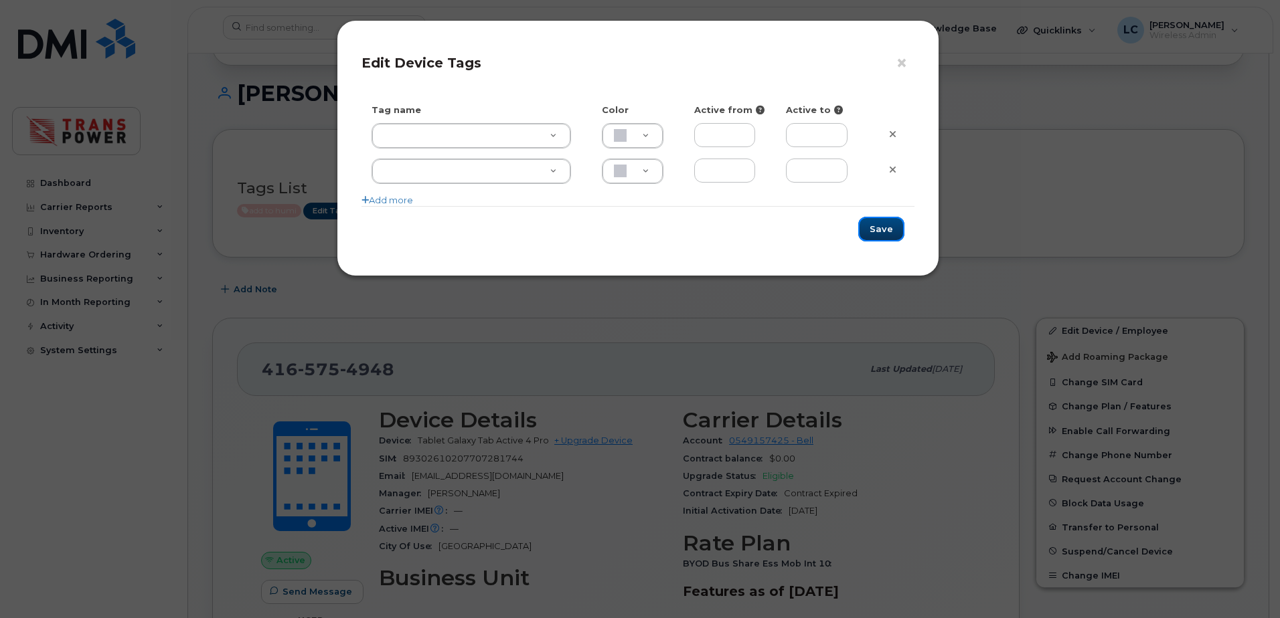
click at [883, 228] on button "Save" at bounding box center [881, 229] width 46 height 25
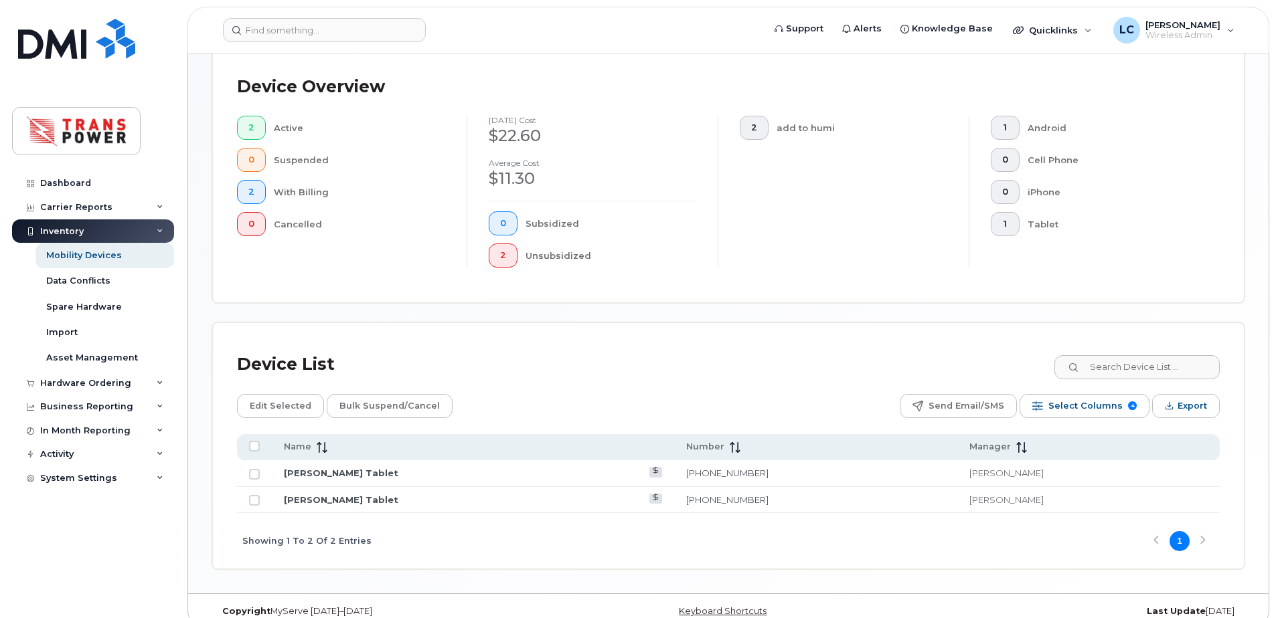
scroll to position [370, 0]
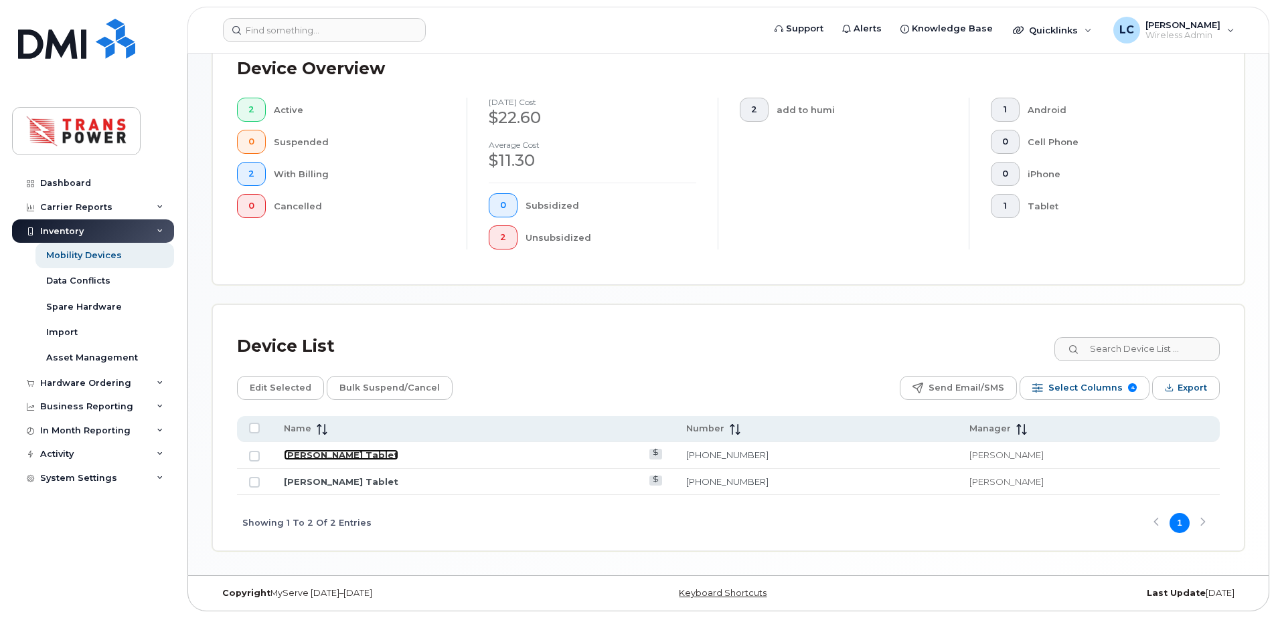
click at [323, 457] on link "[PERSON_NAME] Tablet" at bounding box center [341, 455] width 114 height 11
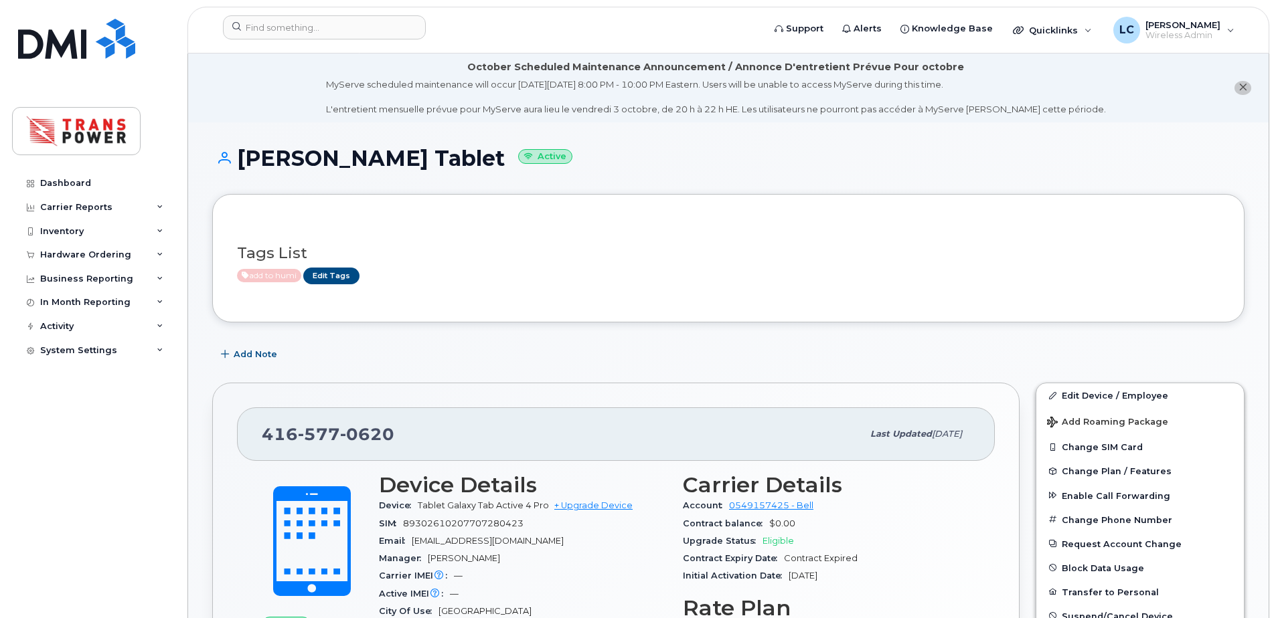
click at [433, 516] on div "SIM 89302610207707280423" at bounding box center [523, 523] width 288 height 17
drag, startPoint x: 433, startPoint y: 516, endPoint x: 435, endPoint y: 525, distance: 9.6
copy span "89302610207707280423"
click at [444, 510] on span "Tablet Galaxy Tab Active 4 Pro" at bounding box center [483, 506] width 131 height 10
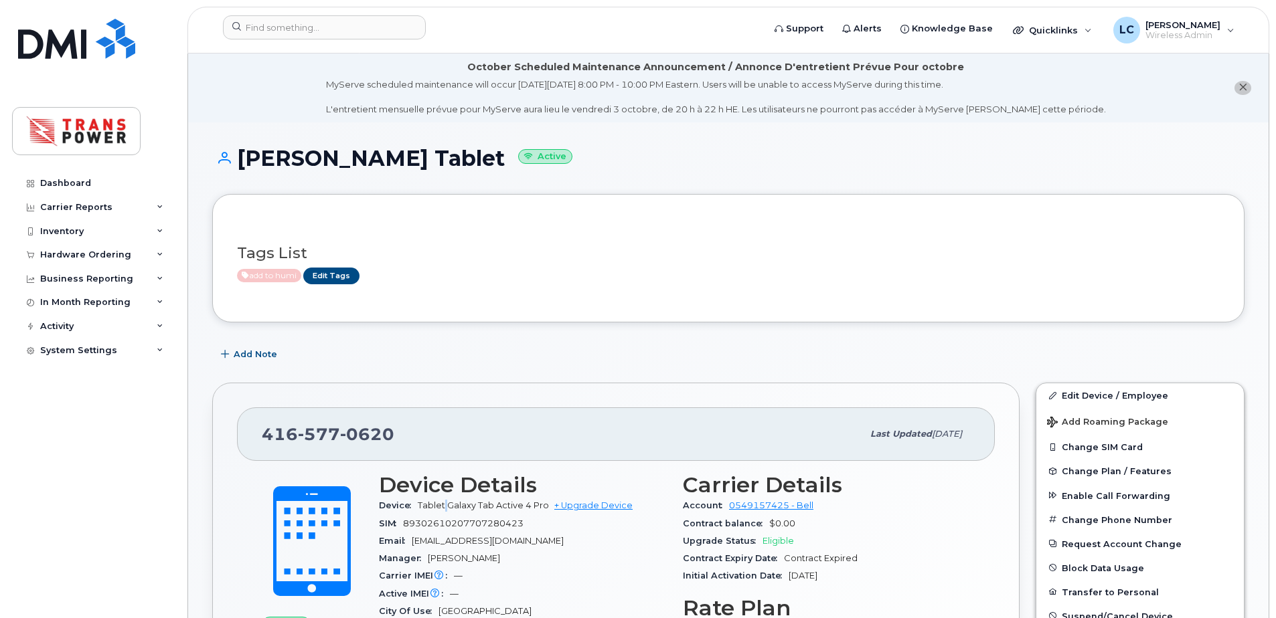
click at [445, 510] on span "Tablet Galaxy Tab Active 4 Pro" at bounding box center [483, 506] width 131 height 10
drag, startPoint x: 545, startPoint y: 504, endPoint x: 418, endPoint y: 507, distance: 127.2
click at [418, 507] on span "Tablet Galaxy Tab Active 4 Pro" at bounding box center [483, 506] width 131 height 10
drag, startPoint x: 418, startPoint y: 507, endPoint x: 430, endPoint y: 505, distance: 11.6
copy span "Tablet Galaxy Tab Active 4 Pro"
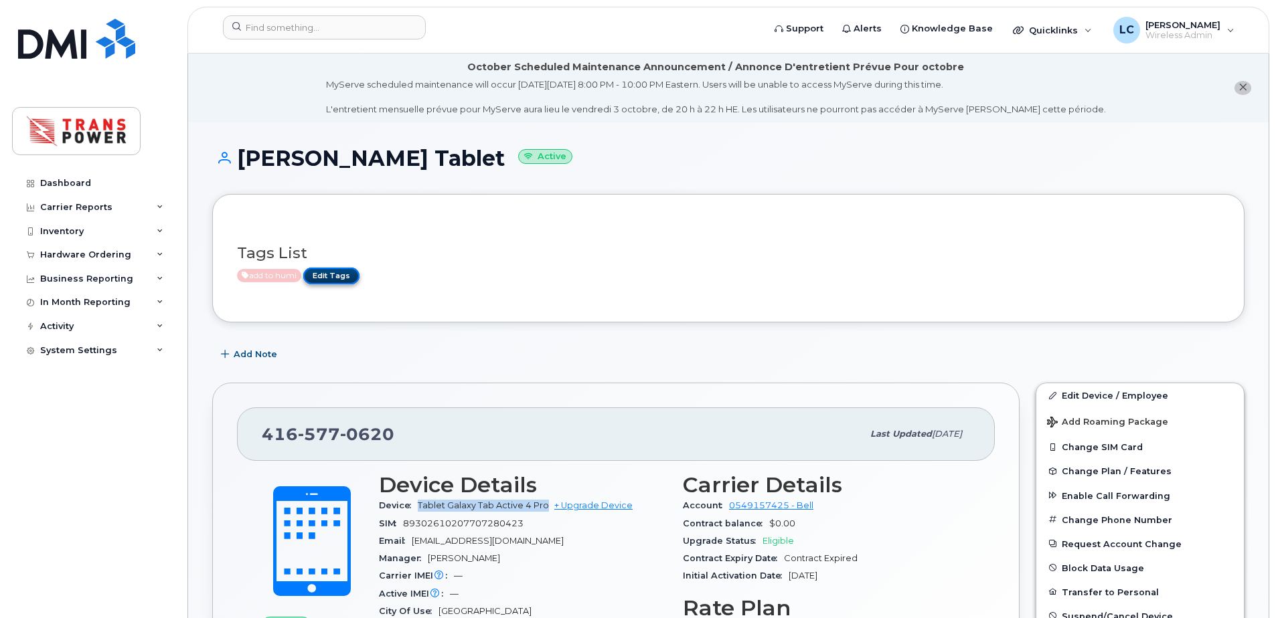
click at [322, 276] on link "Edit Tags" at bounding box center [331, 276] width 56 height 17
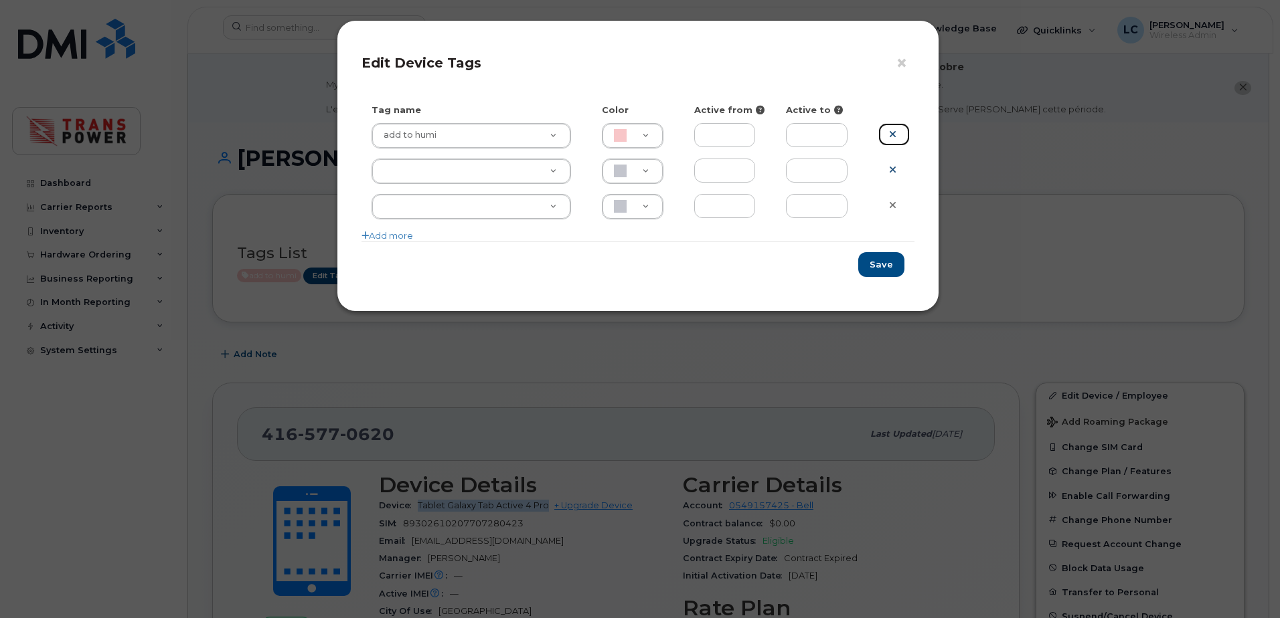
click at [891, 136] on icon at bounding box center [892, 134] width 7 height 10
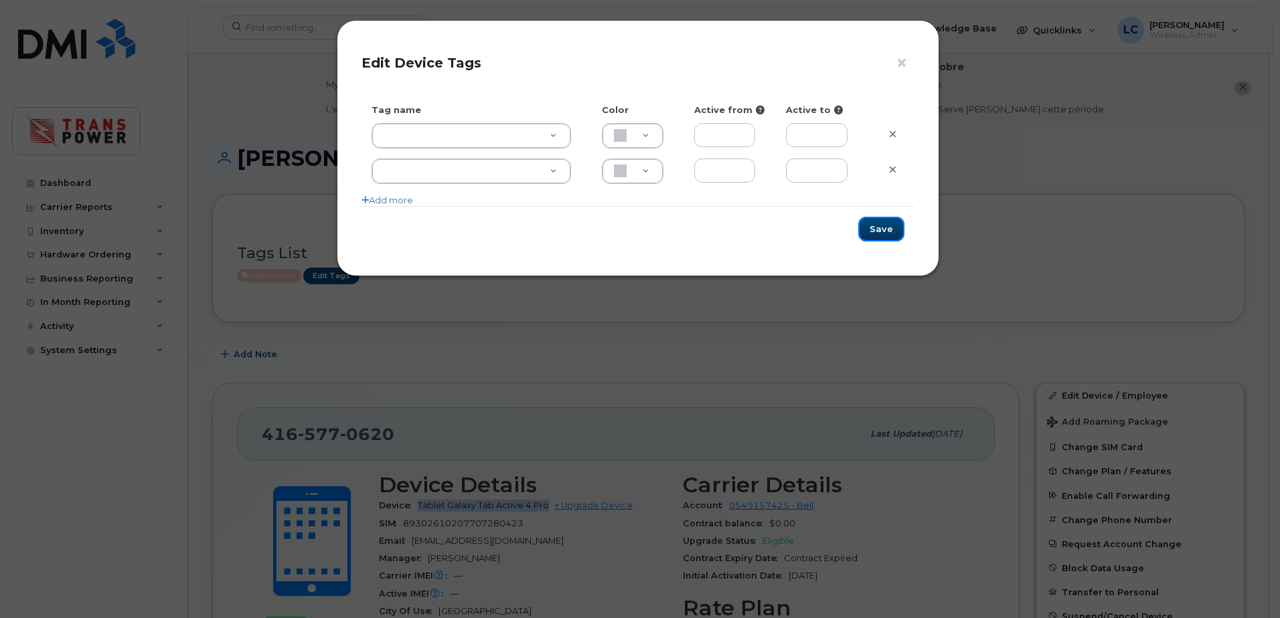
click at [866, 224] on button "Save" at bounding box center [881, 229] width 46 height 25
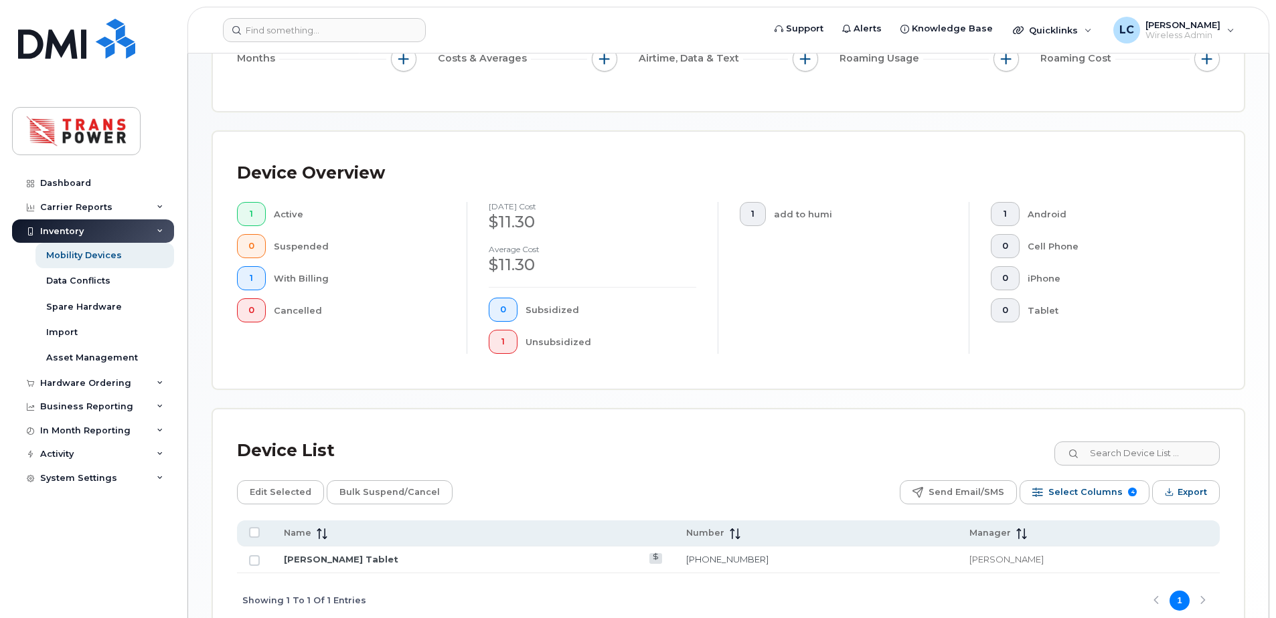
scroll to position [343, 0]
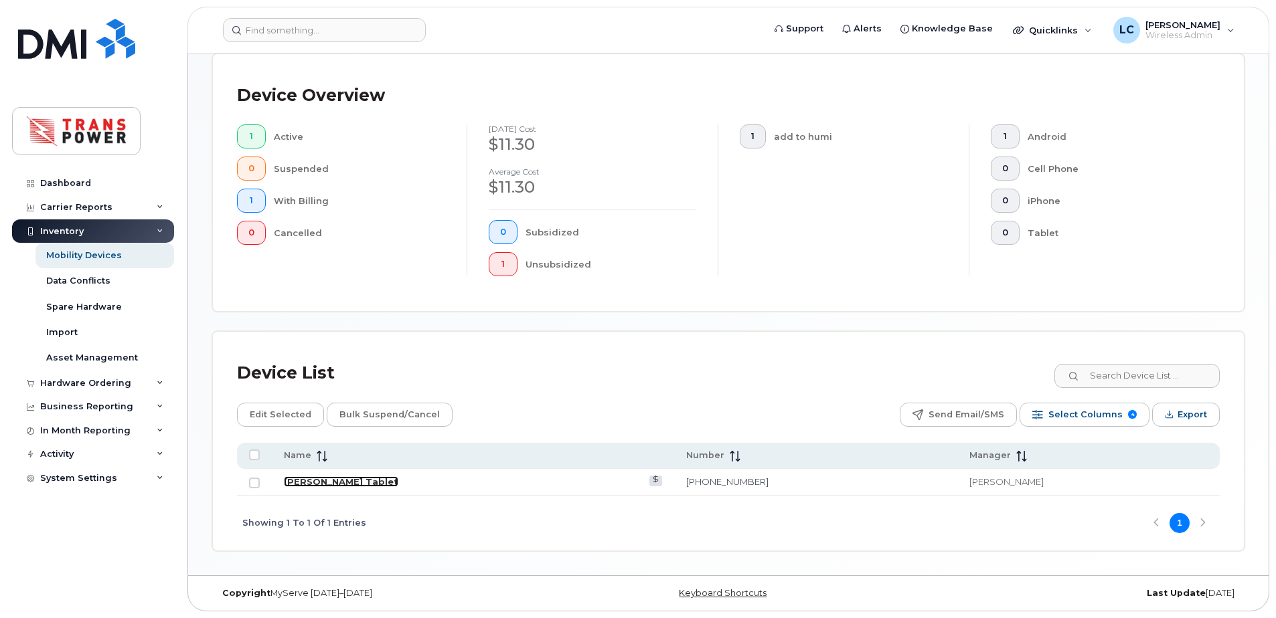
click at [327, 483] on link "[PERSON_NAME] Tablet" at bounding box center [341, 482] width 114 height 11
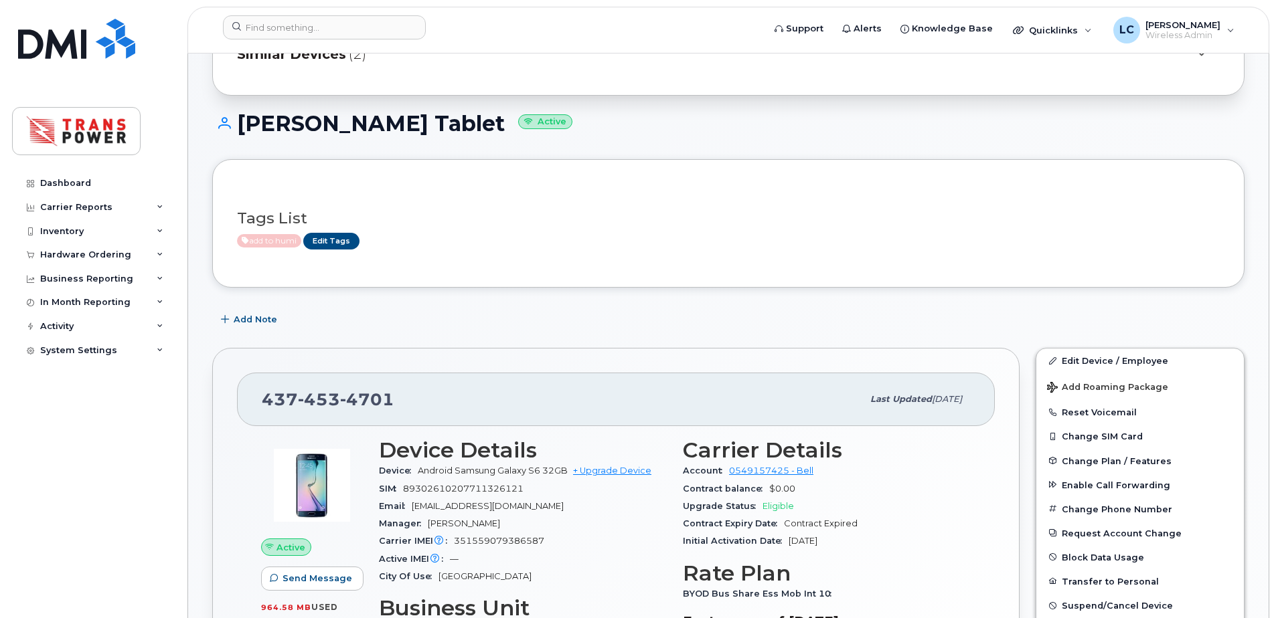
scroll to position [179, 0]
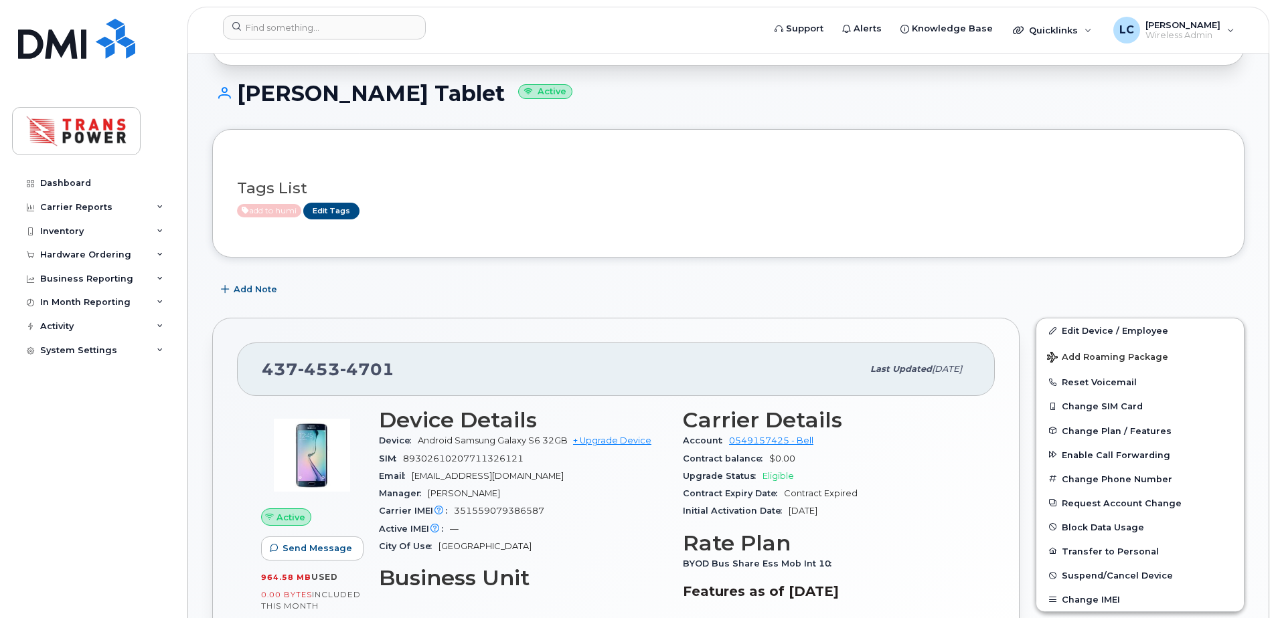
click at [490, 456] on span "89302610207711326121" at bounding box center [463, 459] width 120 height 10
copy span "89302610207711326121"
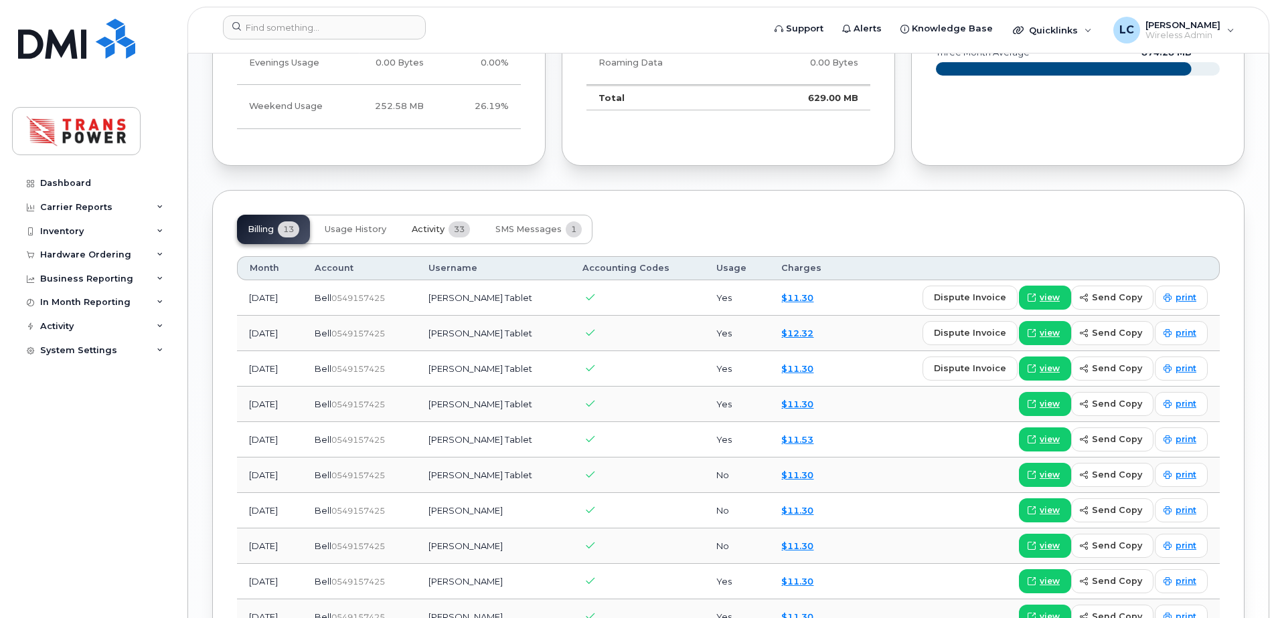
click at [459, 220] on button "Activity 33" at bounding box center [441, 229] width 80 height 29
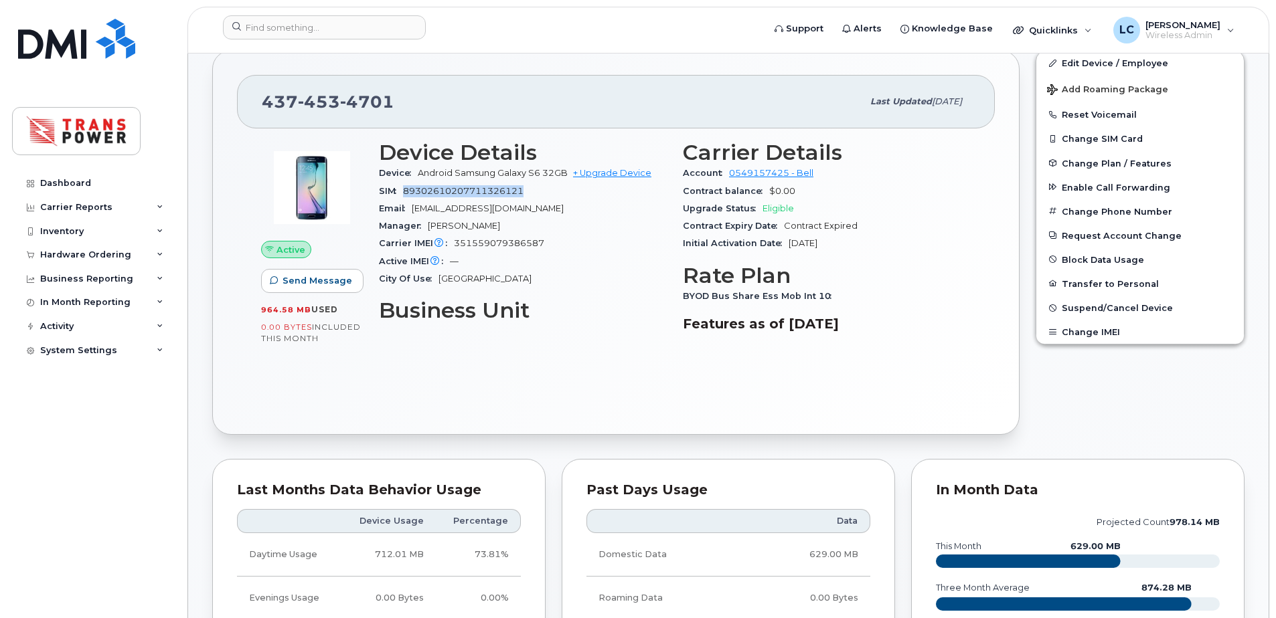
scroll to position [0, 0]
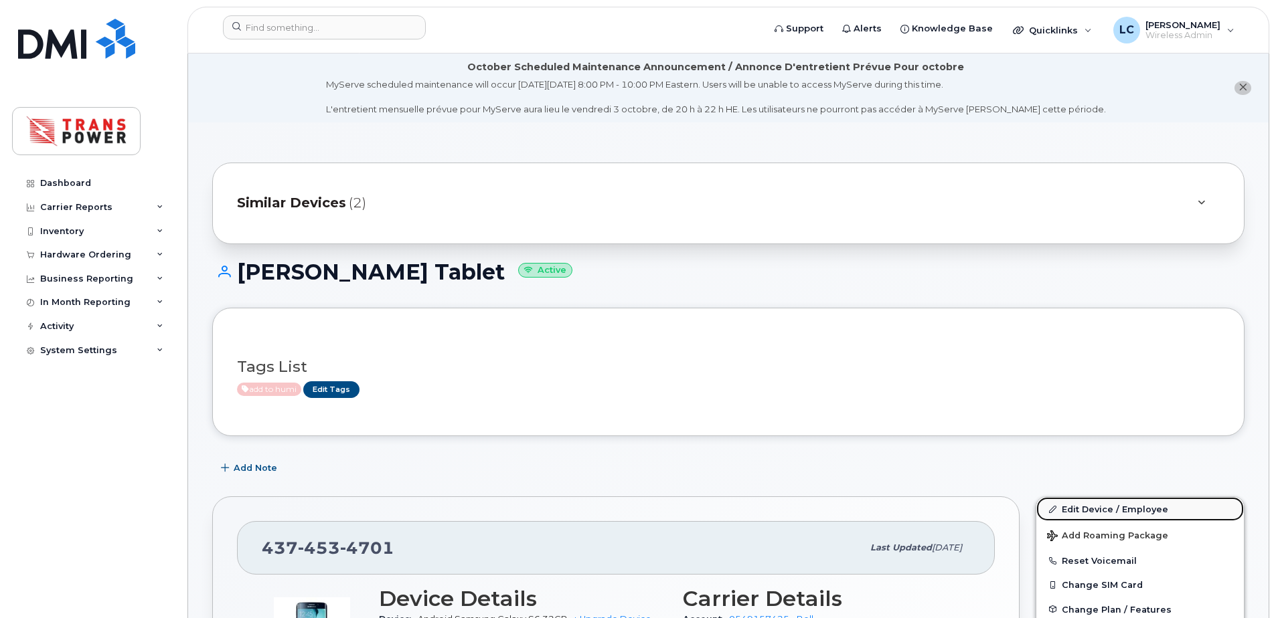
click at [1115, 513] on link "Edit Device / Employee" at bounding box center [1139, 509] width 207 height 24
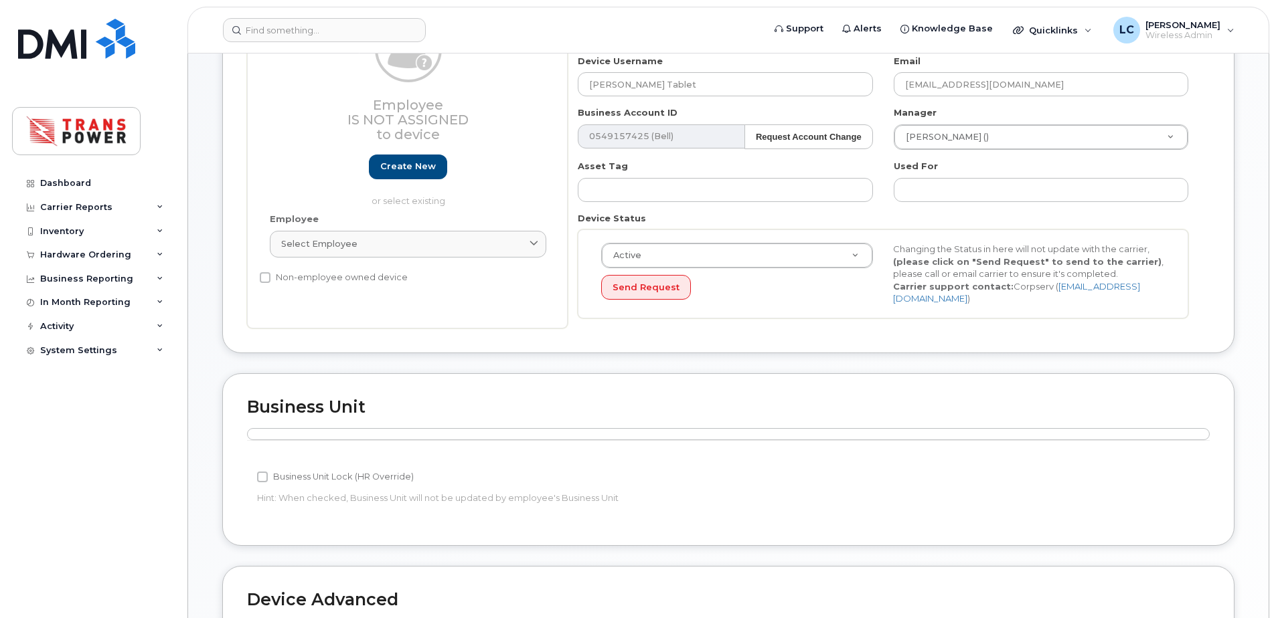
scroll to position [446, 0]
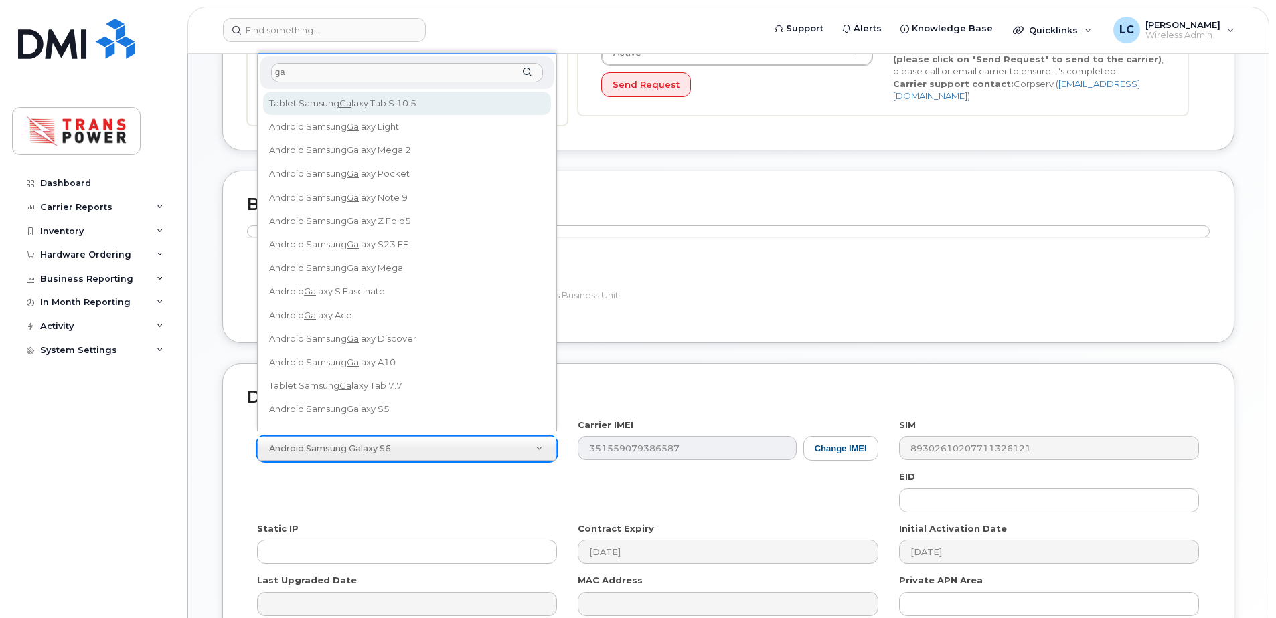
type input "g"
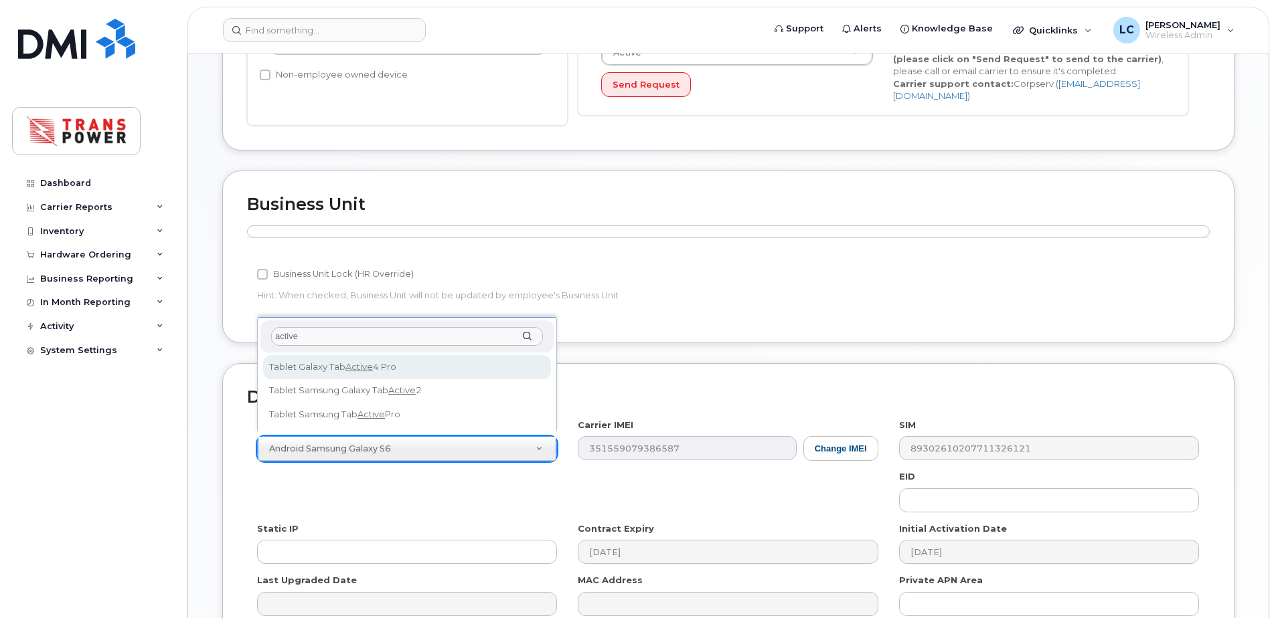
type input "active"
select select "3037"
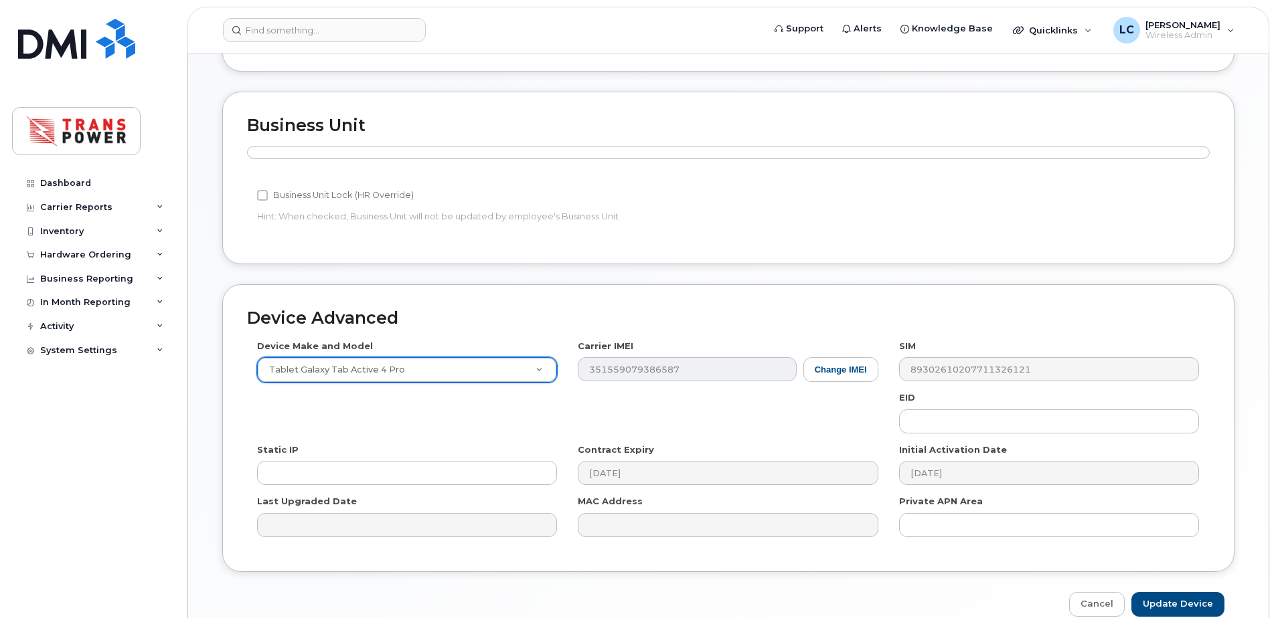
scroll to position [586, 0]
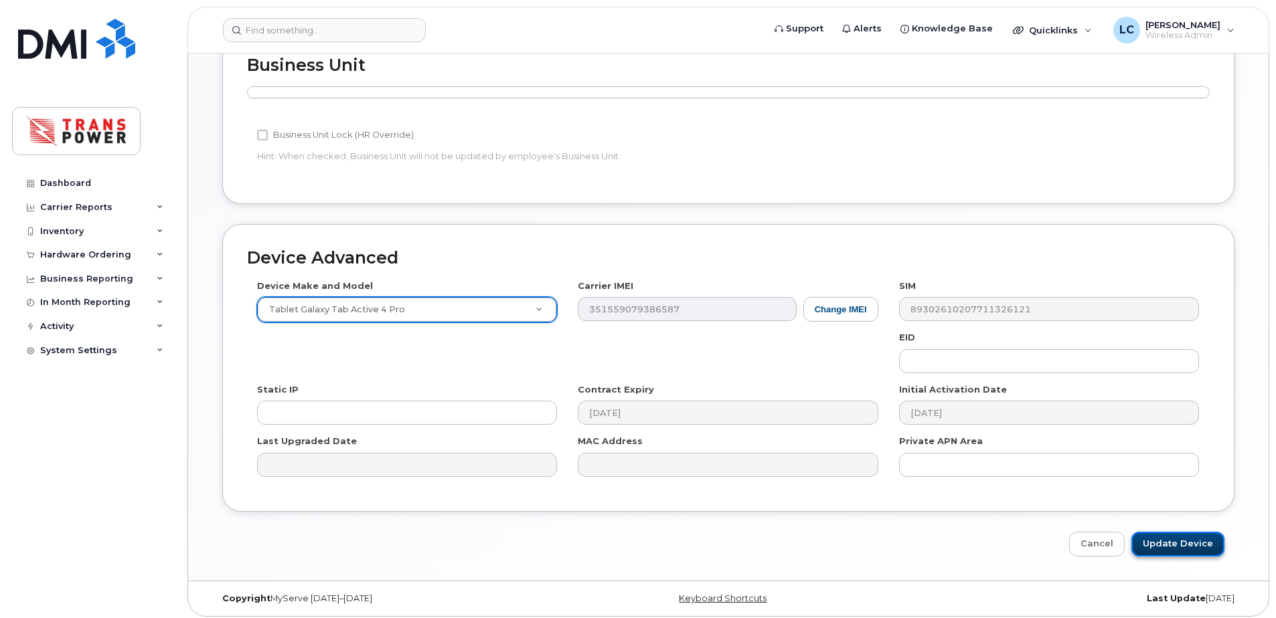
click at [1197, 551] on input "Update Device" at bounding box center [1177, 544] width 93 height 25
type input "Saving..."
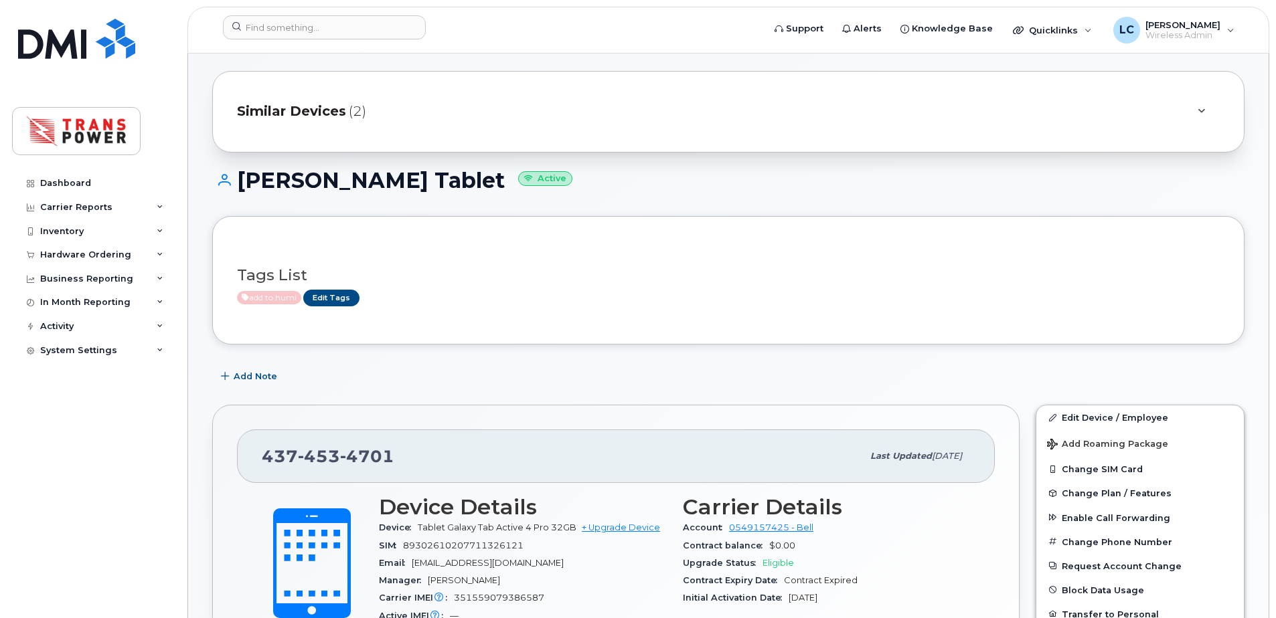
scroll to position [357, 0]
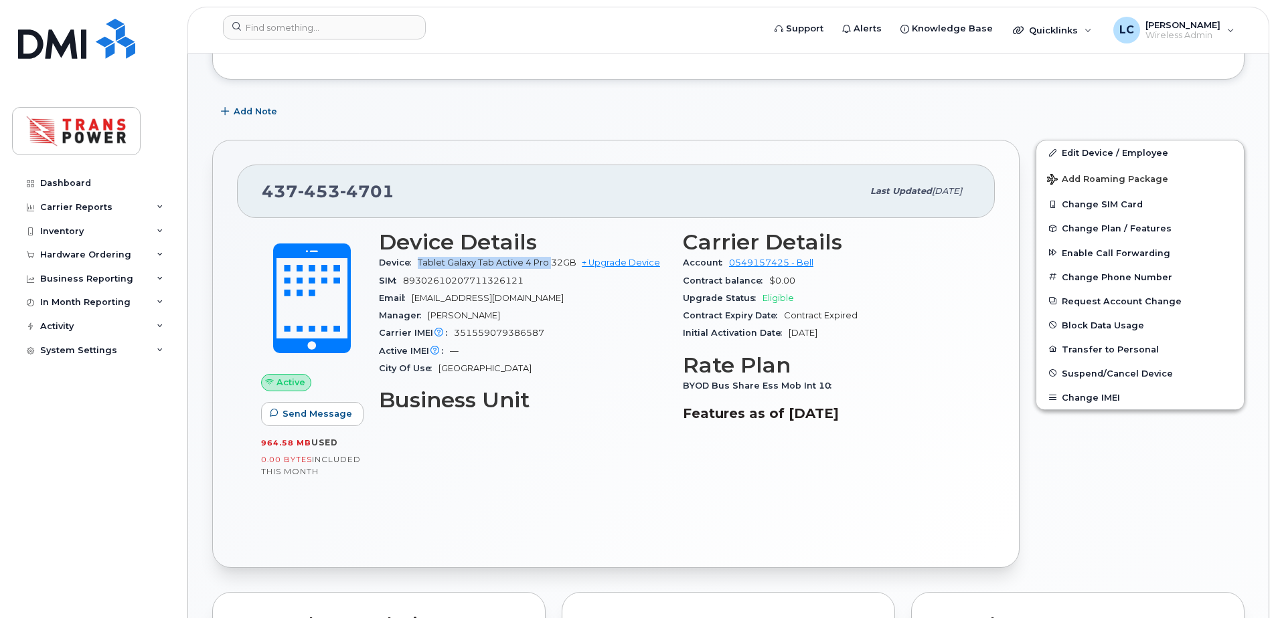
drag, startPoint x: 549, startPoint y: 259, endPoint x: 417, endPoint y: 267, distance: 132.1
click at [417, 267] on div "Device Tablet Galaxy Tab Active 4 Pro 32GB + Upgrade Device" at bounding box center [523, 262] width 288 height 17
drag, startPoint x: 417, startPoint y: 267, endPoint x: 425, endPoint y: 259, distance: 11.4
copy span "Tablet Galaxy Tab Active 4 Pro"
click at [480, 274] on div "SIM [TECHNICAL_ID]" at bounding box center [523, 280] width 288 height 17
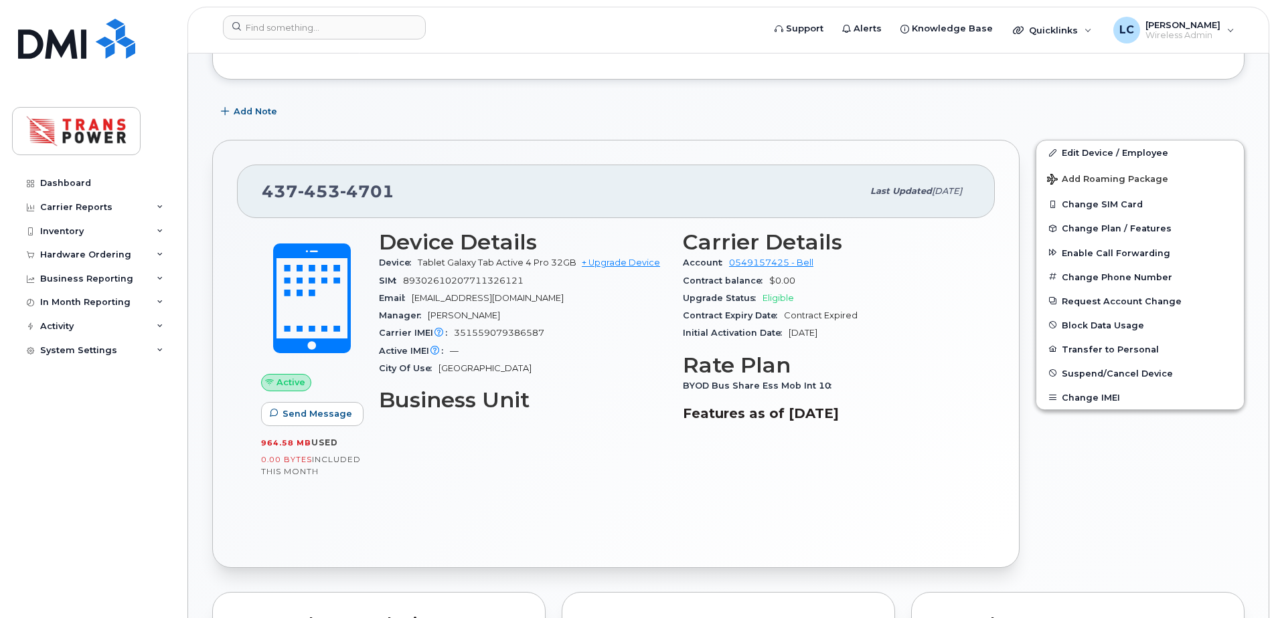
click at [480, 274] on div "SIM 89302610207711326121" at bounding box center [523, 280] width 288 height 17
copy span "89302610207711326121"
drag, startPoint x: 420, startPoint y: 197, endPoint x: 234, endPoint y: 191, distance: 186.2
click at [234, 191] on div "437 453 4701 Last updated Oct 01, 2025 Active Send Message 964.58 MB  used 0.00…" at bounding box center [615, 354] width 807 height 428
click at [486, 211] on div "437 453 4701 Last updated Oct 01, 2025" at bounding box center [616, 192] width 758 height 54
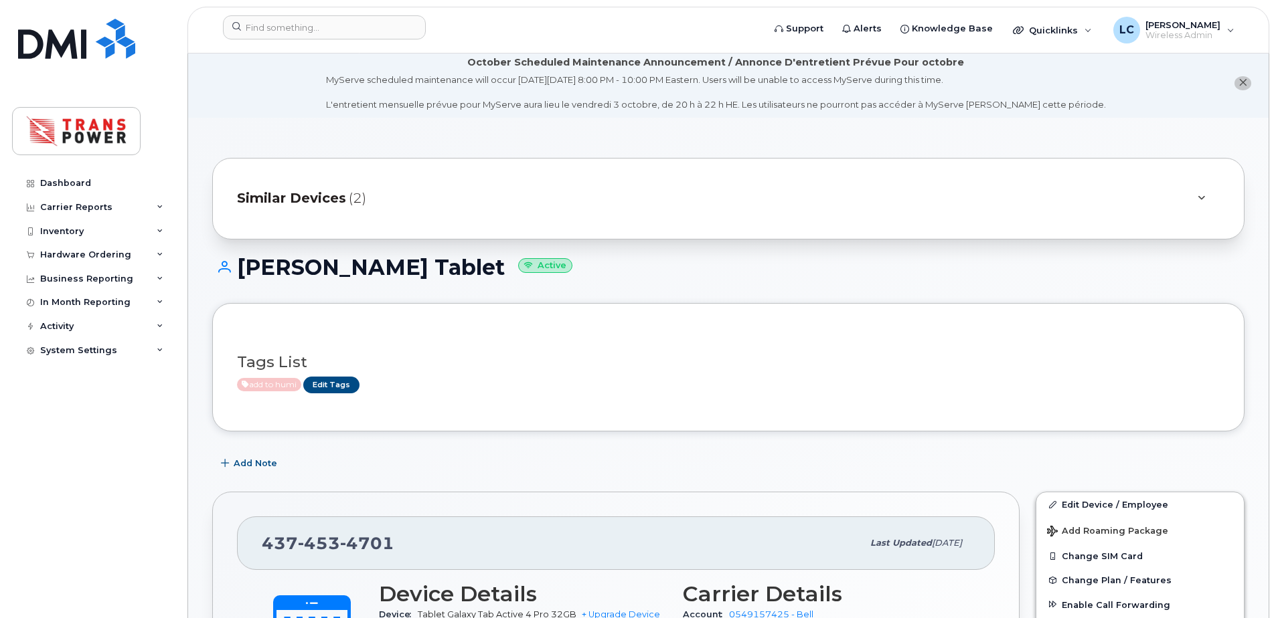
scroll to position [0, 0]
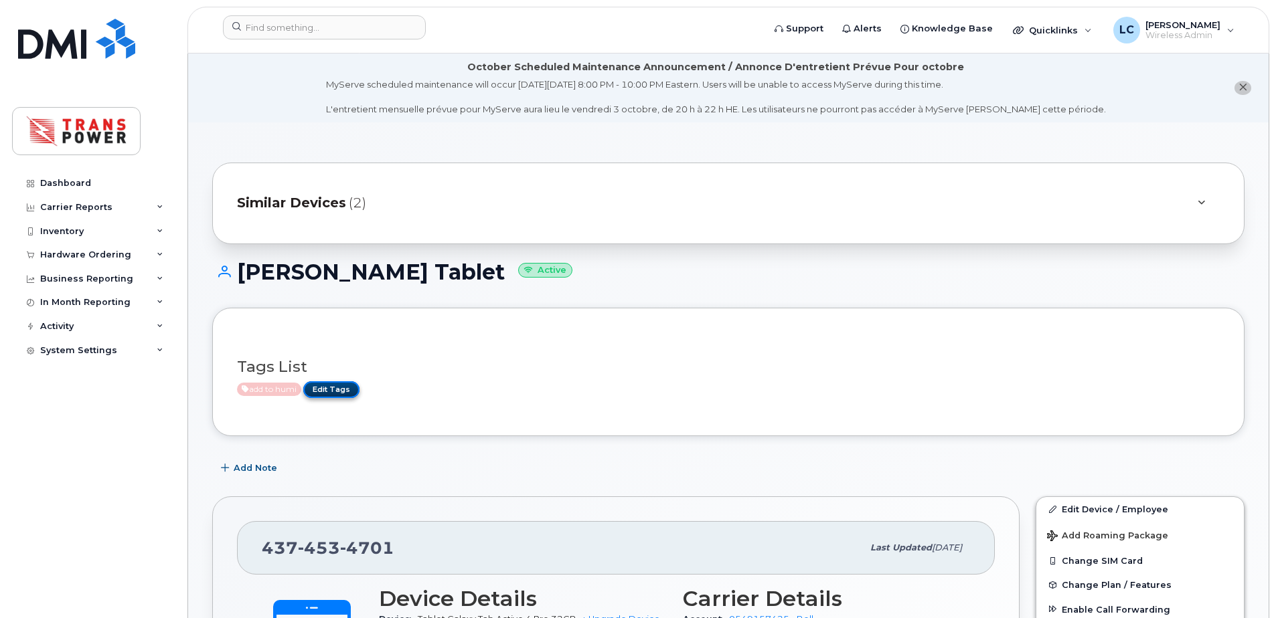
click at [334, 384] on link "Edit Tags" at bounding box center [331, 389] width 56 height 17
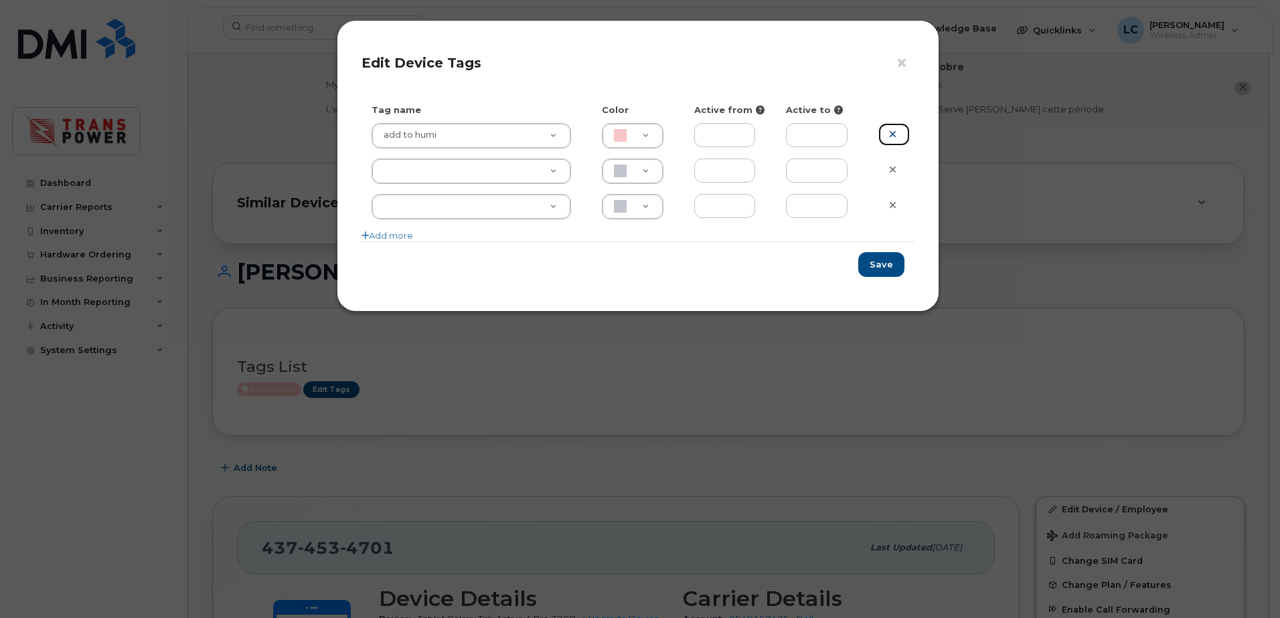
click at [897, 133] on link at bounding box center [893, 134] width 31 height 23
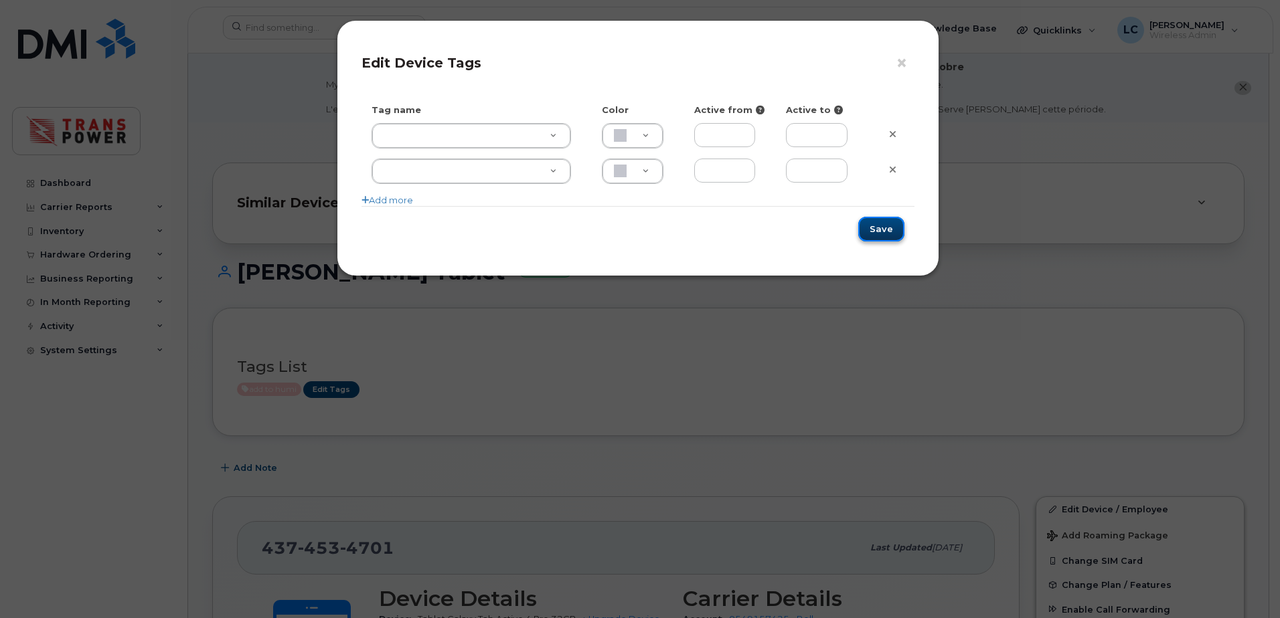
click at [885, 233] on button "Save" at bounding box center [881, 229] width 46 height 25
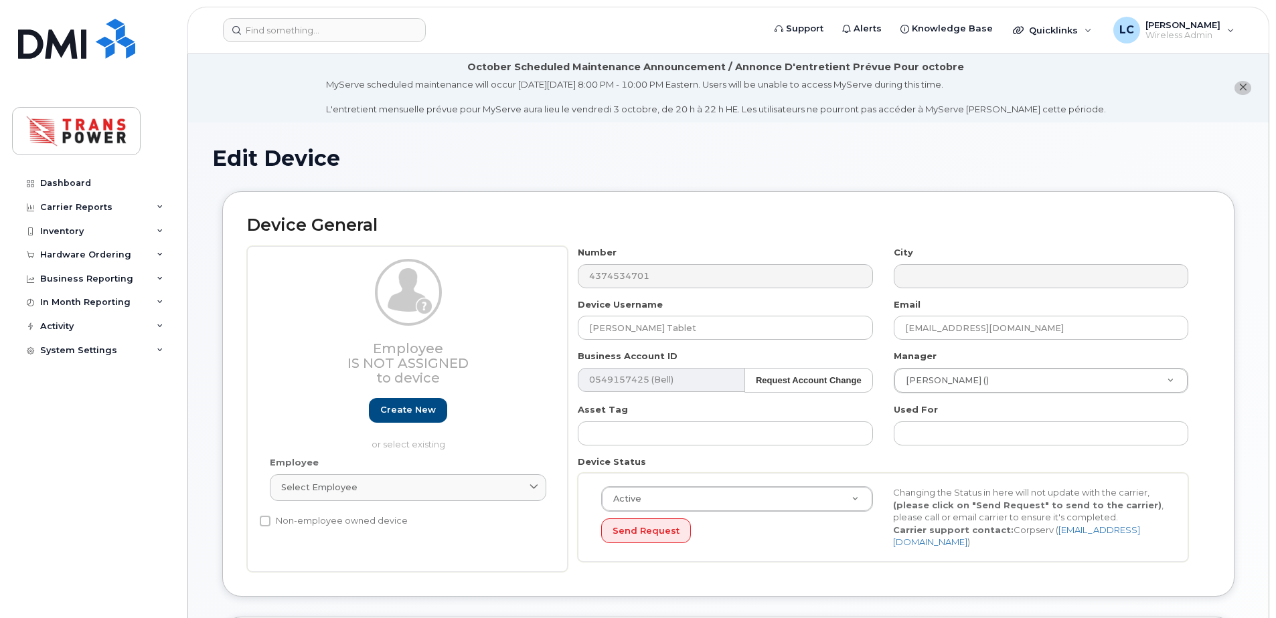
select select "3037"
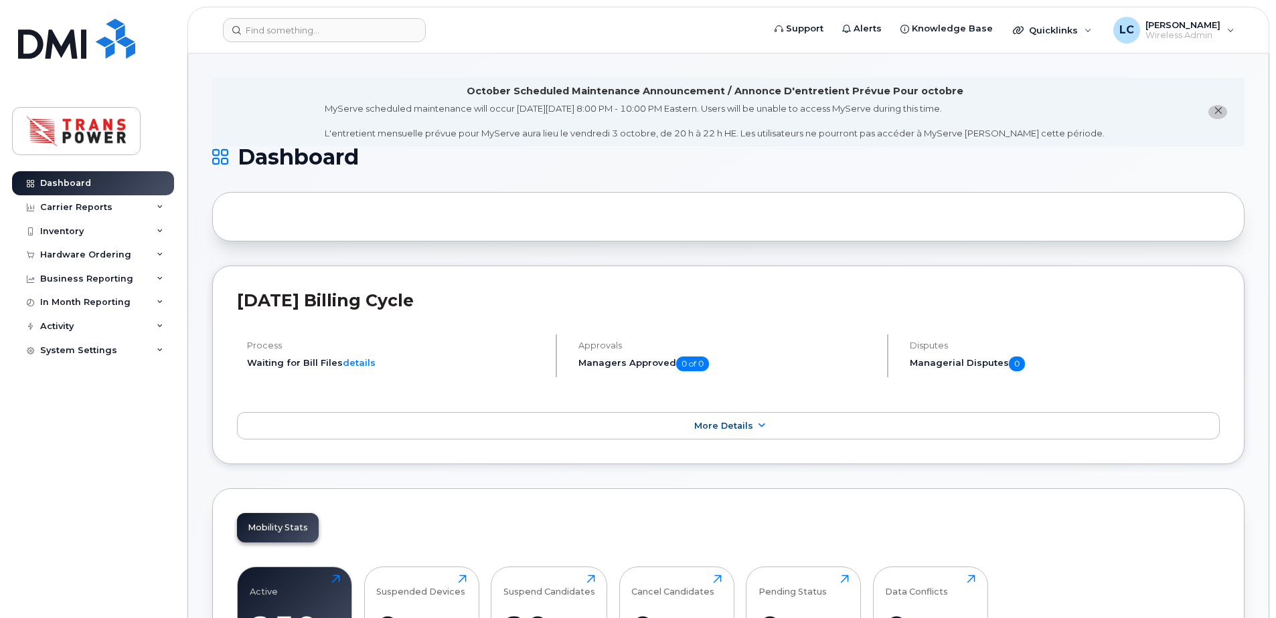
click at [820, 288] on div "[DATE] Billing Cycle Process Waiting for Bill Files details Approvals Managers …" at bounding box center [728, 365] width 1032 height 199
